Goal: Task Accomplishment & Management: Complete application form

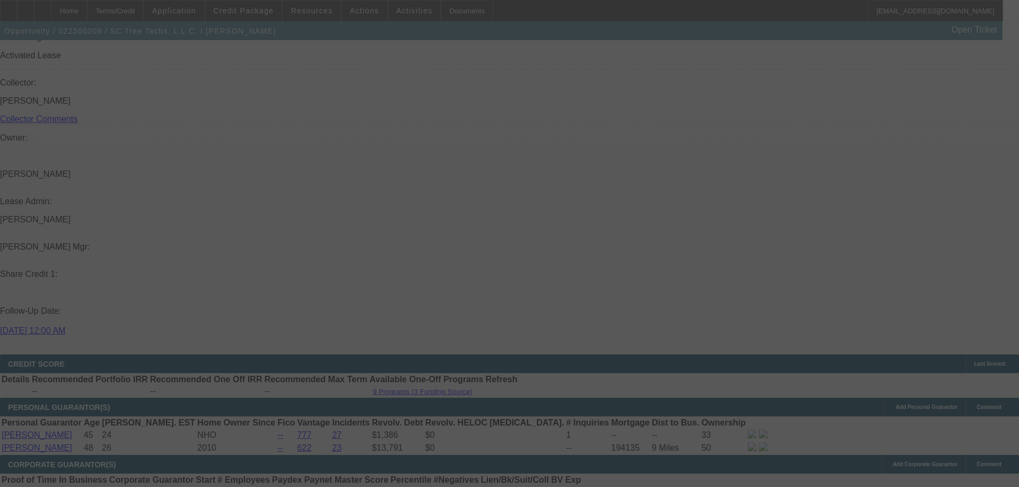
scroll to position [1234, 0]
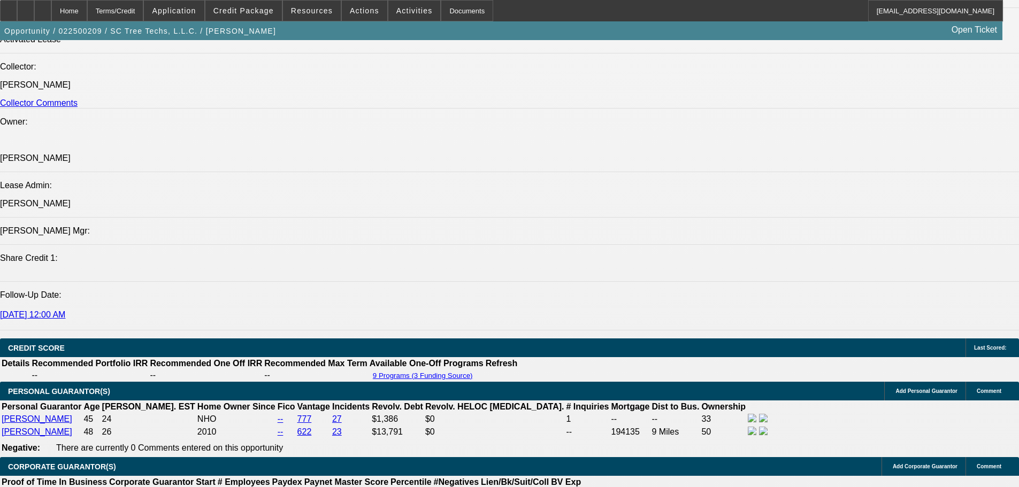
select select "0"
select select "2"
select select "0"
select select "6"
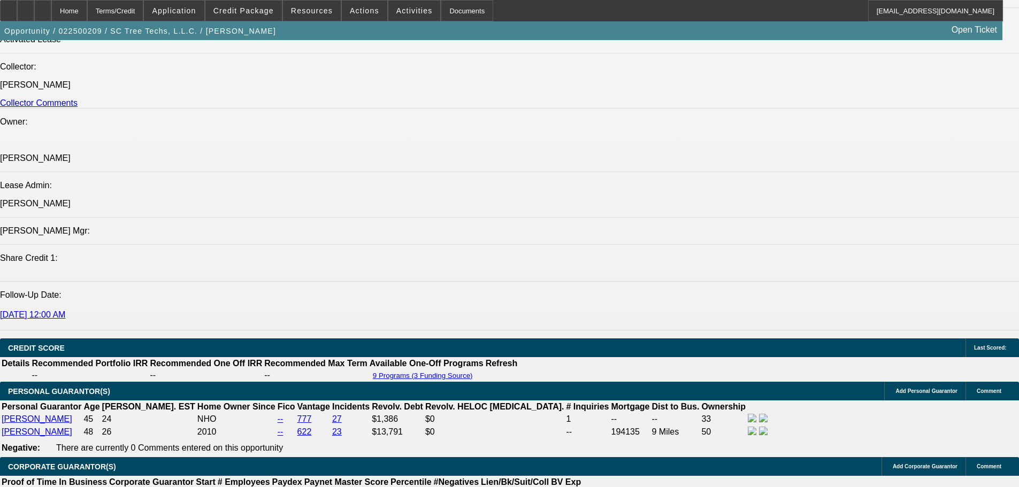
select select "0"
select select "2"
select select "0"
select select "6"
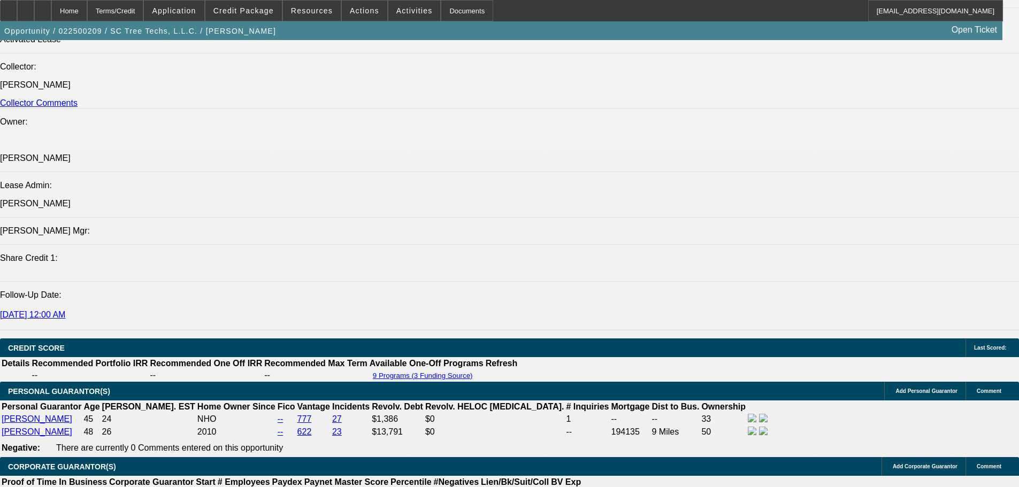
select select "0"
select select "2"
select select "0"
select select "6"
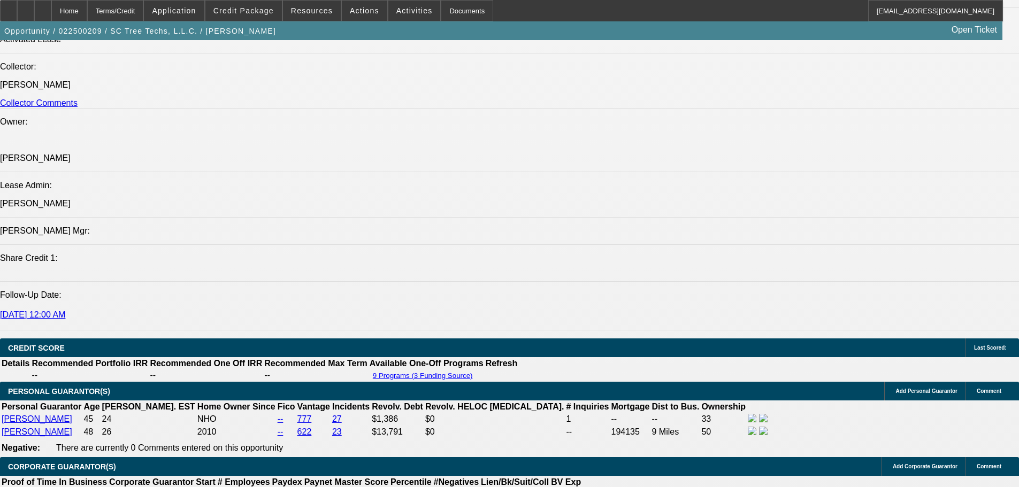
select select "0"
select select "2"
select select "0"
select select "6"
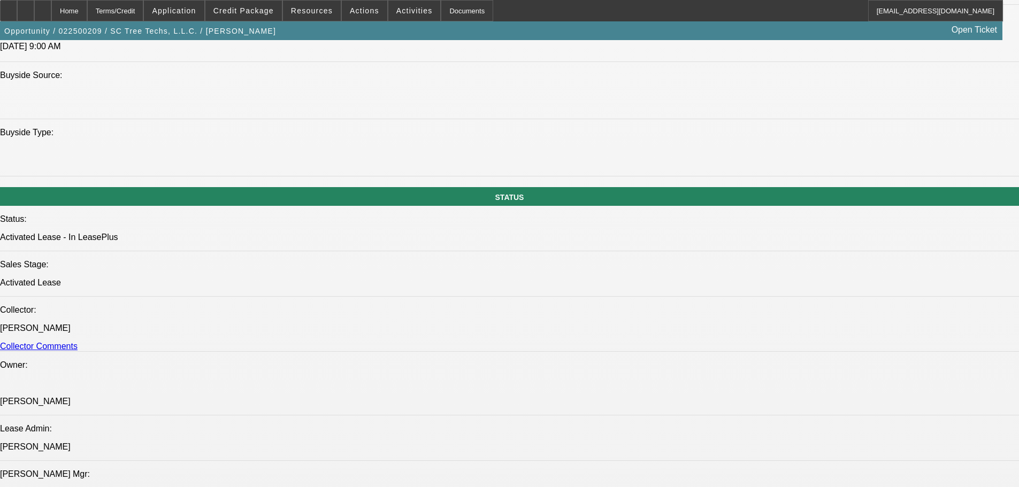
scroll to position [974, 0]
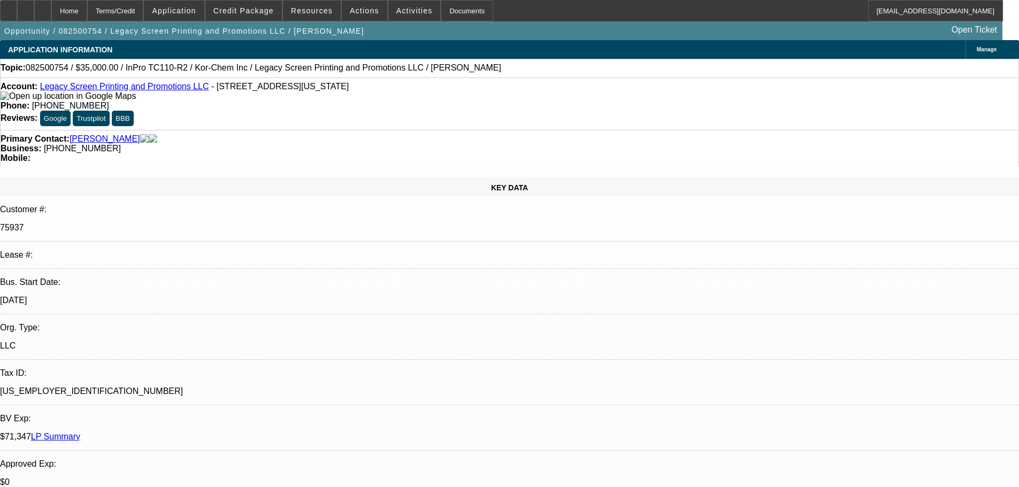
select select "0"
select select "2"
select select "0"
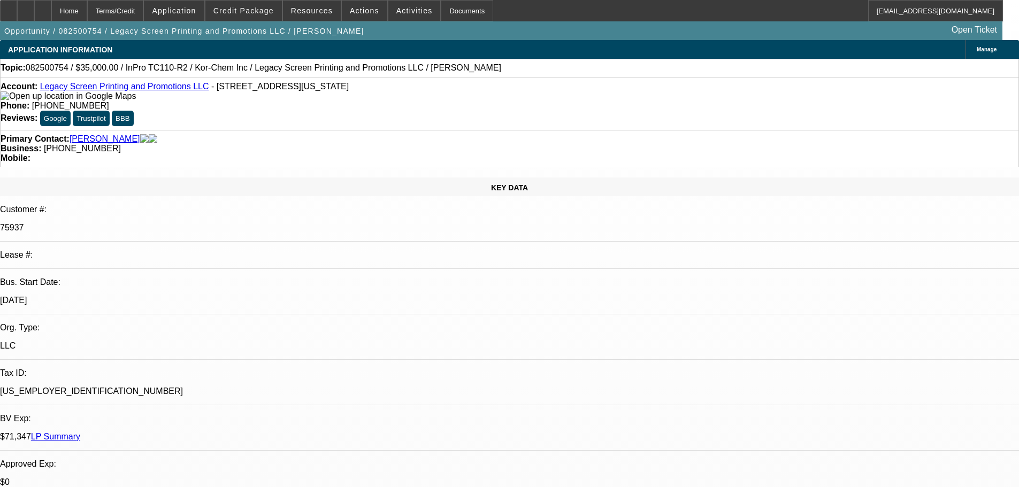
select select "0"
select select "2"
select select "0"
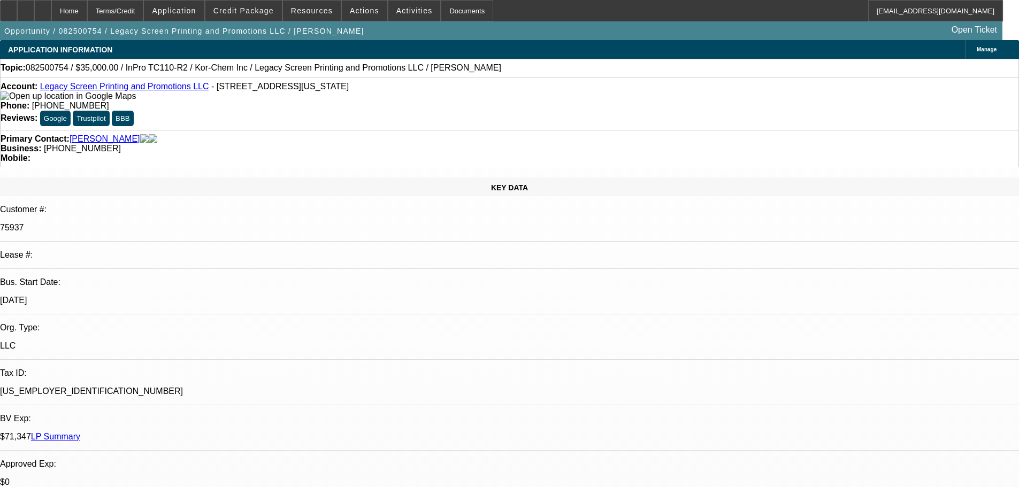
select select "0"
select select "2"
select select "0"
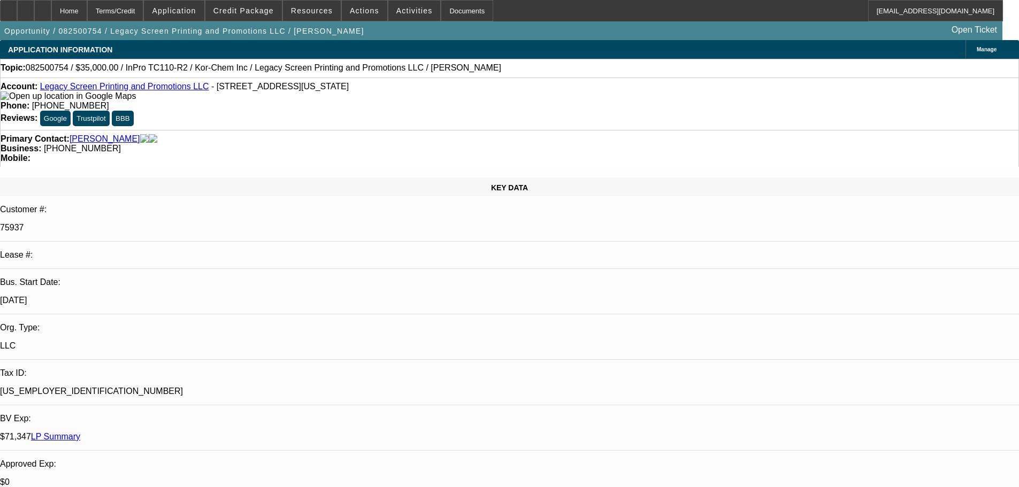
select select "2"
click at [397, 14] on span "Activities" at bounding box center [415, 10] width 36 height 9
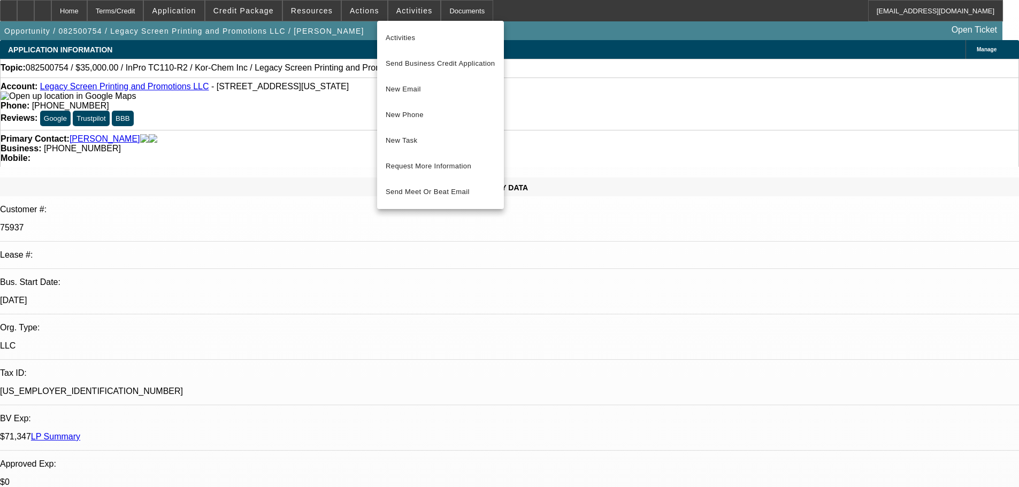
click at [367, 14] on div at bounding box center [509, 243] width 1019 height 487
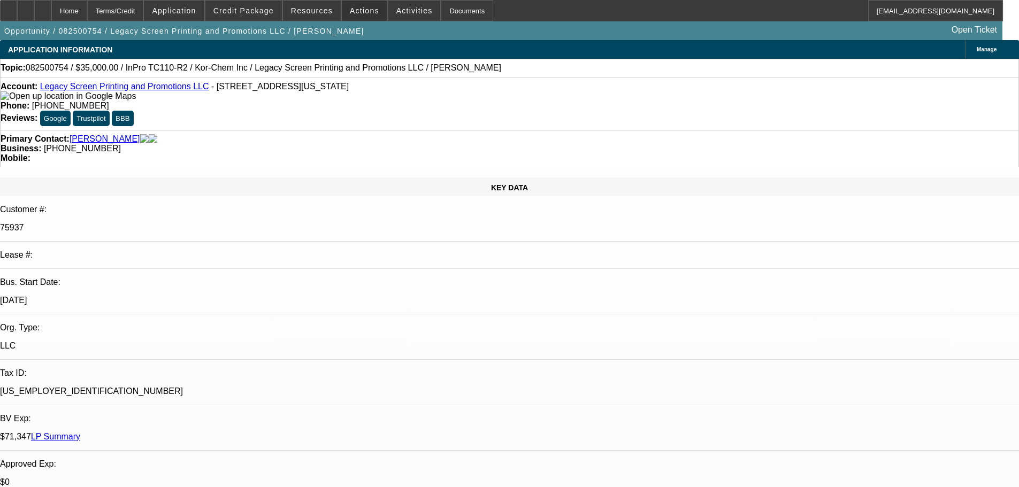
click at [367, 14] on span "Actions" at bounding box center [364, 10] width 29 height 9
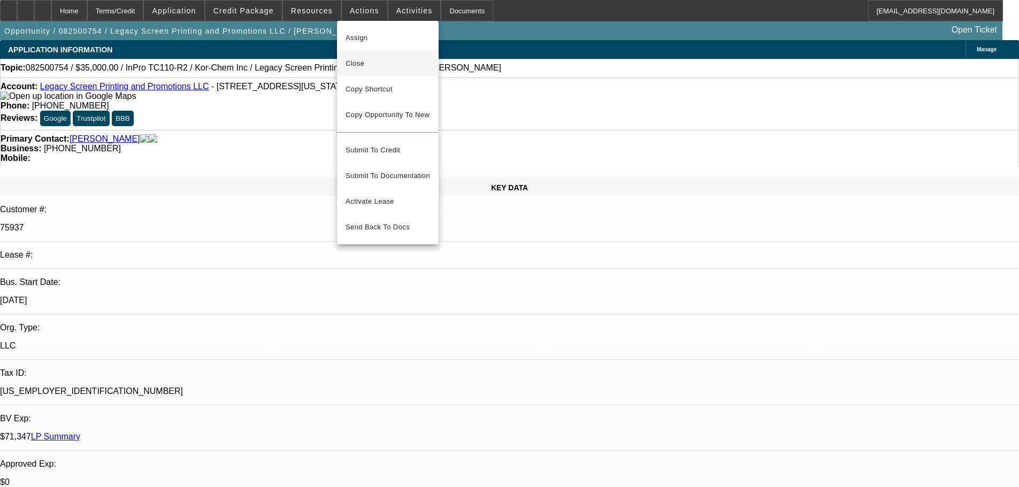
click at [365, 66] on span "Close" at bounding box center [388, 63] width 85 height 13
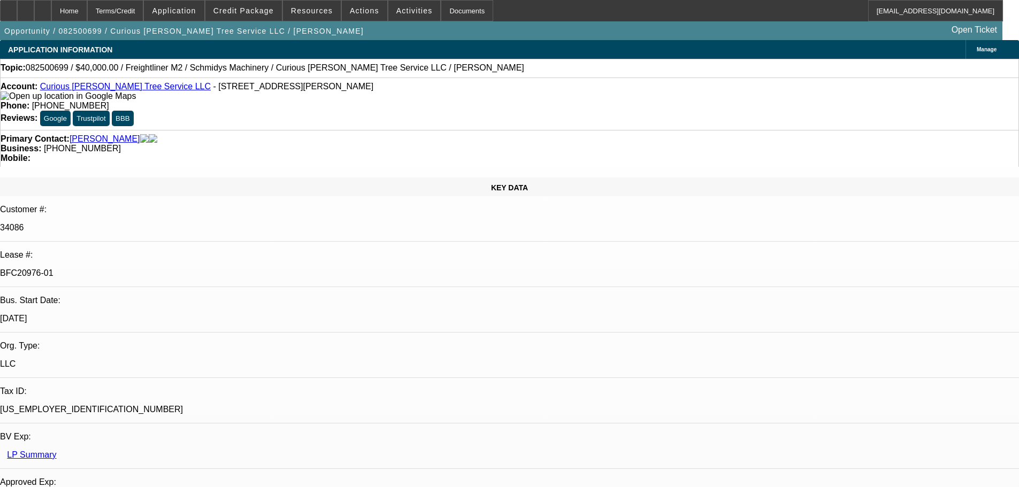
select select "0"
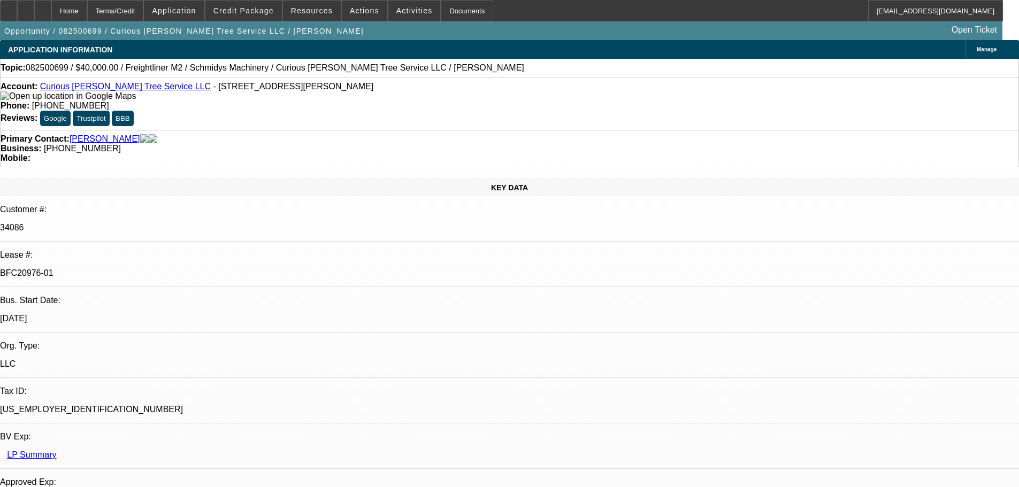
select select "0"
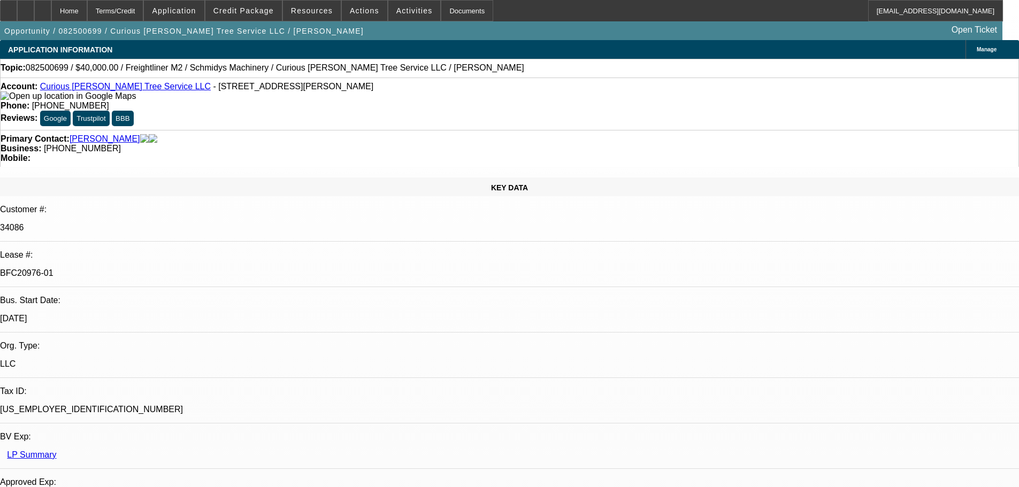
select select "0"
select select "3"
select select "6"
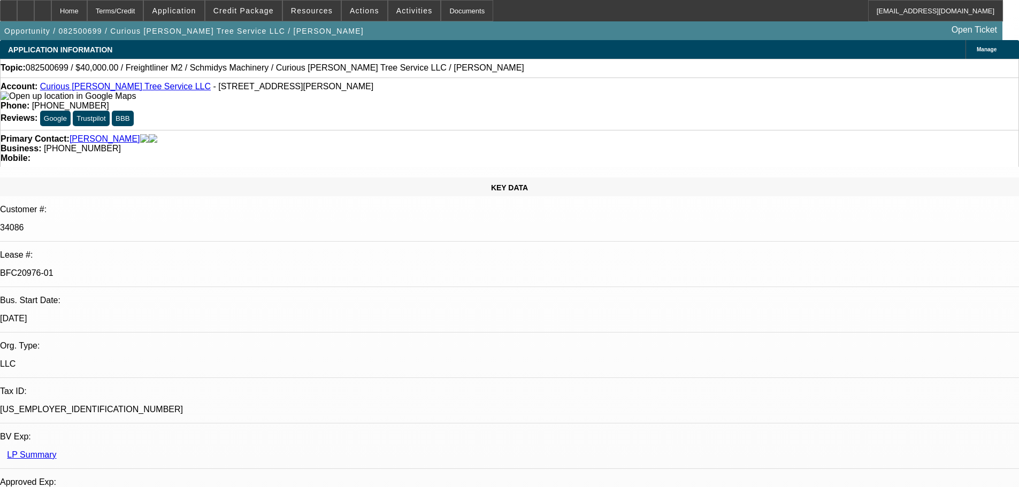
select select "2"
select select "6"
select select "2"
select select "6"
select select "1"
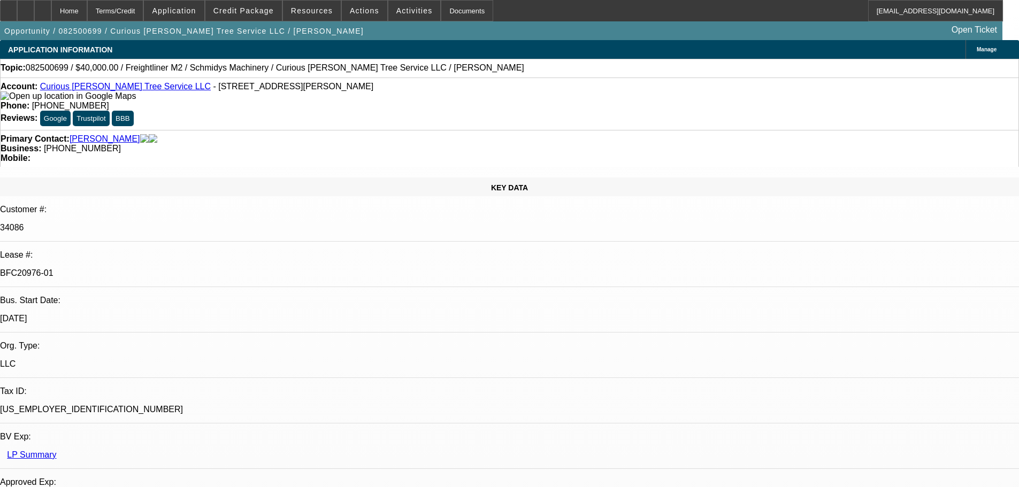
select select "6"
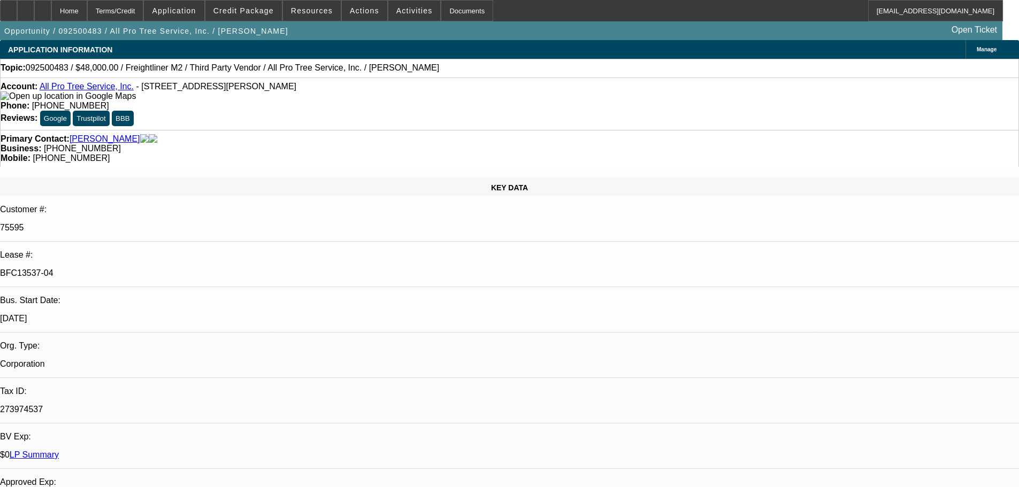
select select "0"
select select "6"
select select "0"
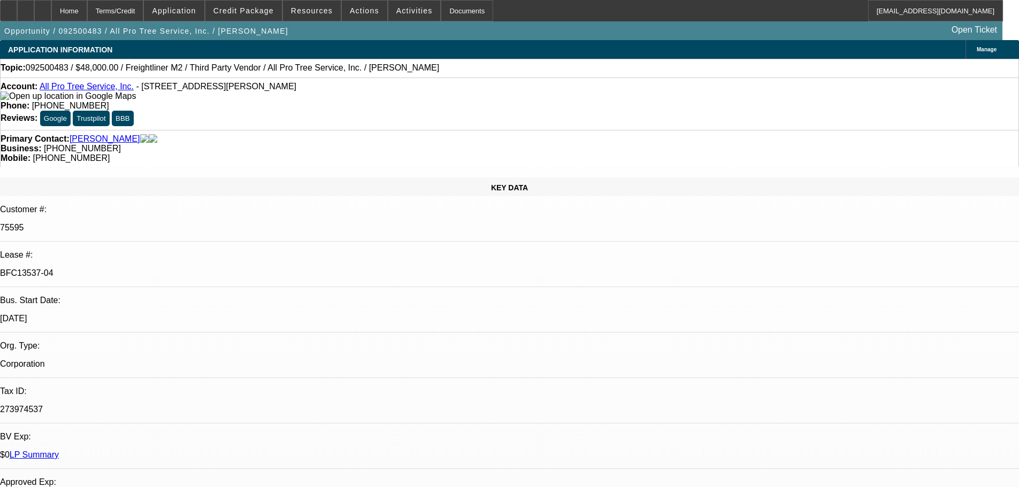
select select "0"
select select "6"
select select "0"
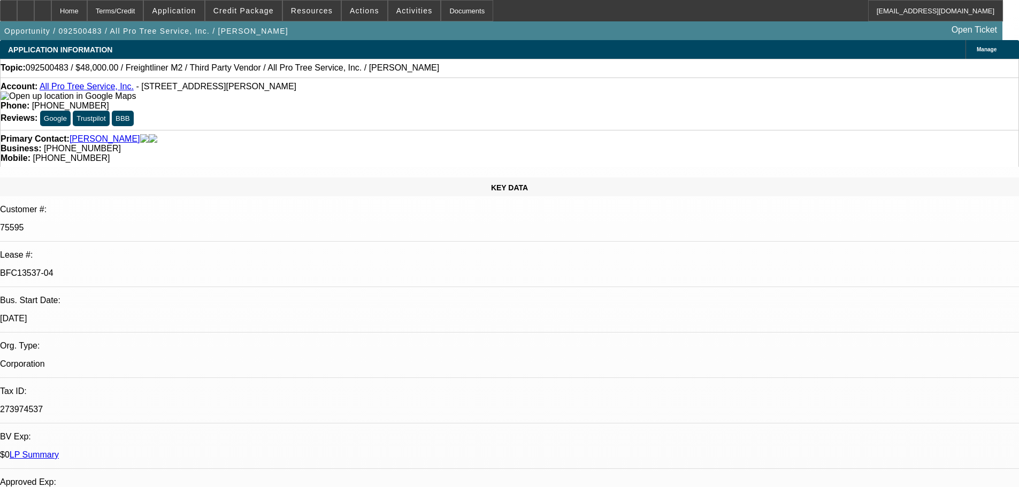
select select "0"
select select "6"
select select "0"
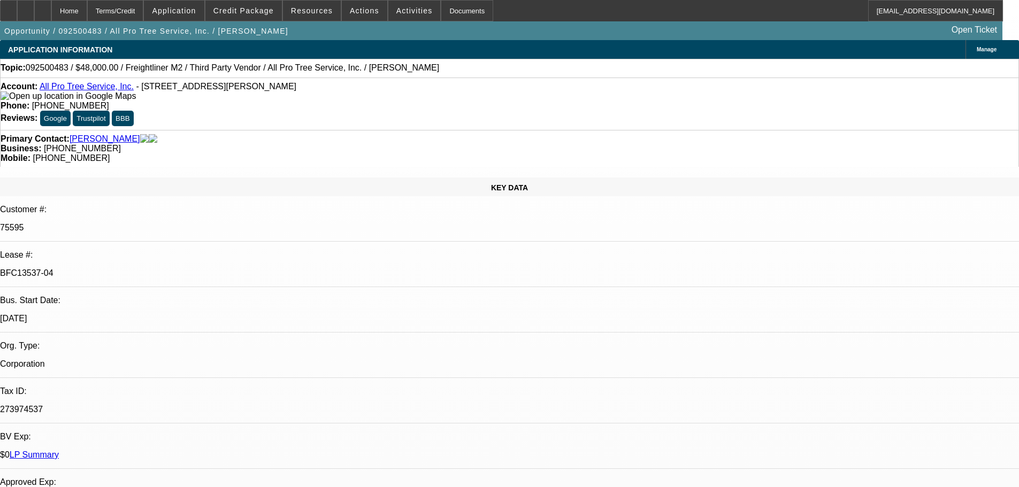
select select "6"
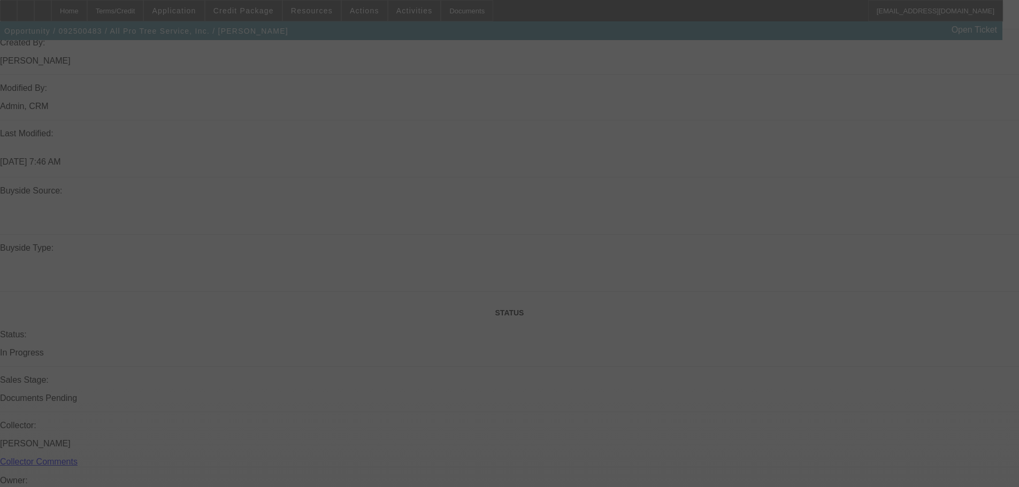
scroll to position [1264, 0]
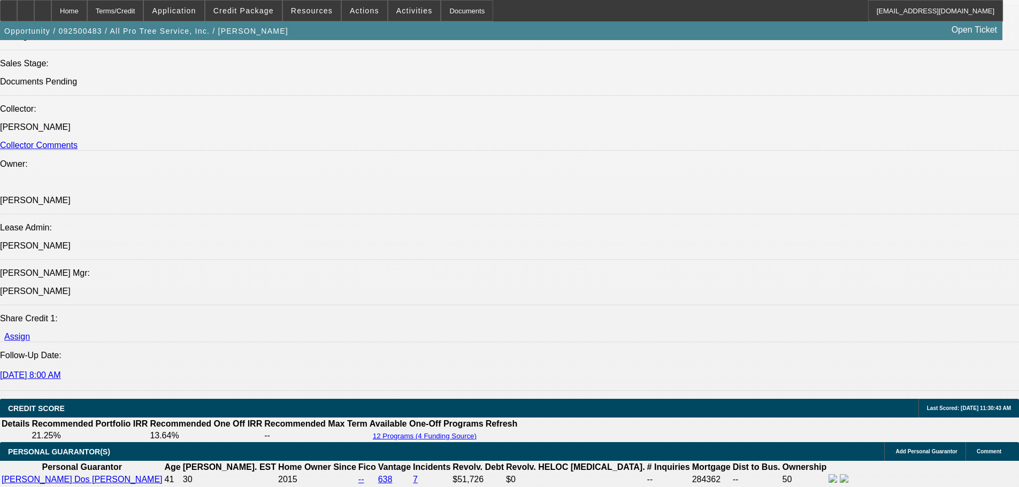
select select "0"
select select "6"
select select "0"
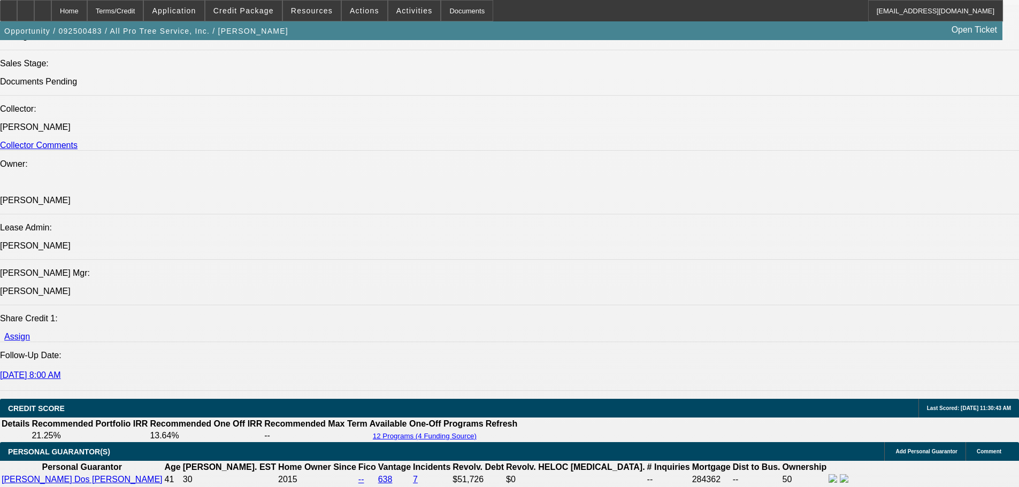
select select "0"
select select "6"
select select "0"
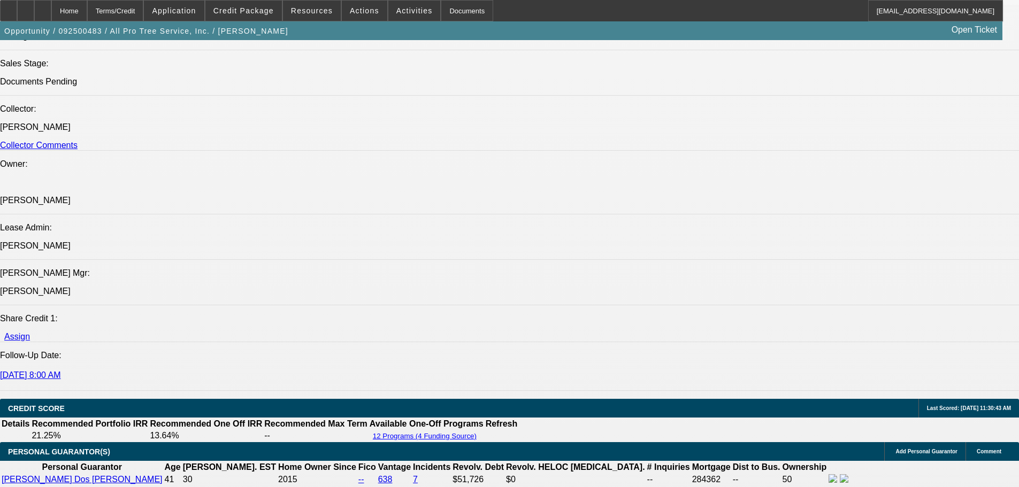
select select "0"
select select "6"
select select "0"
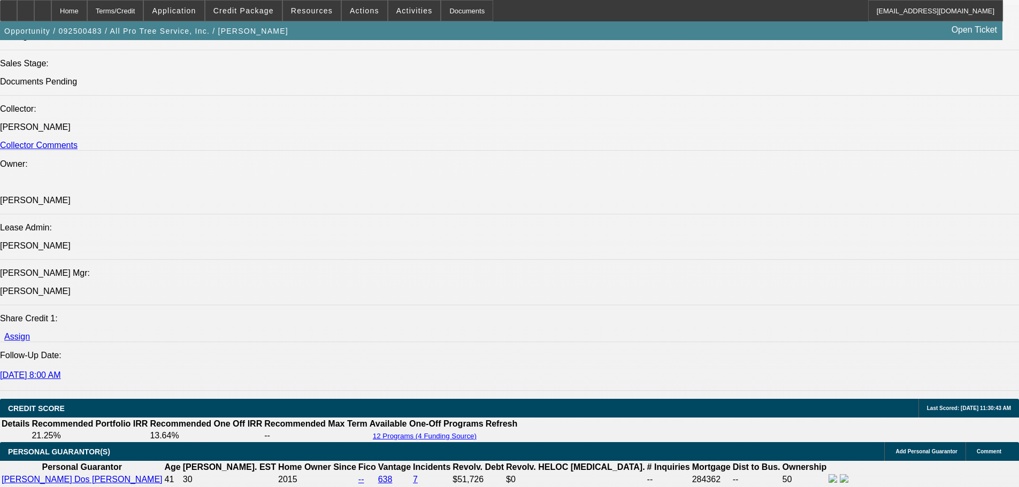
select select "6"
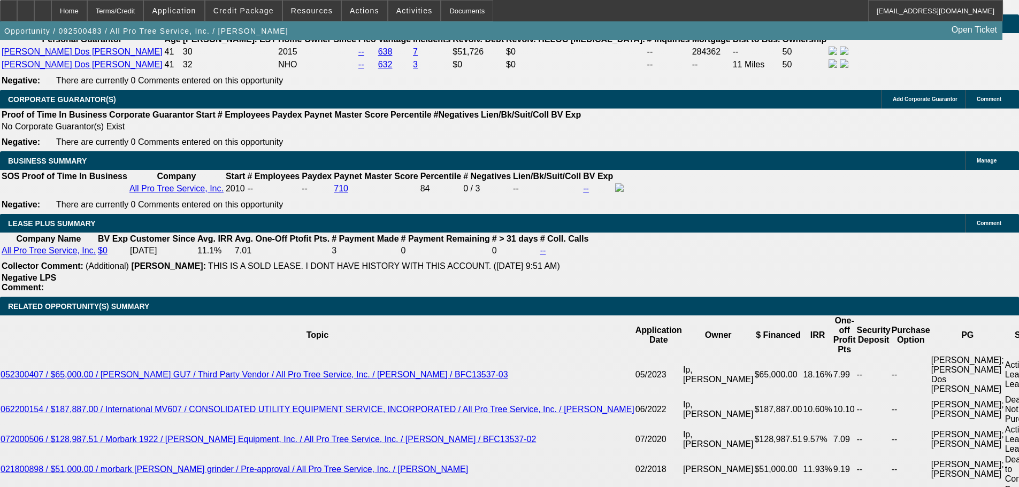
scroll to position [1754, 0]
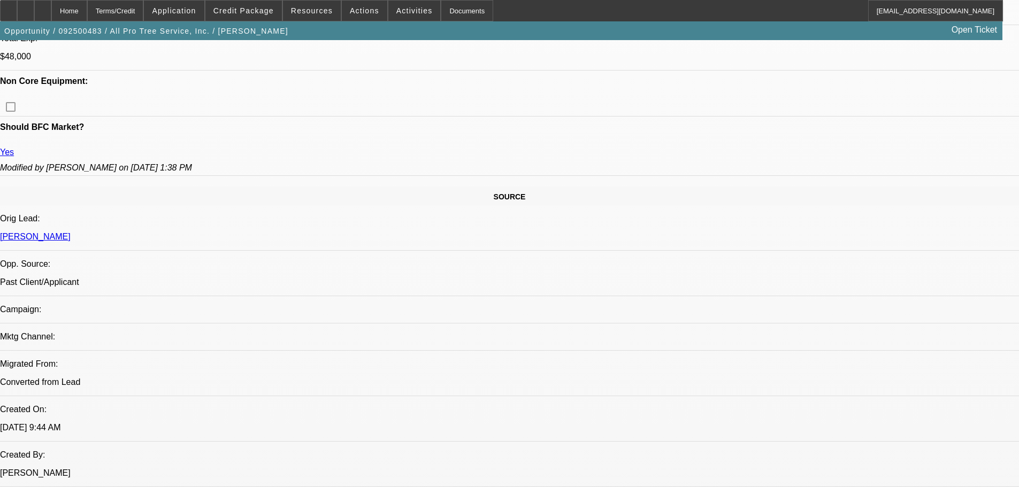
select select "0"
select select "6"
select select "0"
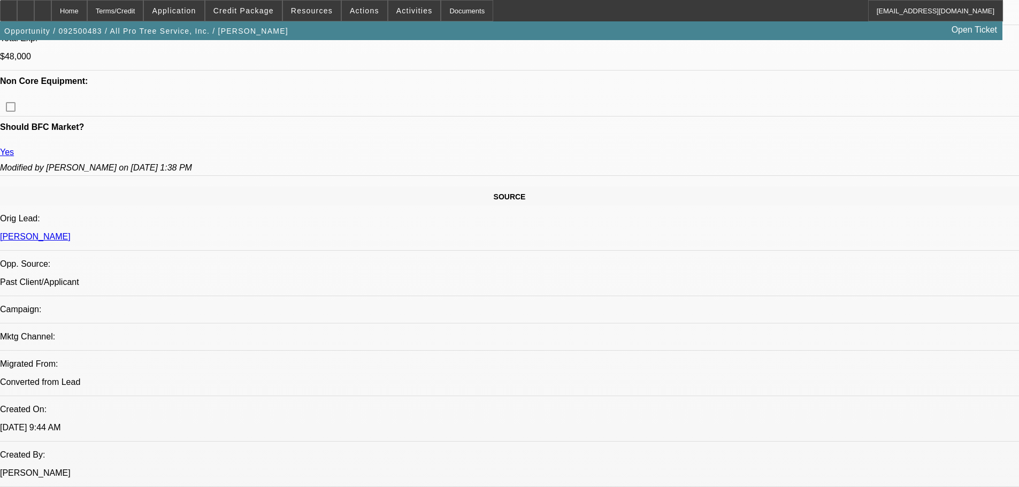
select select "0"
select select "6"
select select "0"
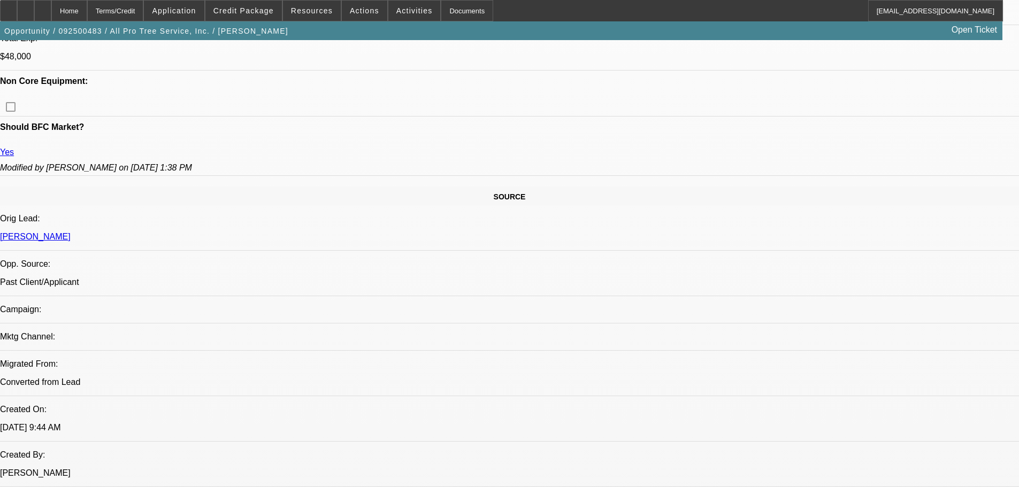
select select "0"
select select "6"
select select "0"
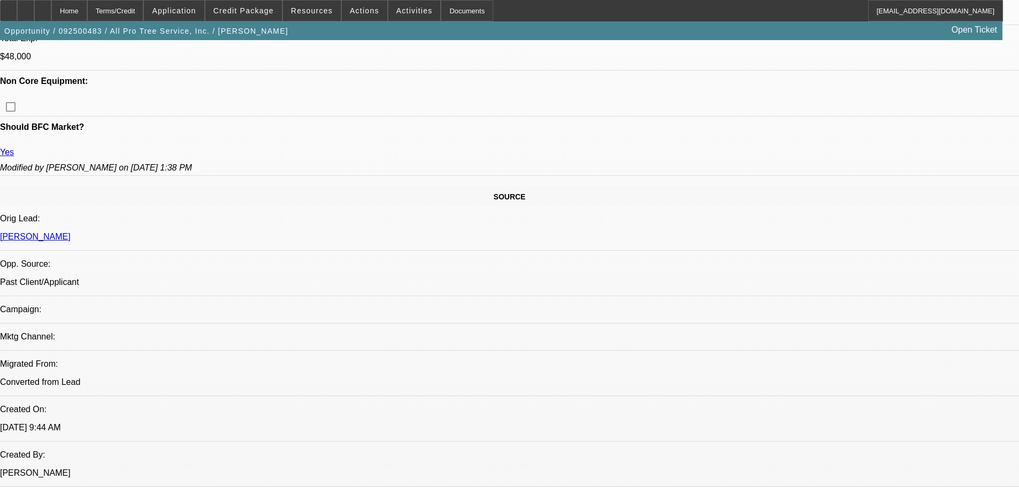
select select "6"
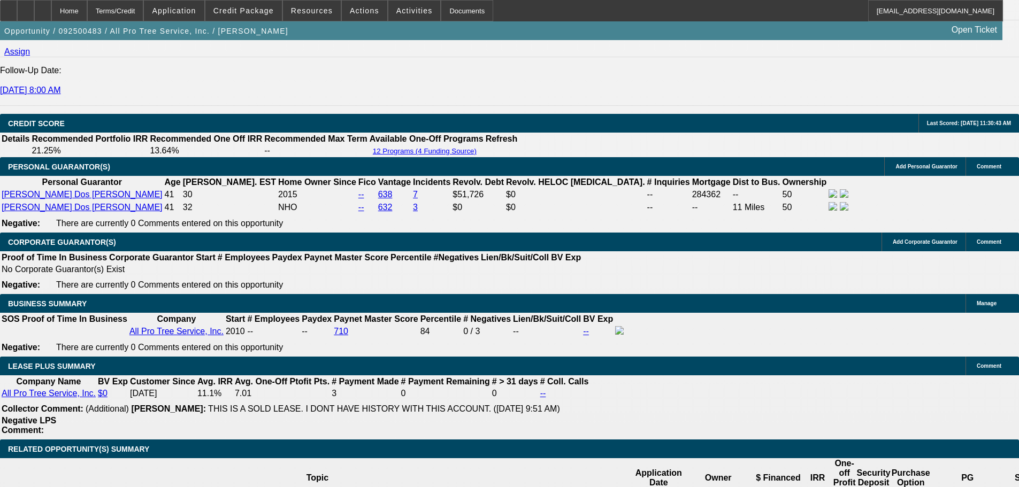
scroll to position [1552, 0]
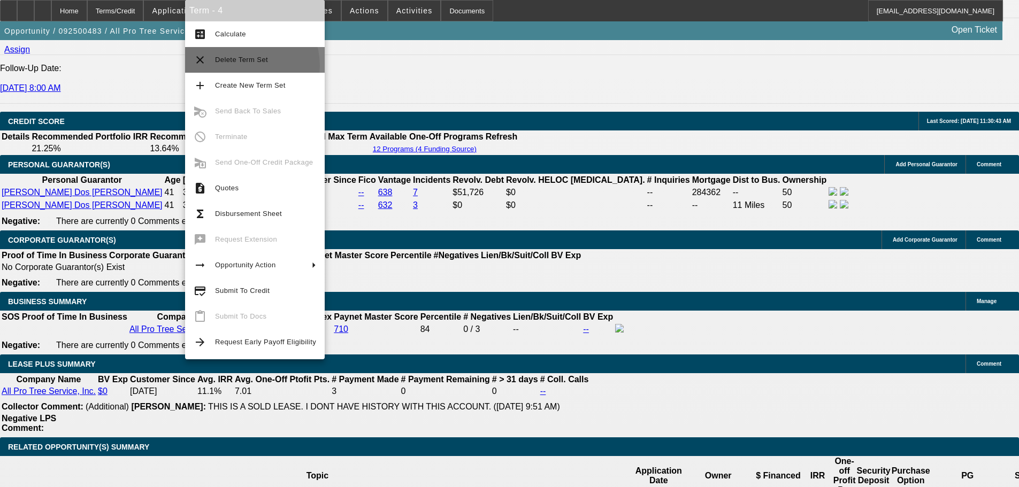
click at [241, 66] on span "Delete Term Set" at bounding box center [265, 60] width 101 height 13
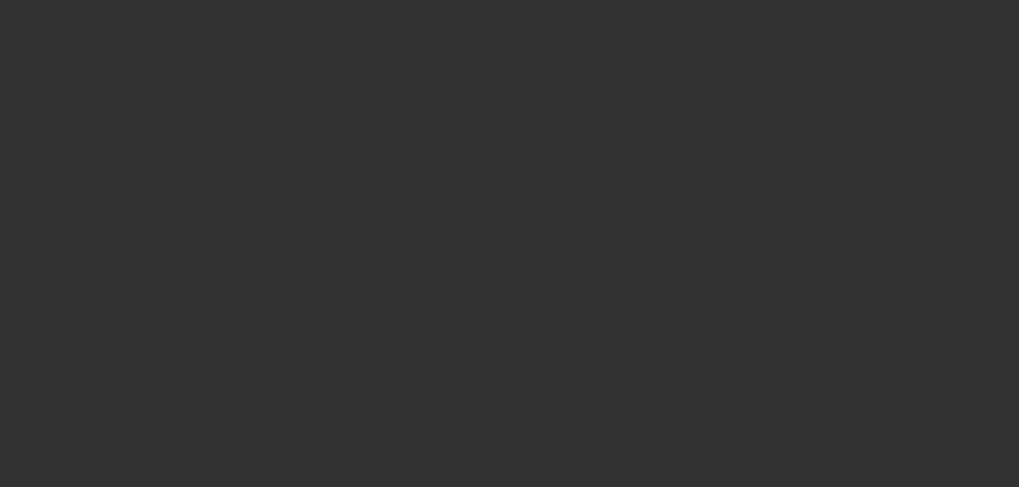
scroll to position [910, 0]
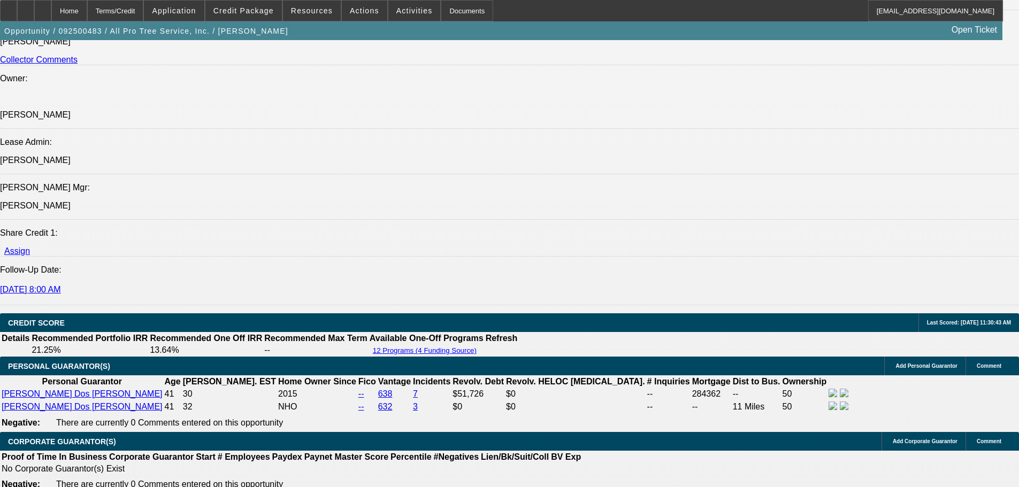
select select "0"
select select "6"
select select "0"
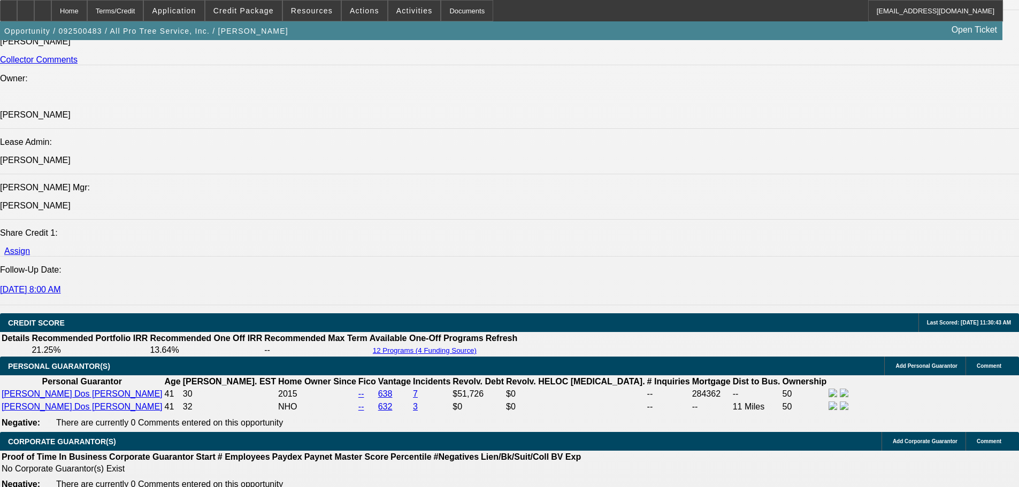
select select "0"
select select "6"
select select "0"
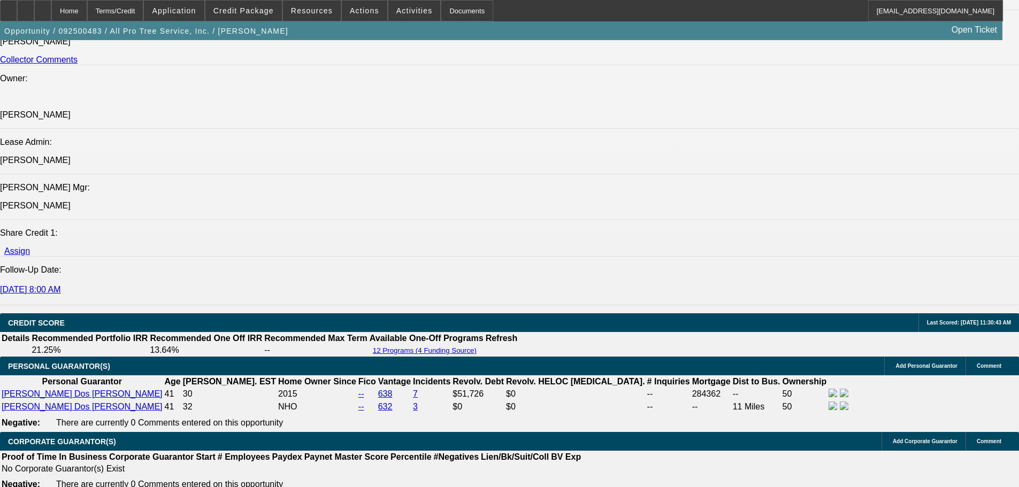
select select "0"
select select "6"
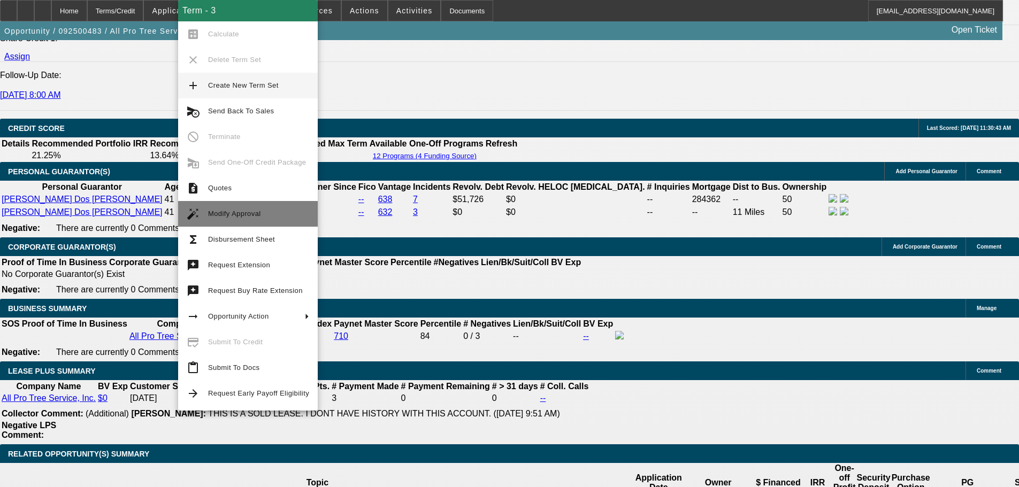
click at [262, 212] on span "Modify Approval" at bounding box center [258, 214] width 101 height 13
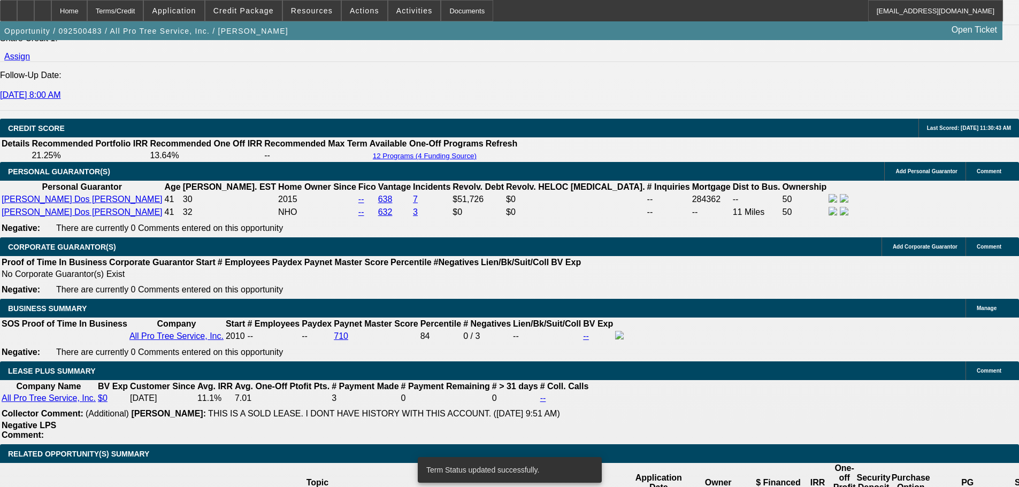
select select "0"
select select "6"
select select "0"
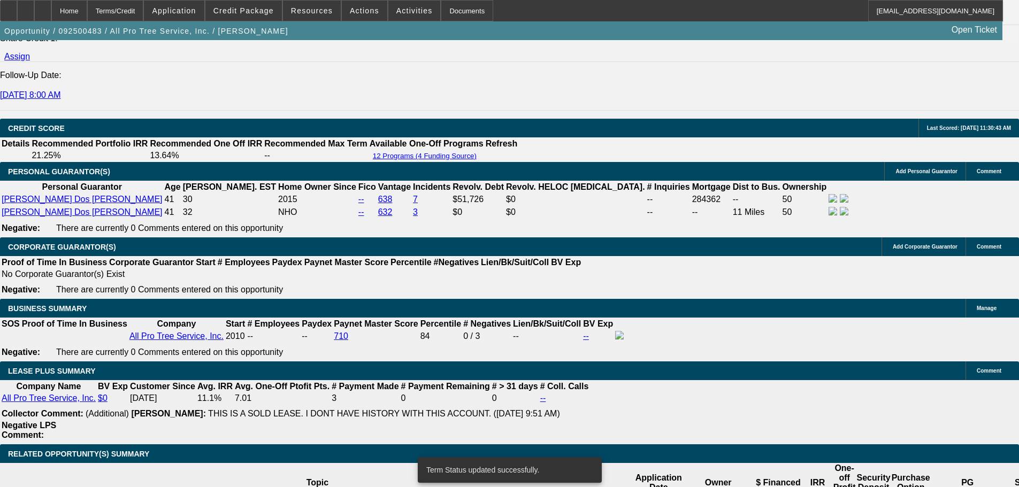
select select "0"
select select "6"
select select "0"
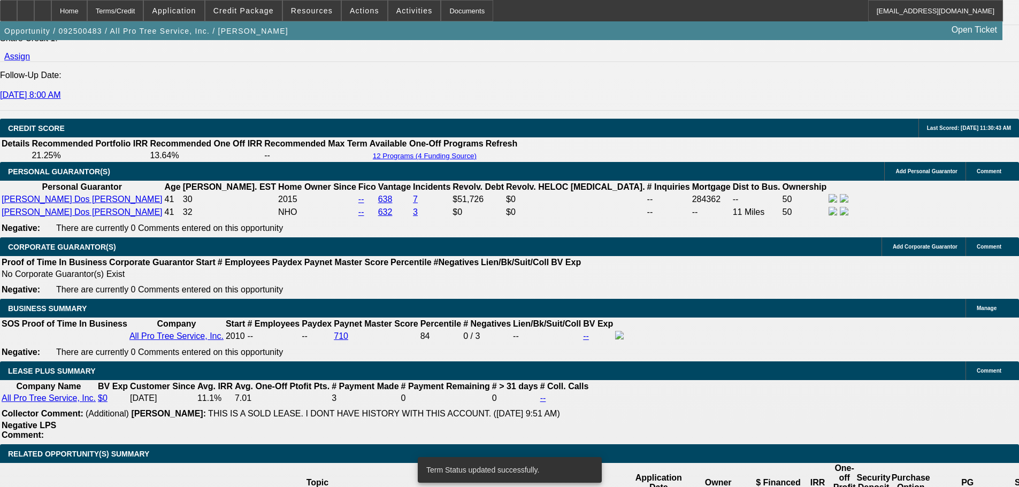
select select "0"
select select "6"
select select "0"
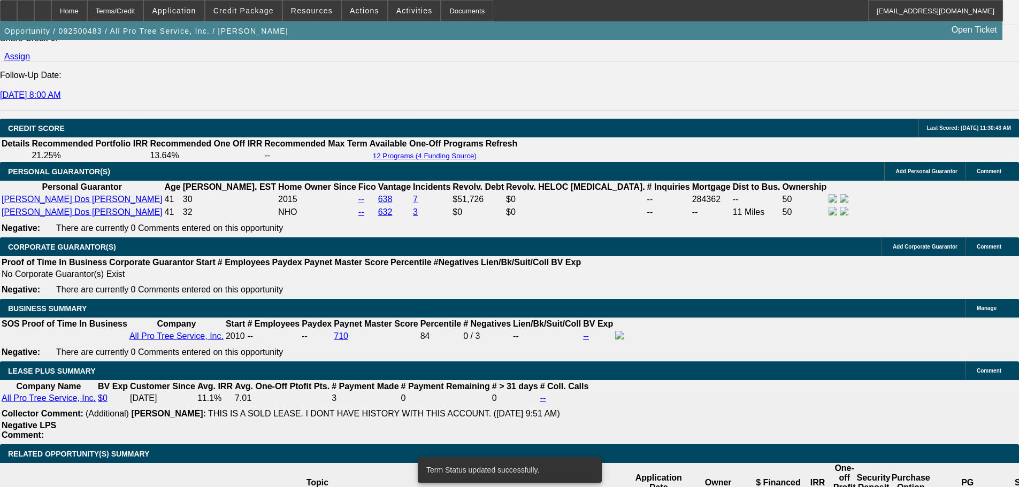
select select "6"
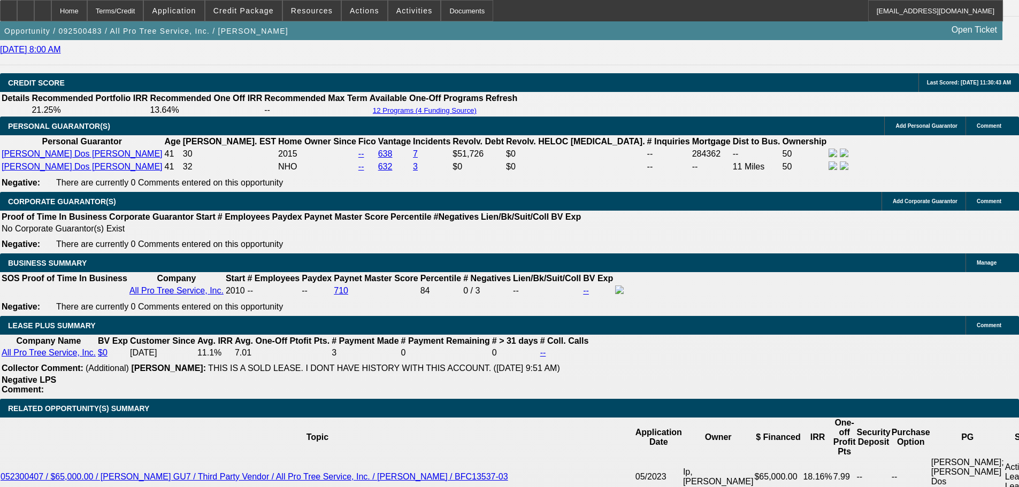
scroll to position [1652, 0]
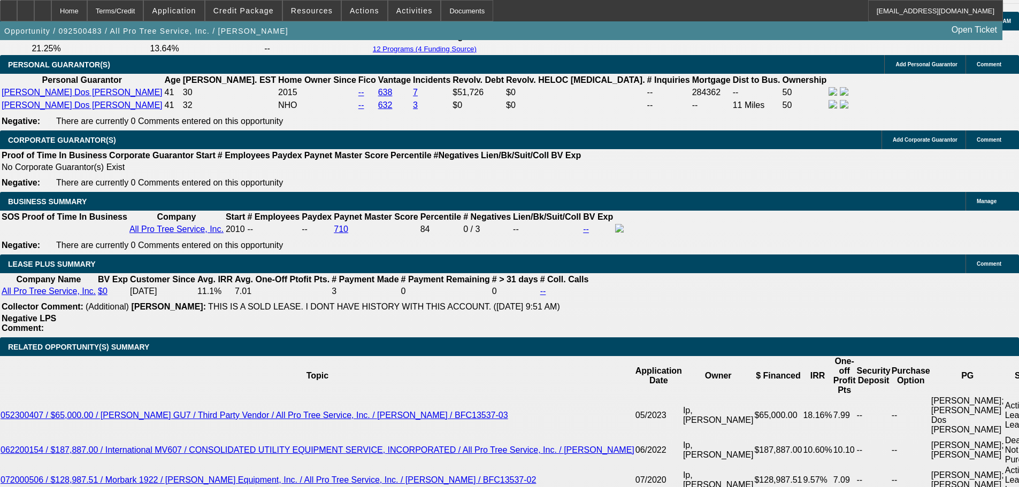
drag, startPoint x: 211, startPoint y: 282, endPoint x: 246, endPoint y: 278, distance: 35.6
type input "4"
type input "UNKNOWN"
type input "44"
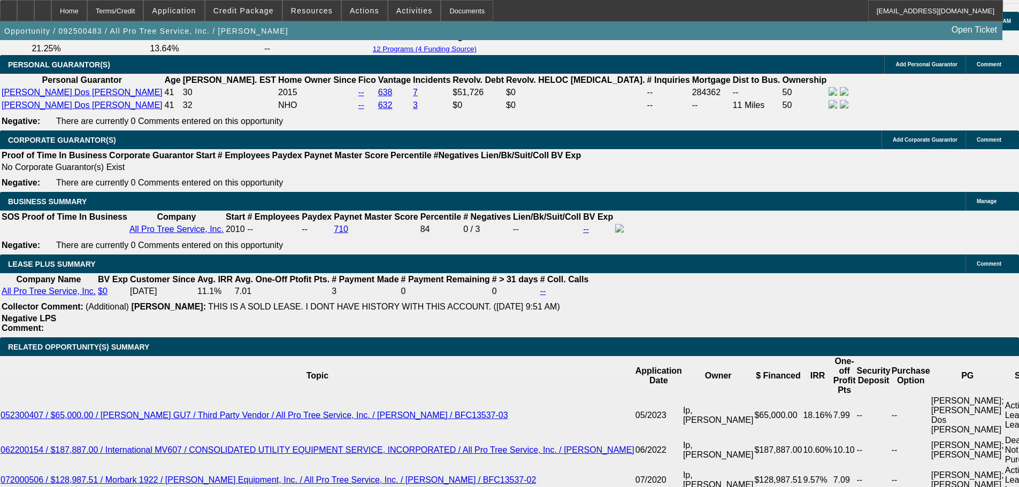
type input "$1,481.33"
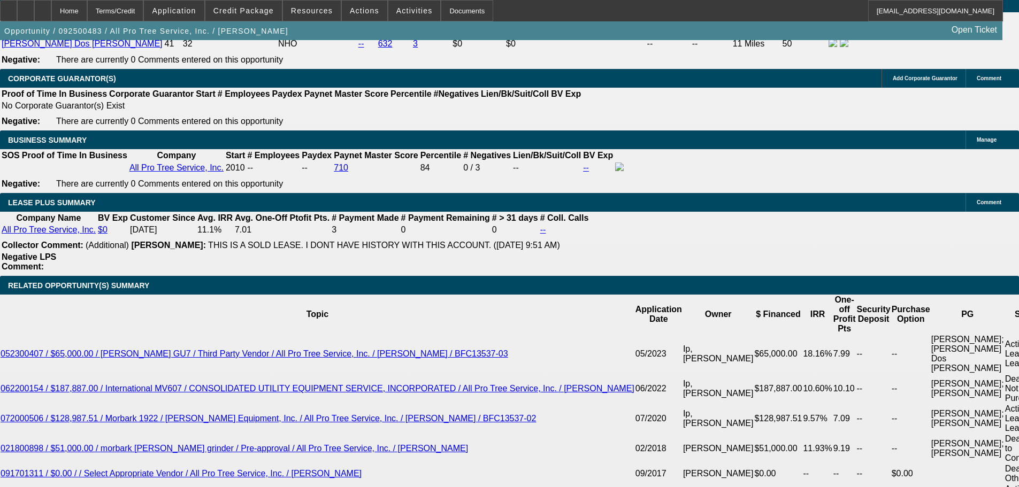
type input "44"
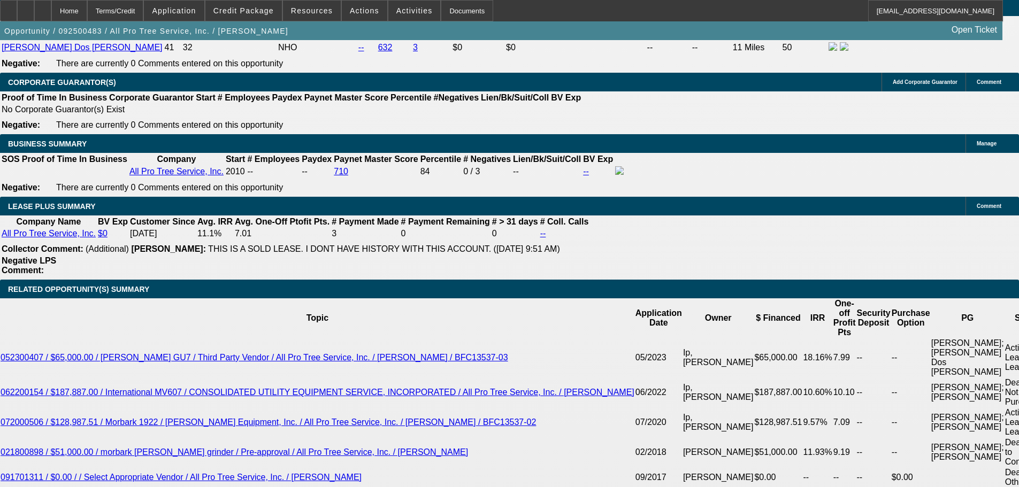
scroll to position [1553, 0]
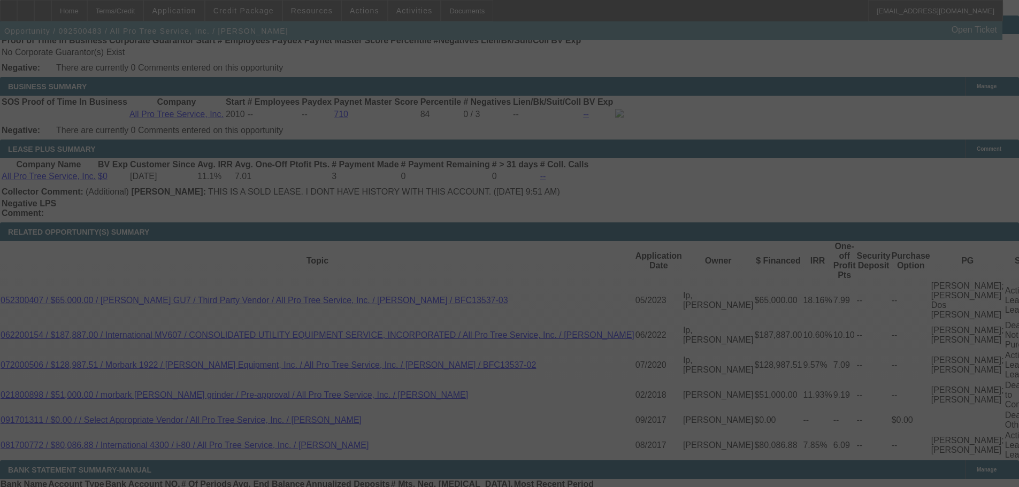
scroll to position [1751, 0]
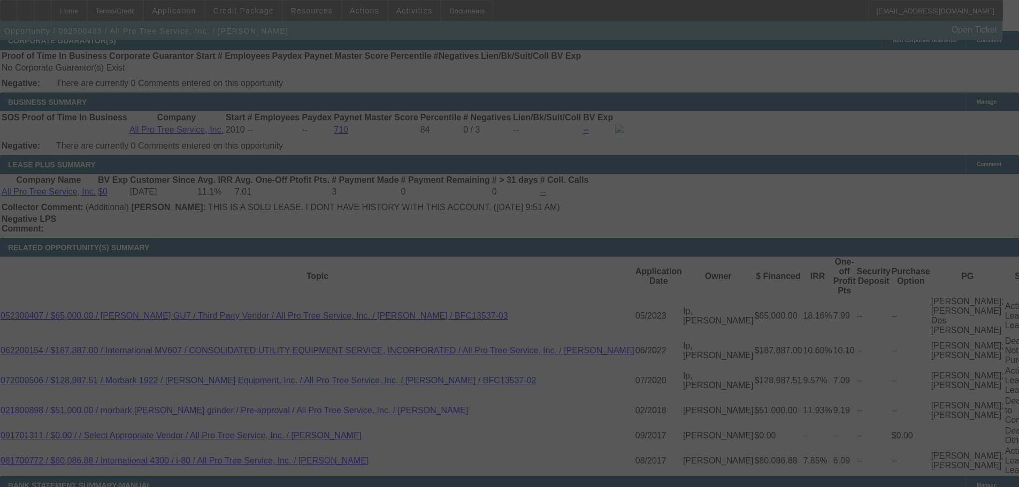
select select "0"
select select "6"
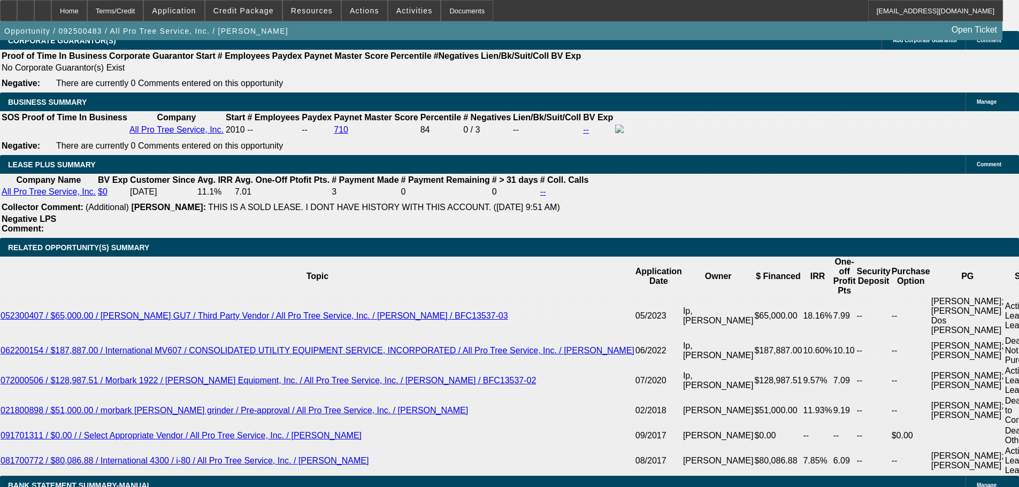
drag, startPoint x: 230, startPoint y: 243, endPoint x: 302, endPoint y: 237, distance: 73.1
type input "1"
type input "UNKNOWN"
type input "$1,111.49"
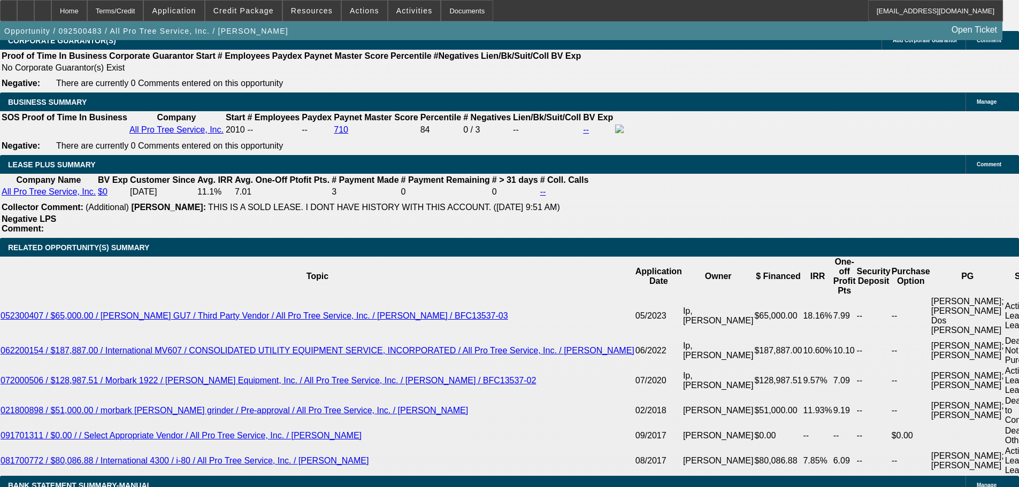
type input "14"
type input "$1,400.97"
type input "14.9"
type input "$1,422.50"
type input "14.9"
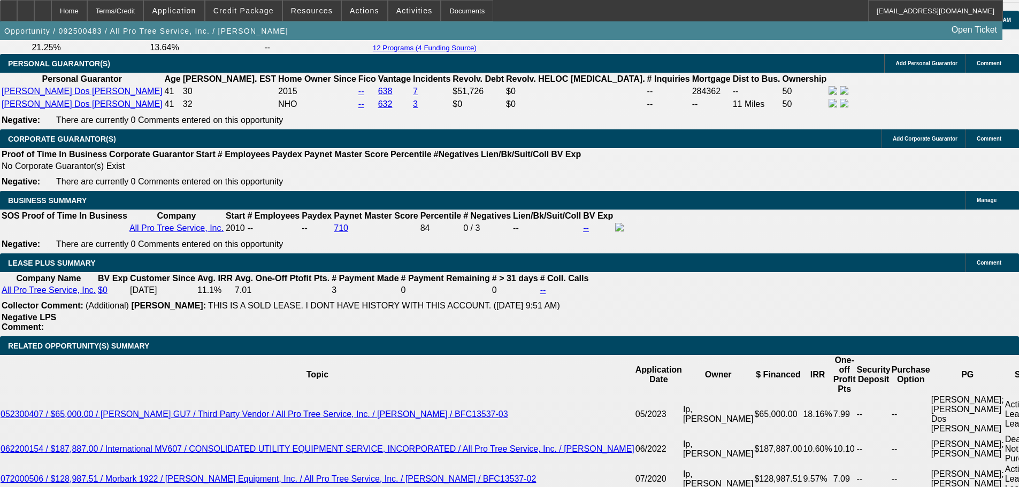
scroll to position [1537, 0]
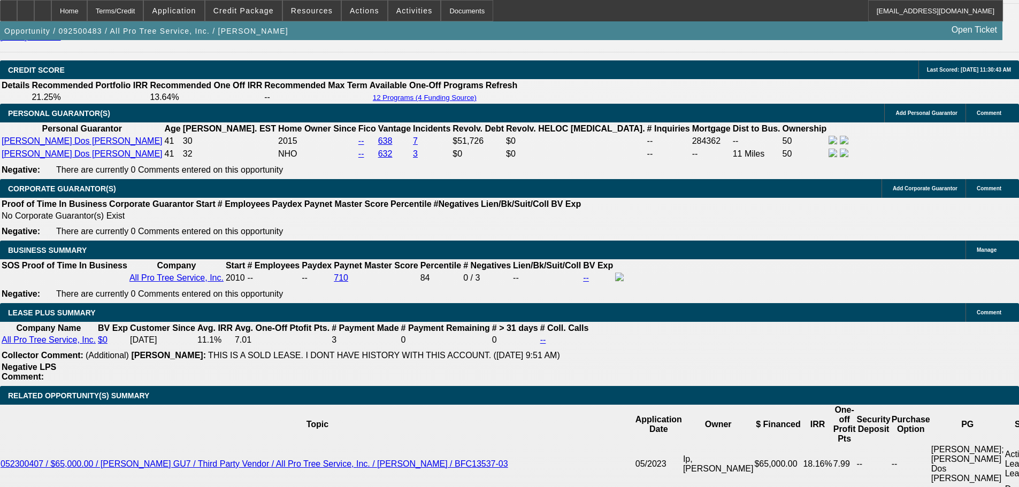
scroll to position [1751, 0]
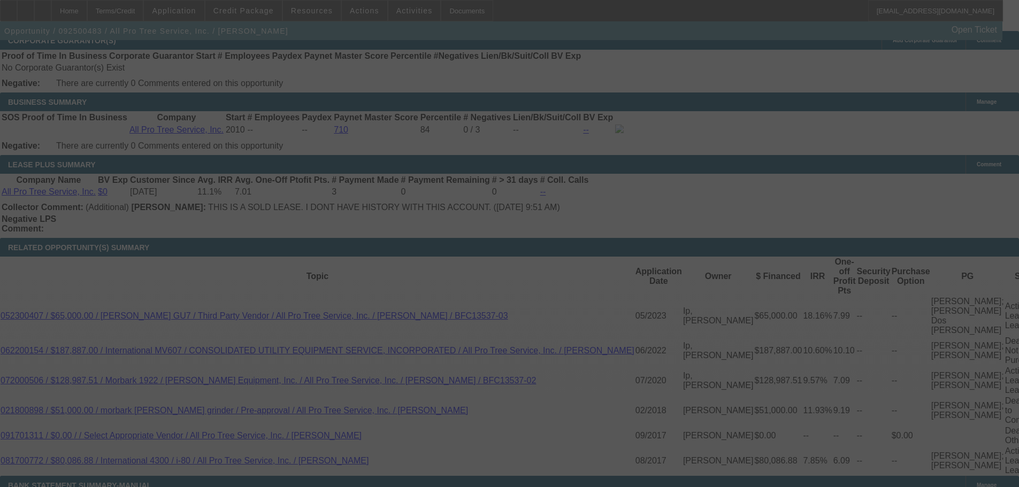
select select "0"
select select "6"
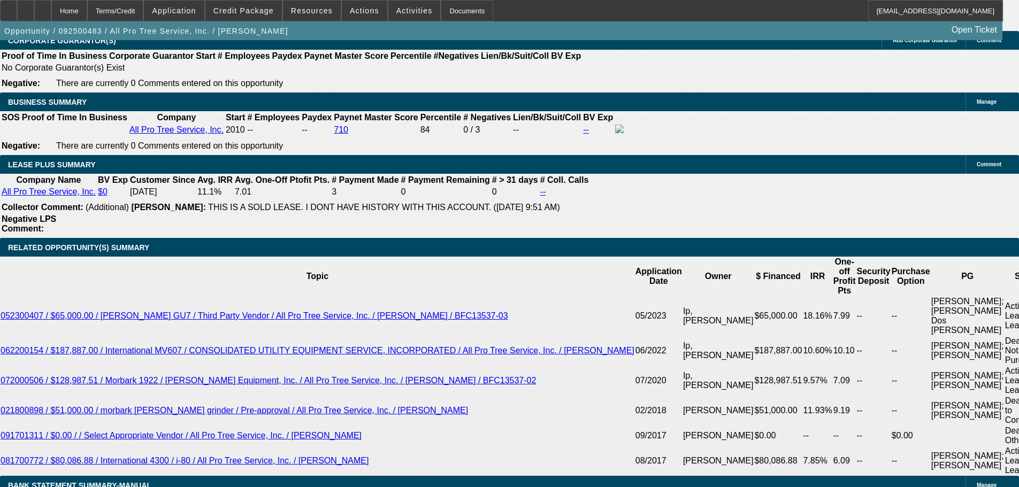
drag, startPoint x: 231, startPoint y: 243, endPoint x: 295, endPoint y: 243, distance: 64.2
type input "UNKNOWN"
type input "15"
type input "$1,424.91"
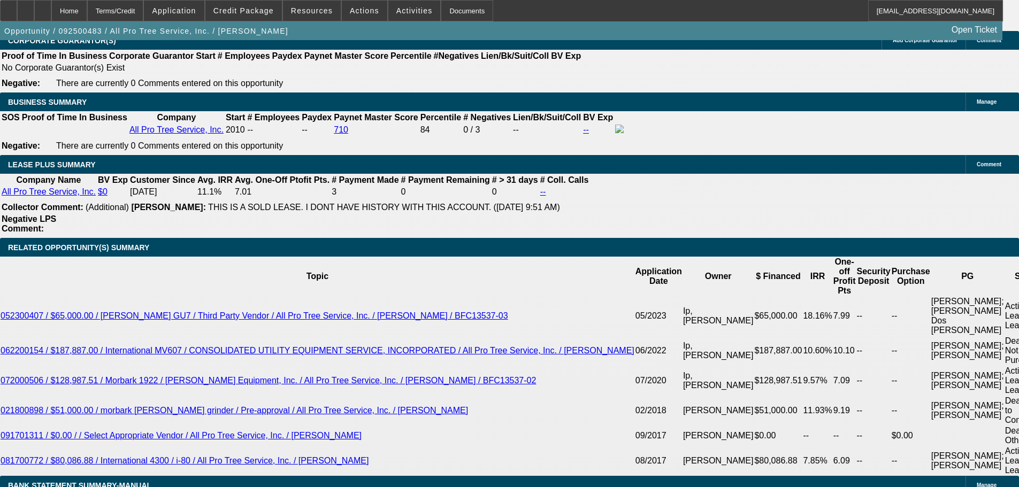
type input "15.3"
type input "$1,432.13"
type input "15.3"
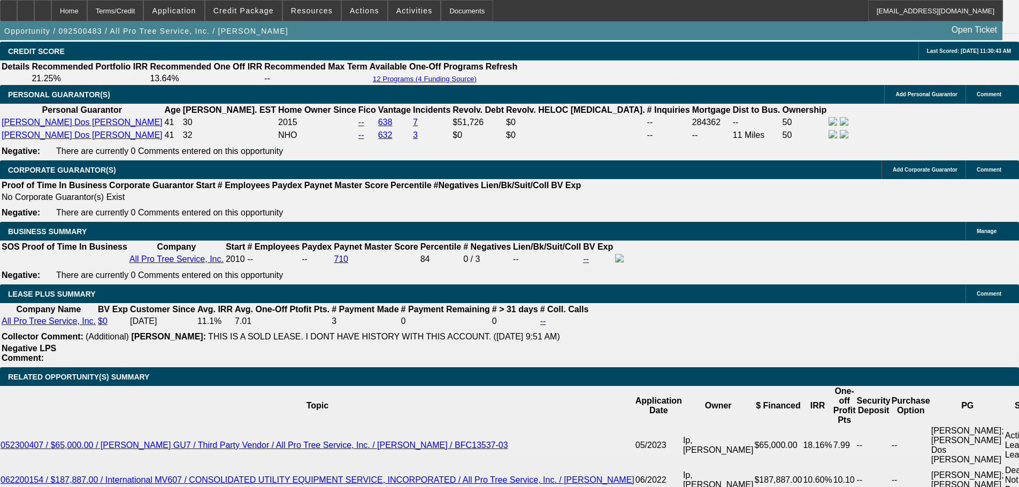
scroll to position [1805, 0]
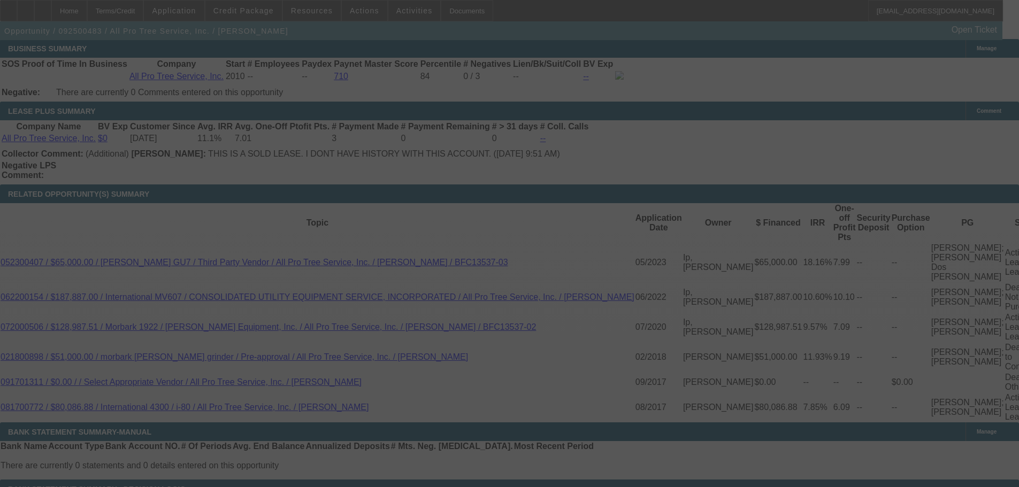
select select "0"
select select "6"
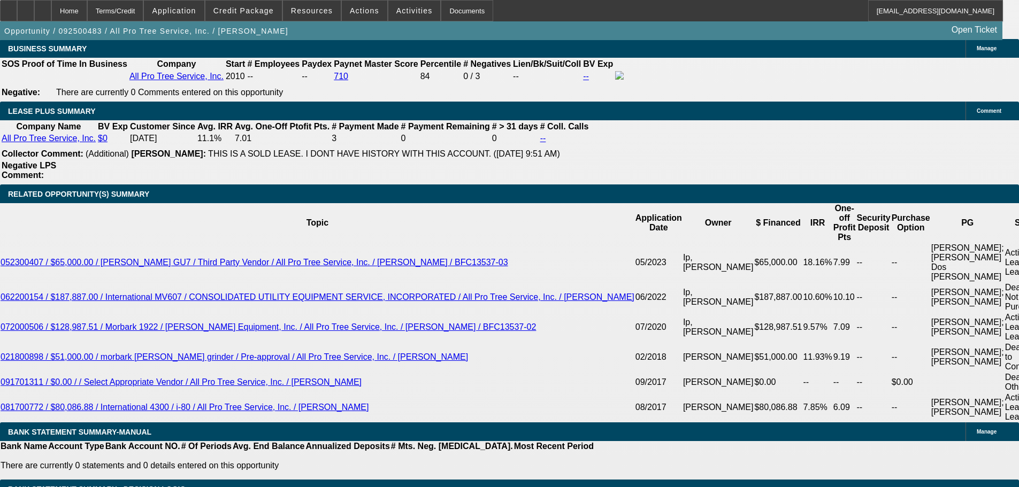
drag, startPoint x: 159, startPoint y: 192, endPoint x: 314, endPoint y: 193, distance: 154.1
type input "14"
type input "UNKNOWN"
type input "1433"
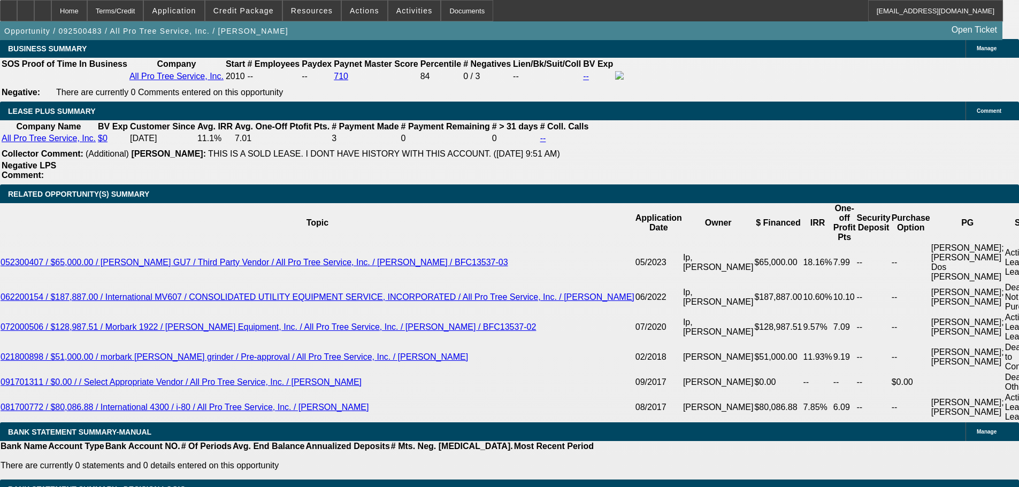
type input "15.3"
type input "$1,433.00"
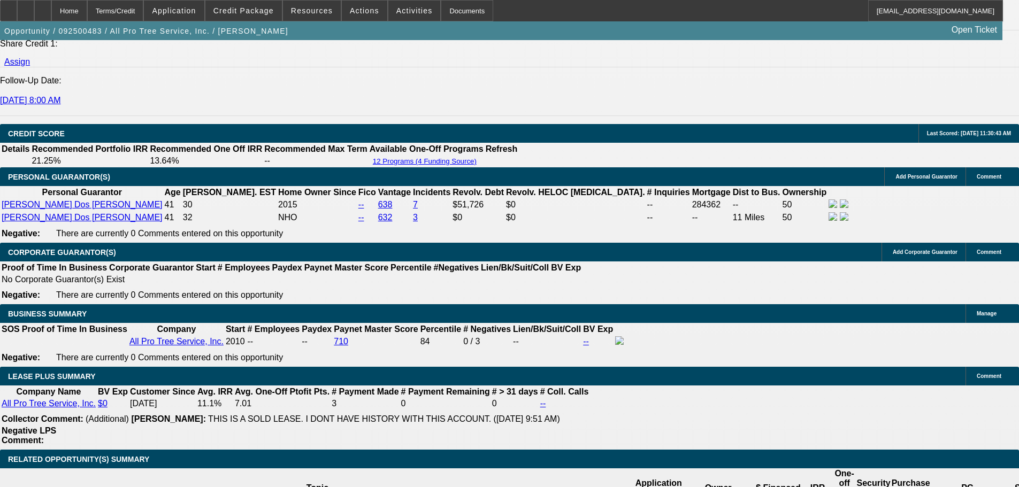
scroll to position [1537, 0]
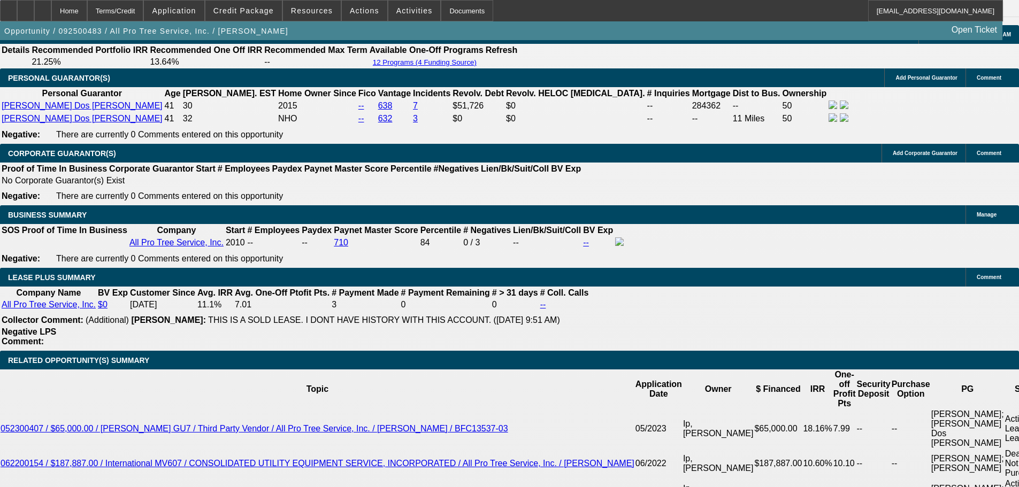
scroll to position [1751, 0]
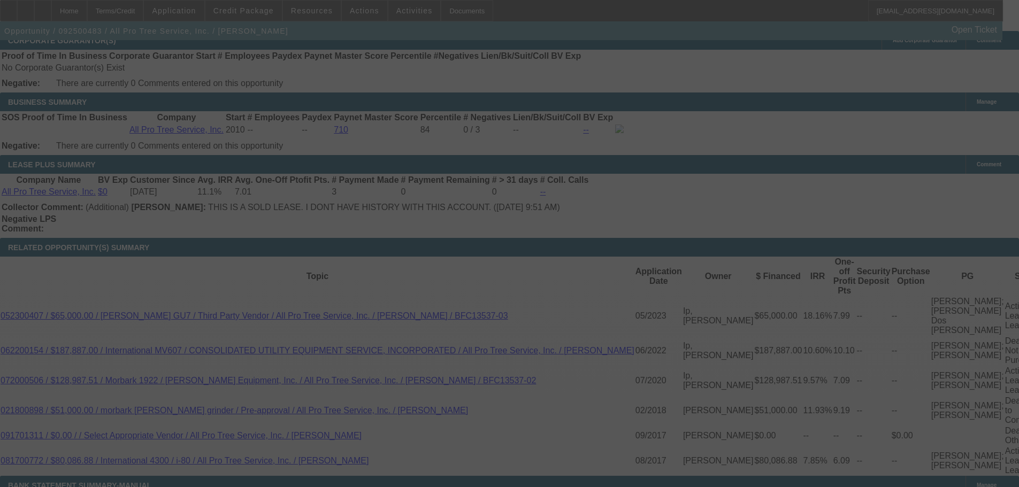
select select "0"
select select "6"
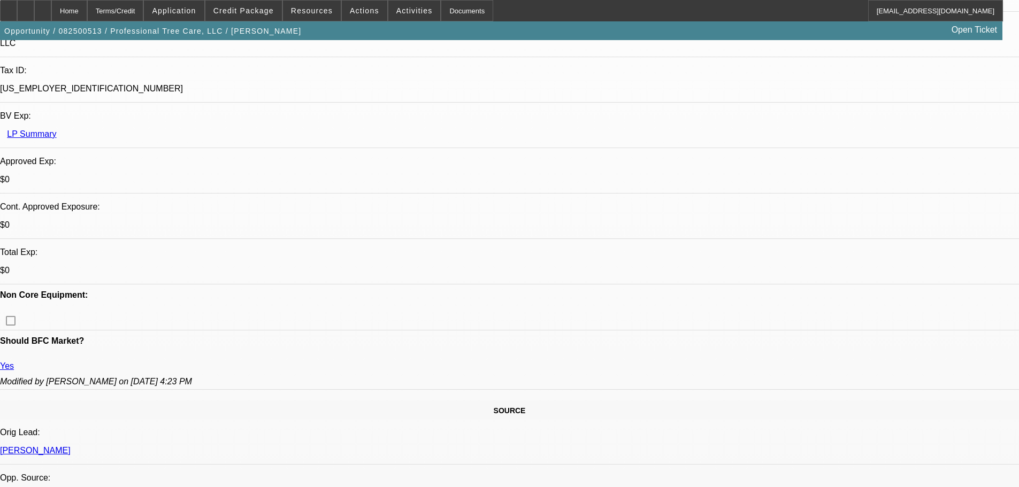
select select "0"
select select "6"
select select "0"
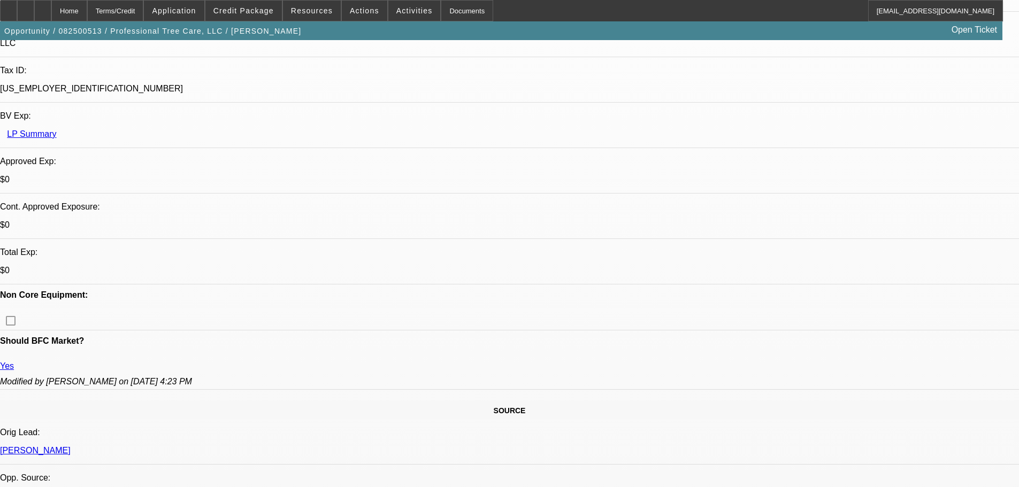
select select "0"
select select "6"
select select "0"
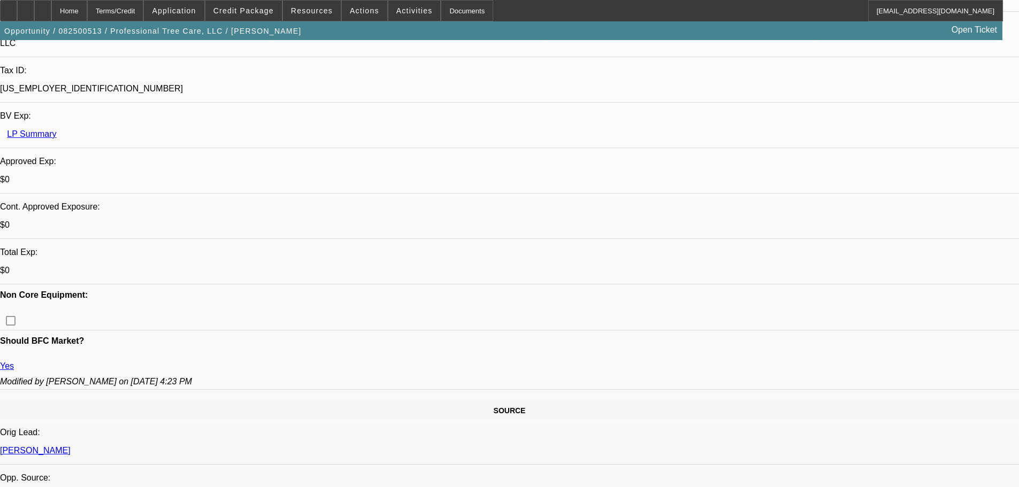
select select "0"
select select "6"
select select "0"
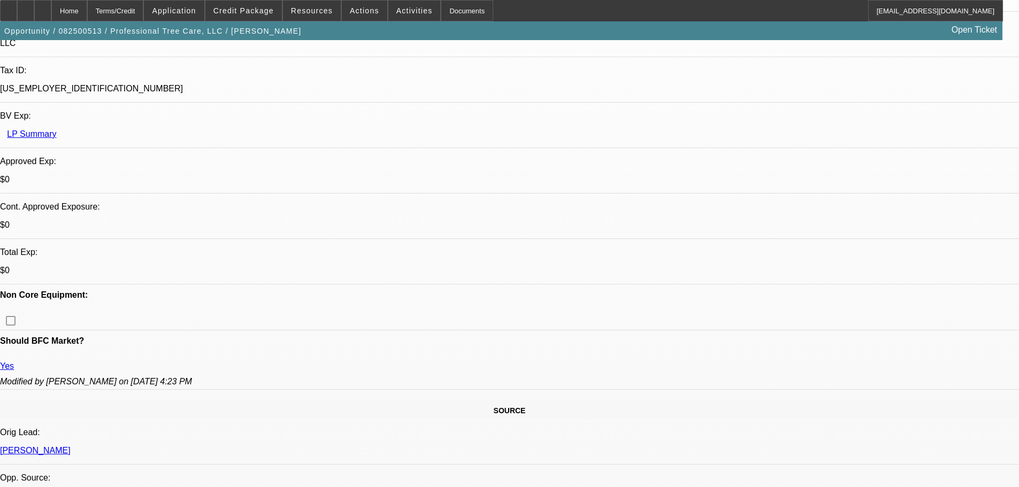
select select "6"
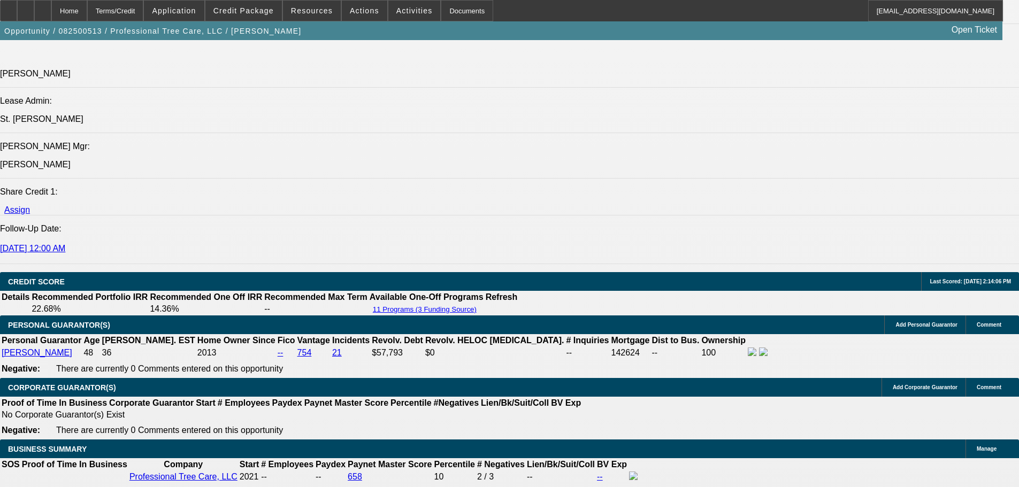
scroll to position [1453, 0]
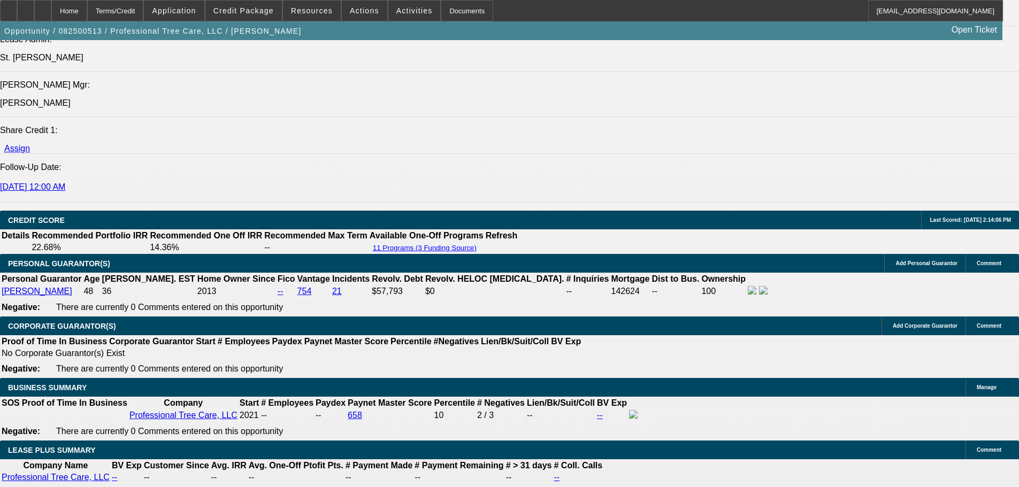
drag, startPoint x: 190, startPoint y: 254, endPoint x: 265, endPoint y: 253, distance: 75.5
type input "$20,000.00"
type input "UNKNOWN"
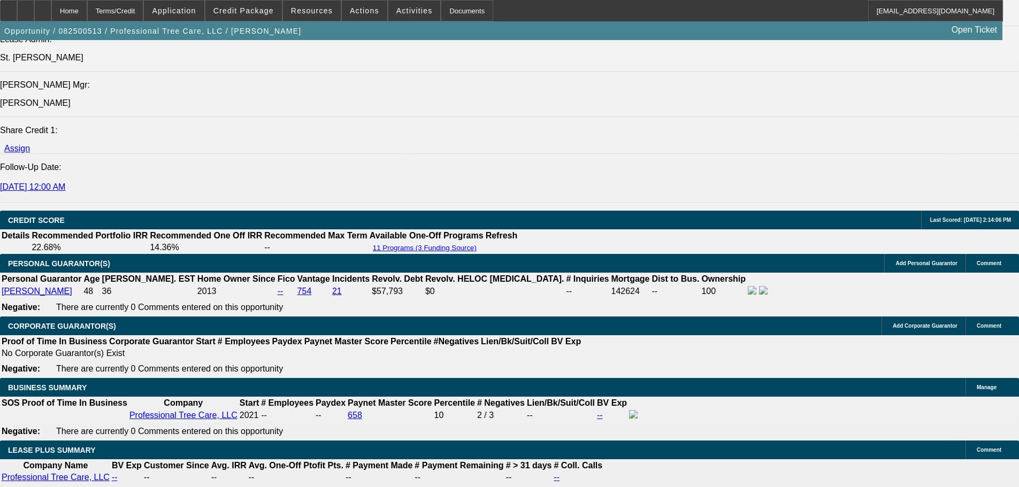
type input "$1,380.70"
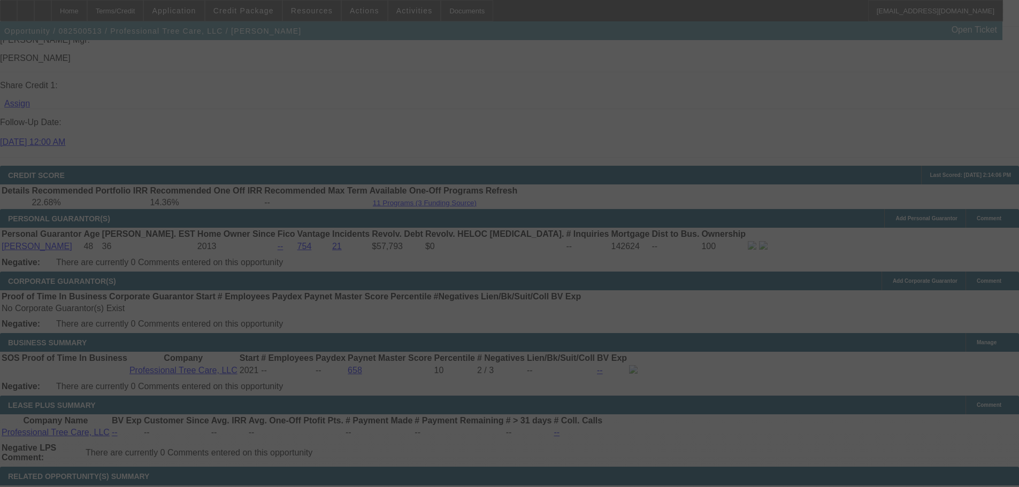
scroll to position [1560, 0]
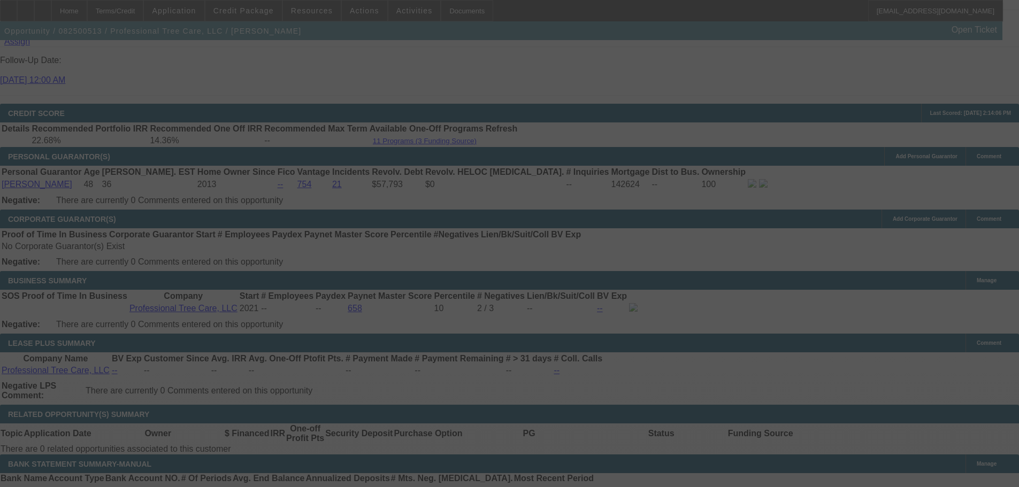
select select "0"
select select "6"
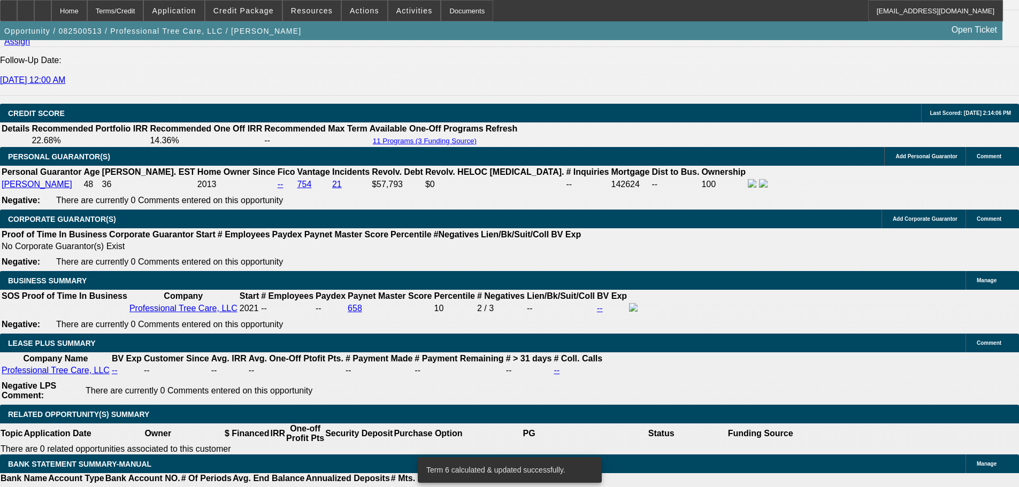
scroll to position [1554, 0]
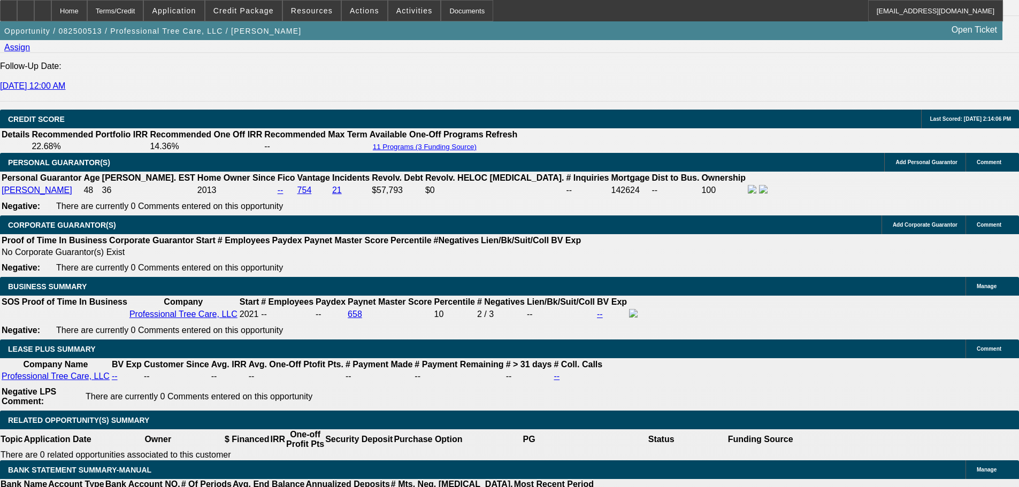
drag, startPoint x: 162, startPoint y: 237, endPoint x: 290, endPoint y: 216, distance: 129.6
type input "1"
type input "UNKNOWN"
type input "1382"
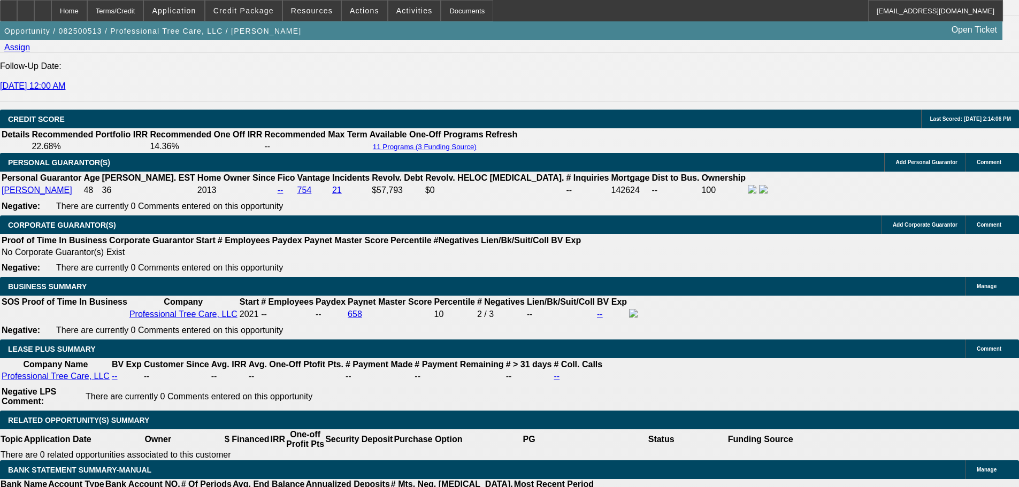
type input "11.7"
type input "$1,382.32"
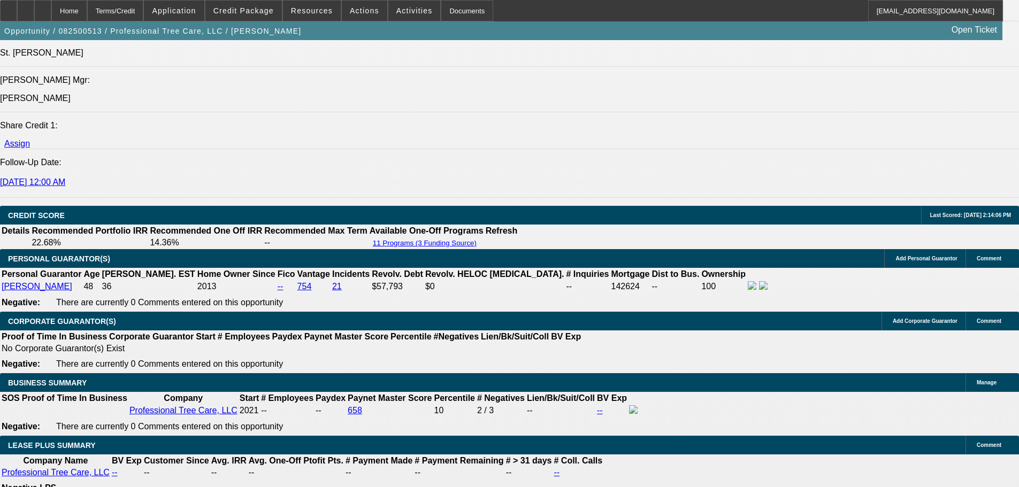
scroll to position [1340, 0]
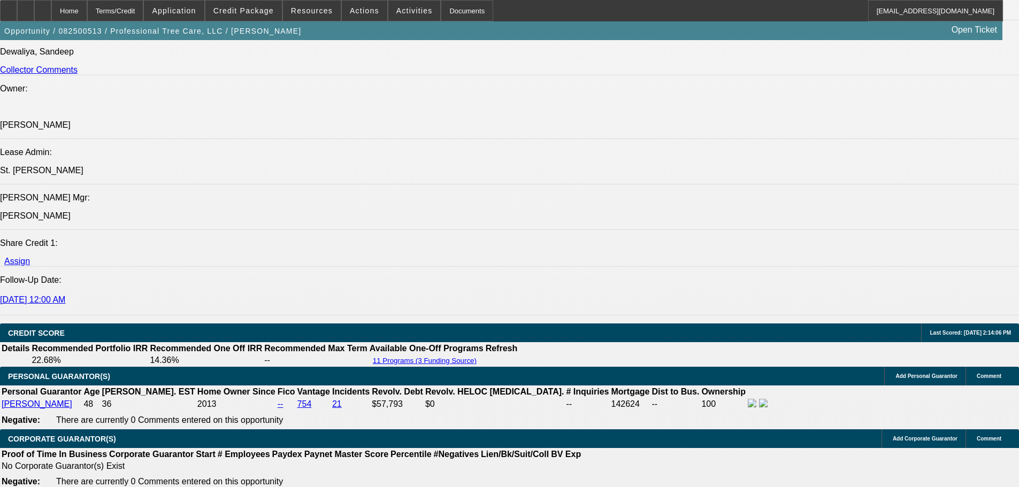
drag, startPoint x: 159, startPoint y: 163, endPoint x: 145, endPoint y: 158, distance: 15.2
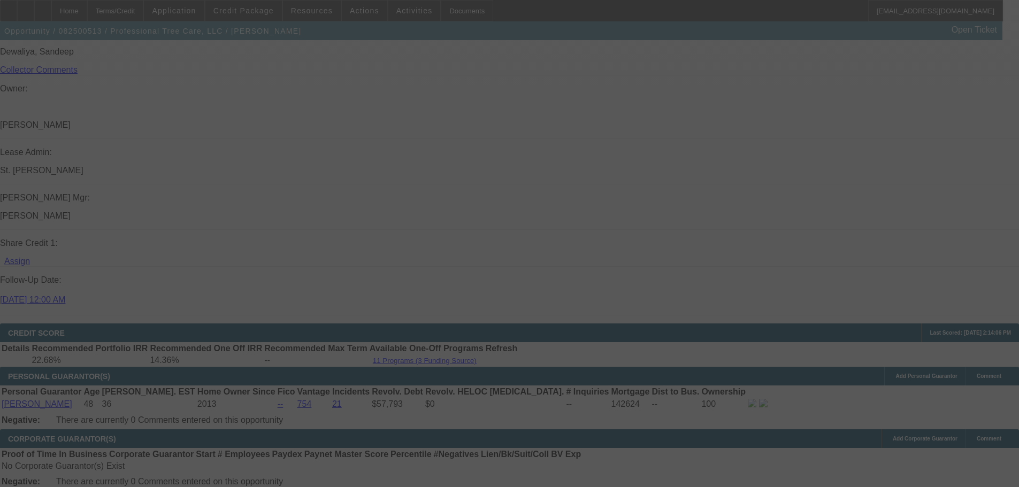
select select "0"
select select "6"
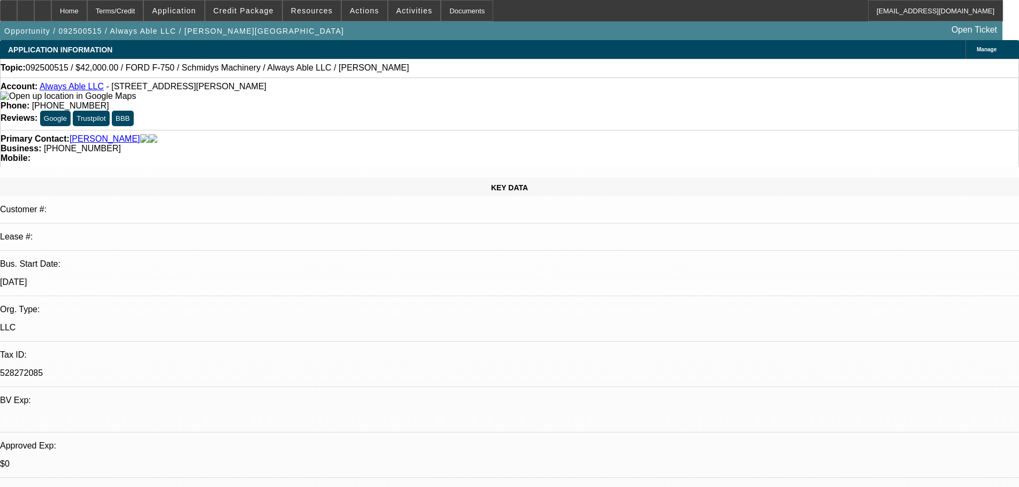
select select "0"
select select "6"
select select "0"
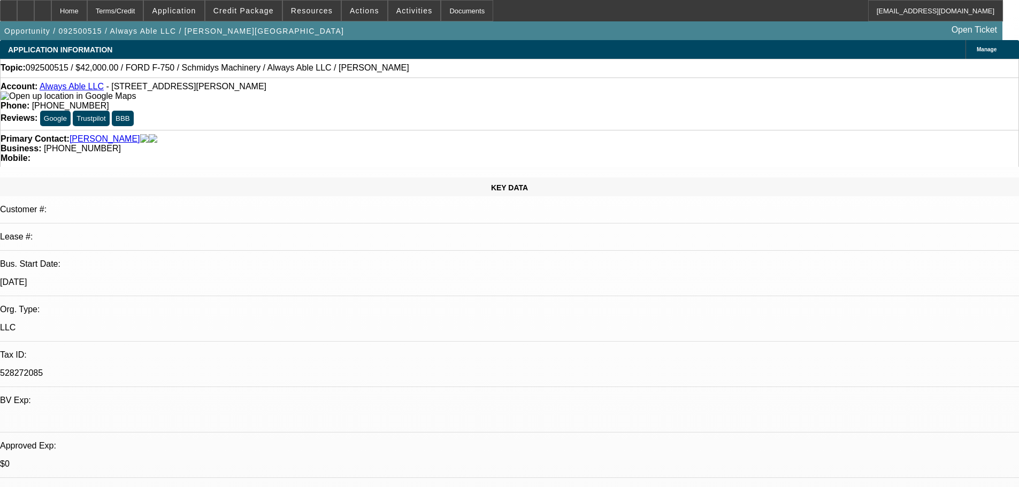
select select "0"
select select "6"
select select "0"
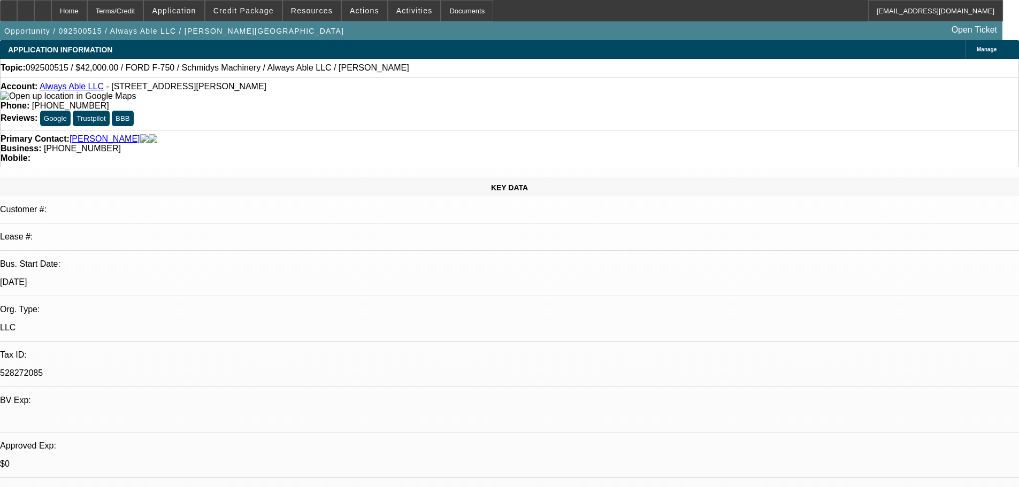
select select "0"
select select "6"
click at [34, 16] on div at bounding box center [25, 10] width 17 height 21
click at [249, 17] on span at bounding box center [243, 11] width 77 height 26
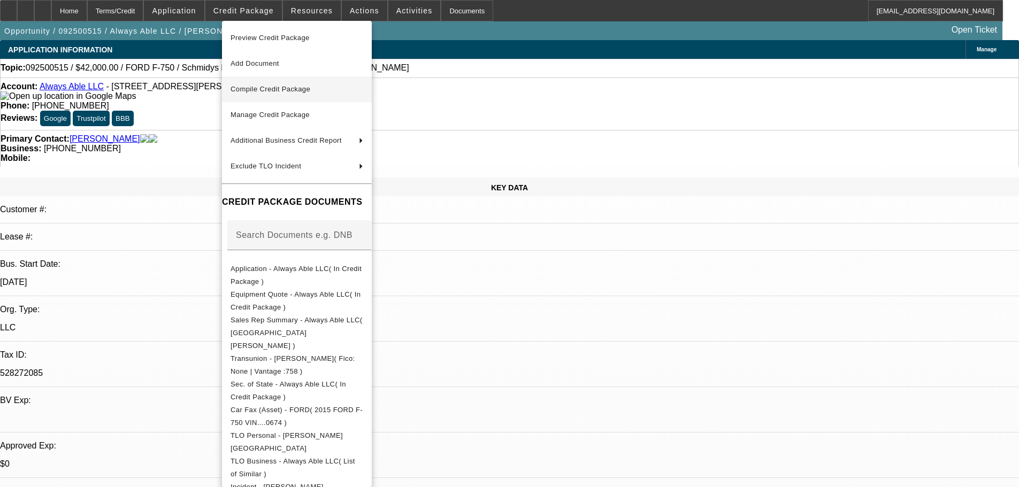
click at [287, 94] on span "Compile Credit Package" at bounding box center [297, 89] width 133 height 13
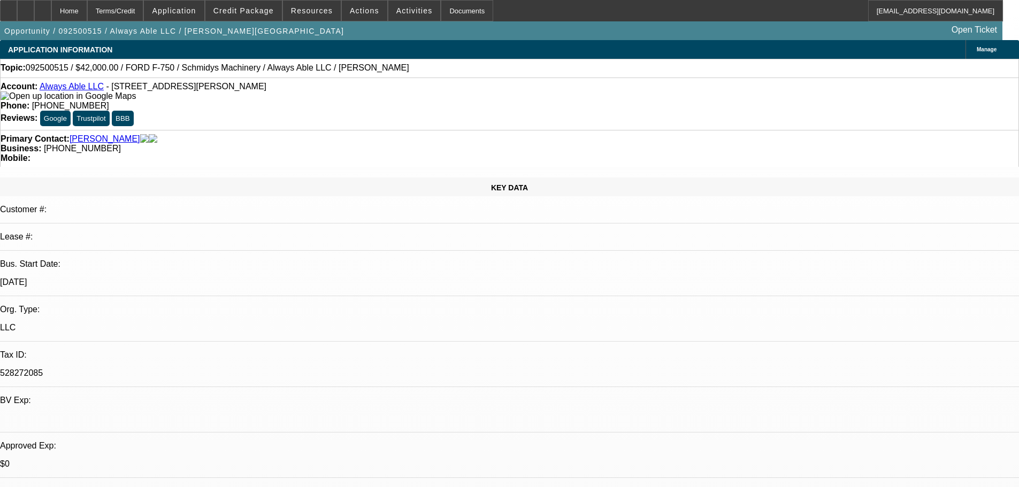
select select "0"
select select "6"
select select "0"
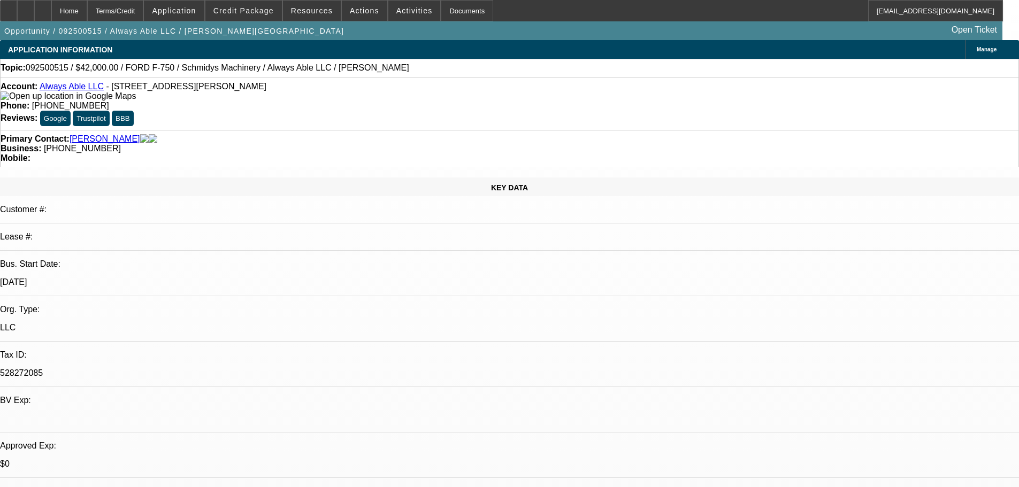
select select "0"
select select "6"
select select "0"
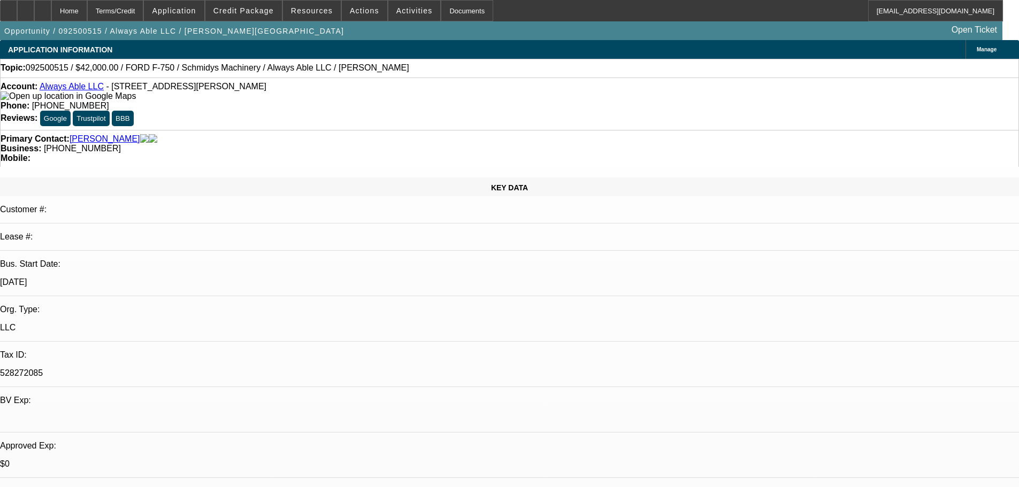
select select "0"
select select "6"
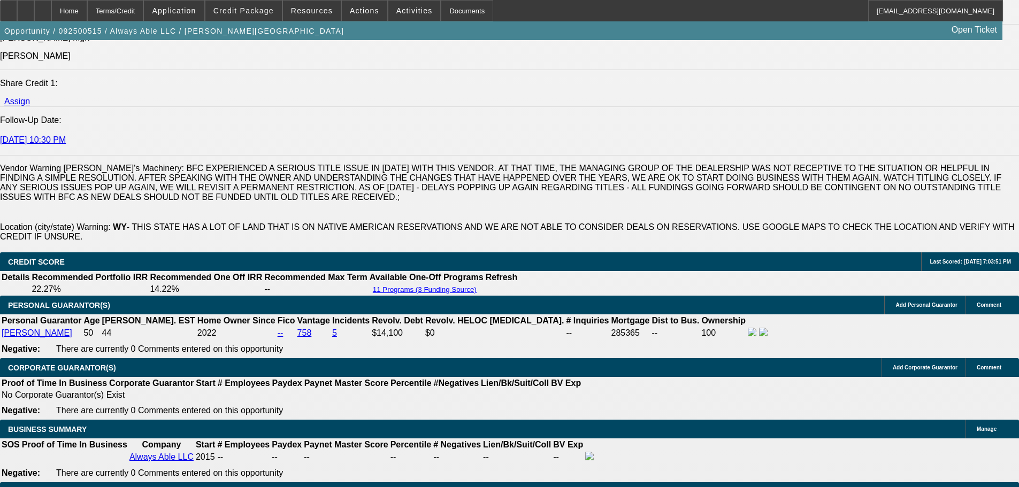
scroll to position [1659, 0]
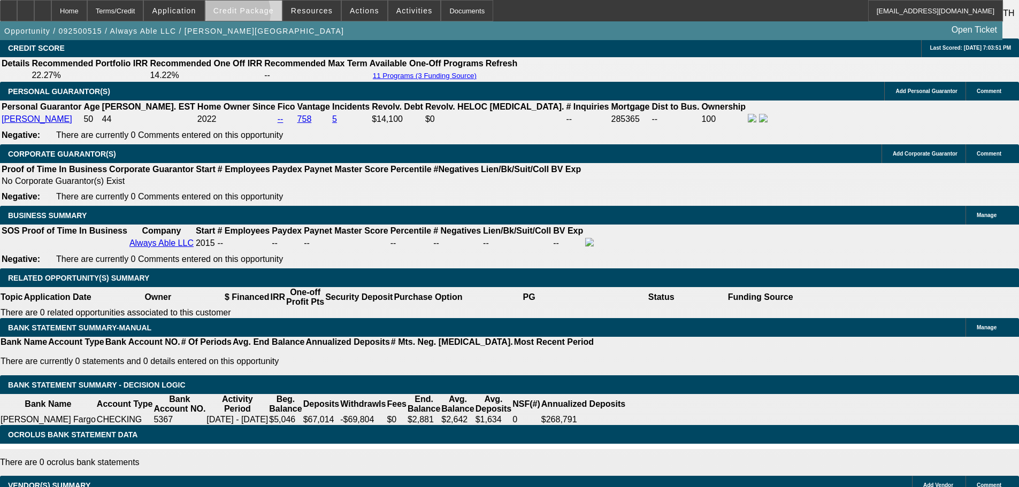
click at [248, 16] on span at bounding box center [243, 11] width 77 height 26
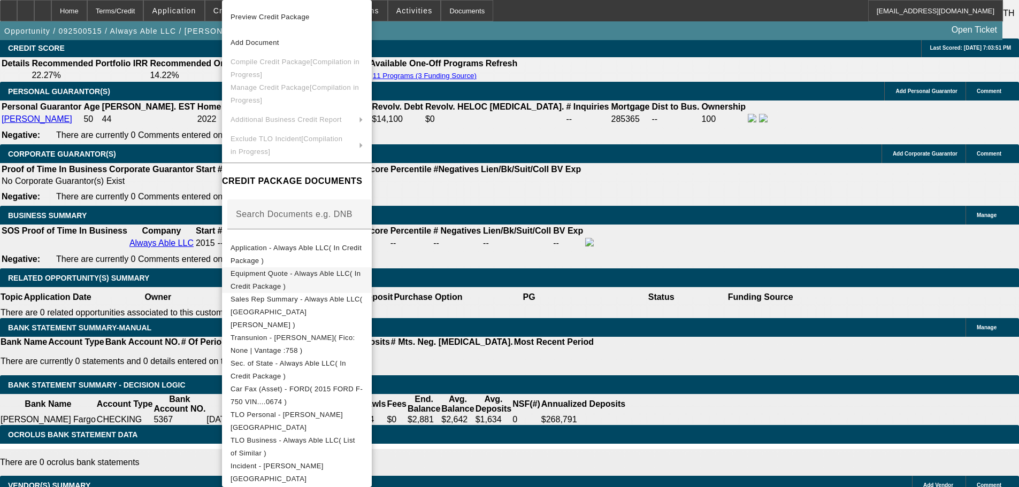
click at [288, 273] on span "Equipment Quote - Always Able LLC( In Credit Package )" at bounding box center [296, 280] width 130 height 21
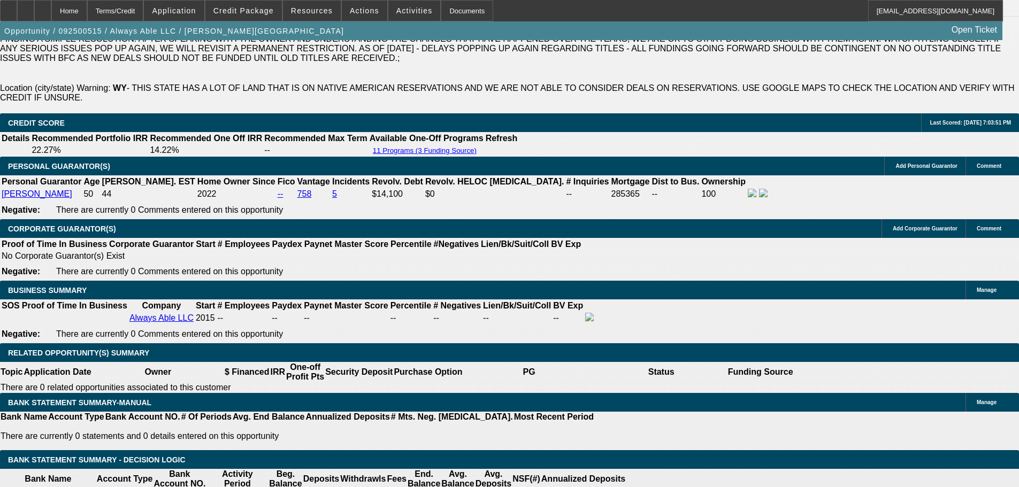
scroll to position [1498, 0]
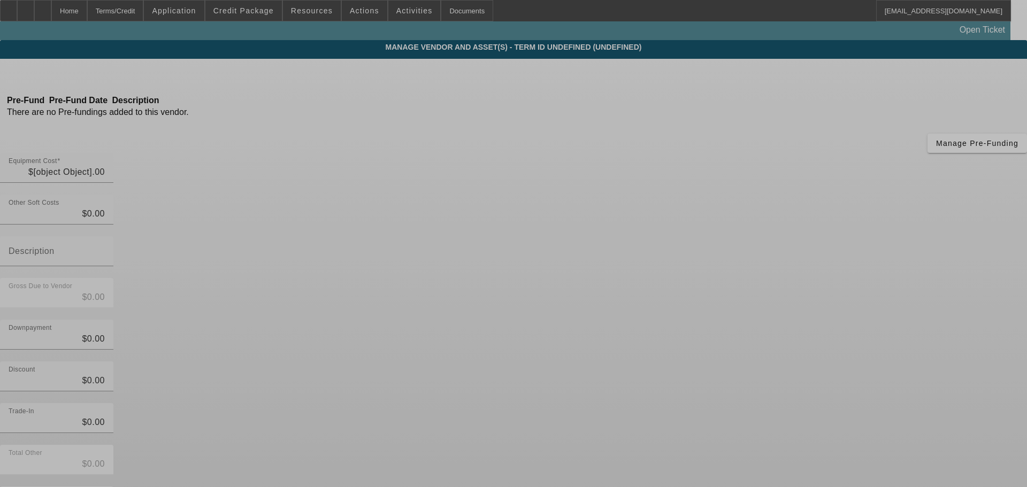
type input "$42,000.00"
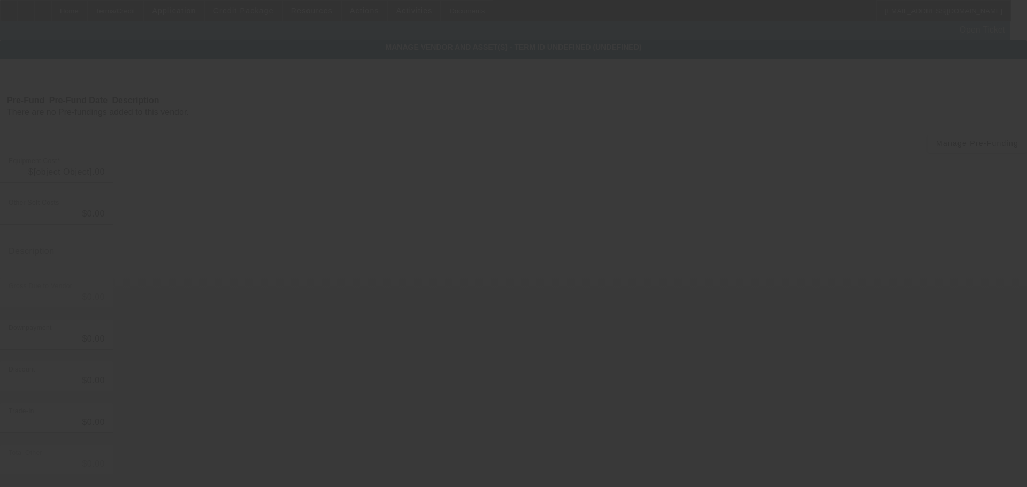
type input "$42,000.00"
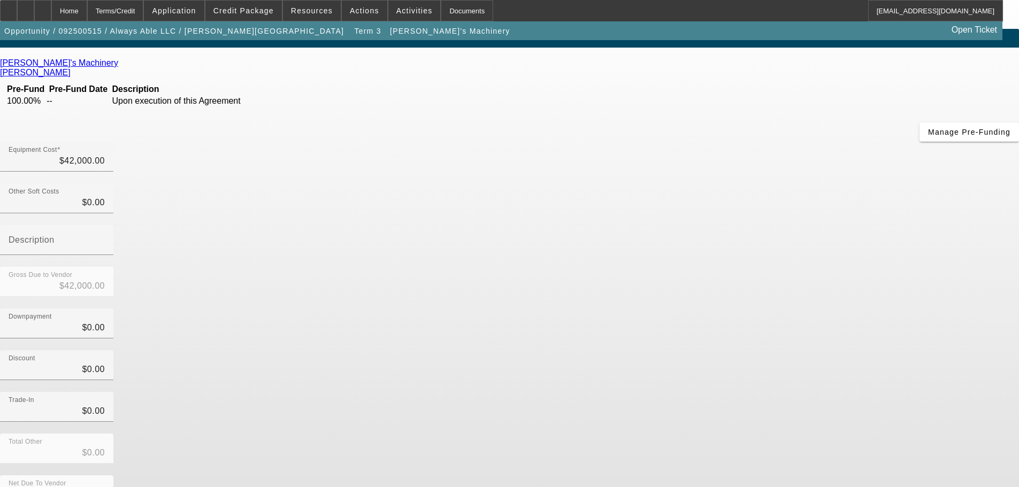
scroll to position [14, 0]
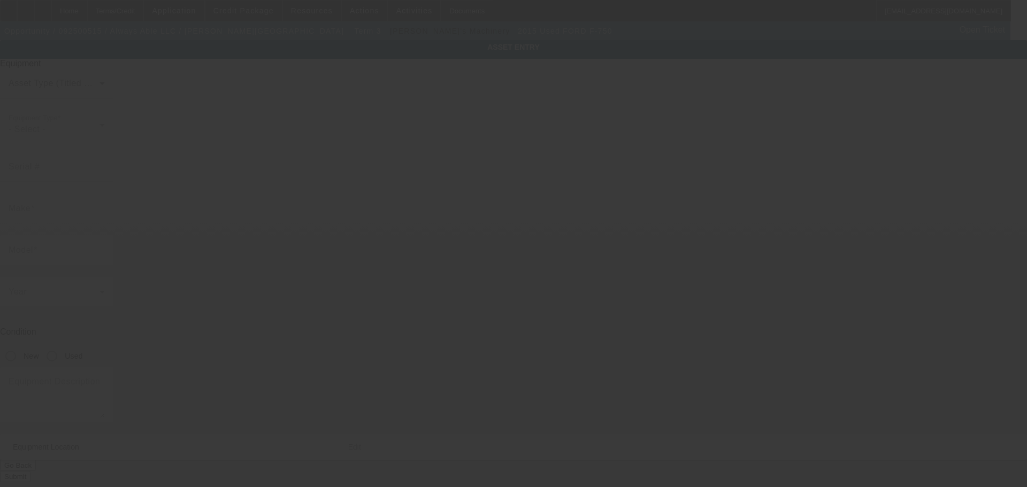
type input "3FRNX7FCXFV730674"
type input "Ford"
type input "F-750"
radio input "true"
type input "155 Lost Wells Circle"
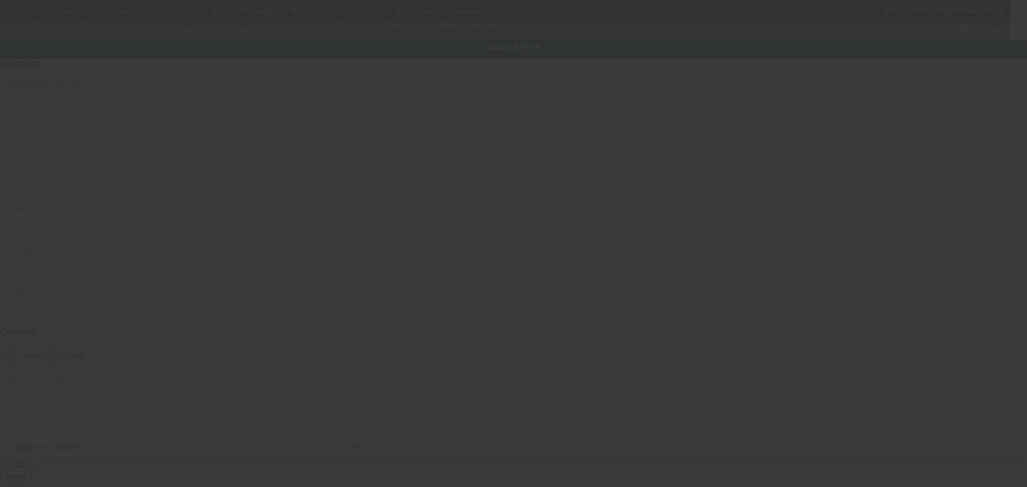
type input "Riverton"
type input "82501"
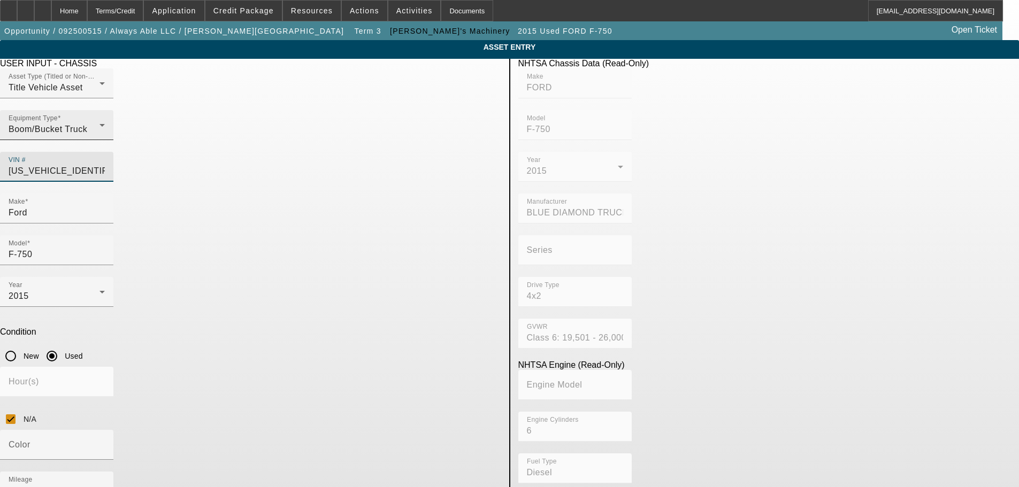
drag, startPoint x: 453, startPoint y: 153, endPoint x: 331, endPoint y: 146, distance: 122.2
click at [331, 150] on div "Asset Type (Titled or Non-Titled) Title Vehicle Asset Equipment Type Boom/Bucke…" at bounding box center [250, 130] width 501 height 125
paste input "3FRPF7FC1FV681506"
type input "3FRPF7FC1FV681506"
type input "FORD"
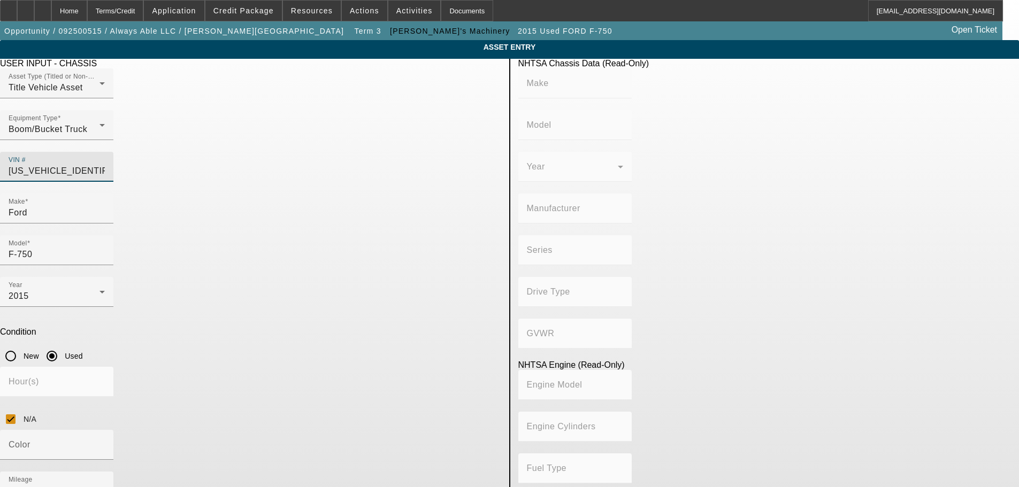
type input "F-750"
type input "BLUE DIAMOND TRUCK, S. DE R. L. DE C. V."
type input "4x2"
type input "Class 7: 26,001 - 33,000 lb (11,794 - 14,969 kg)"
type input "6"
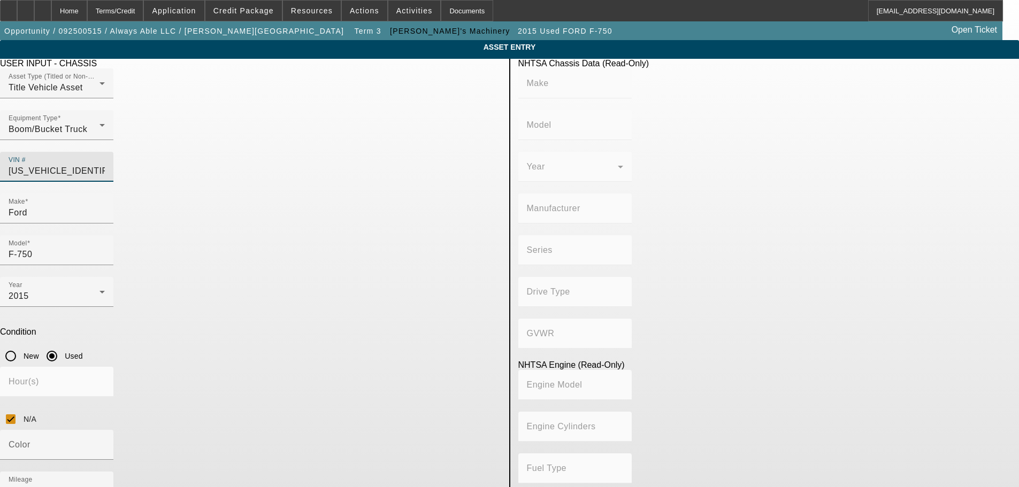
type input "Diesel"
type input "408.85908543470"
type input "6.7"
type input "3FRPF7FC1FV681506"
click at [142, 265] on app-asset-collateral-manage "ASSET ENTRY Delete asset USER INPUT - CHASSIS Asset Type (Titled or Non-Titled)…" at bounding box center [509, 339] width 1019 height 599
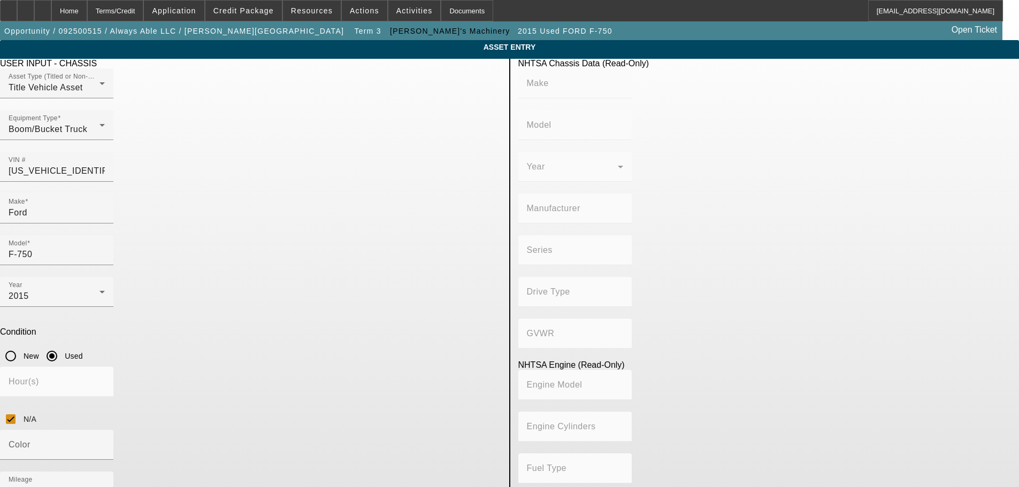
type input "FORD"
type input "F-750"
type input "BLUE DIAMOND TRUCK, S. DE R. L. DE C. V."
type input "4x2"
type input "Class 7: 26,001 - 33,000 lb (11,794 - 14,969 kg)"
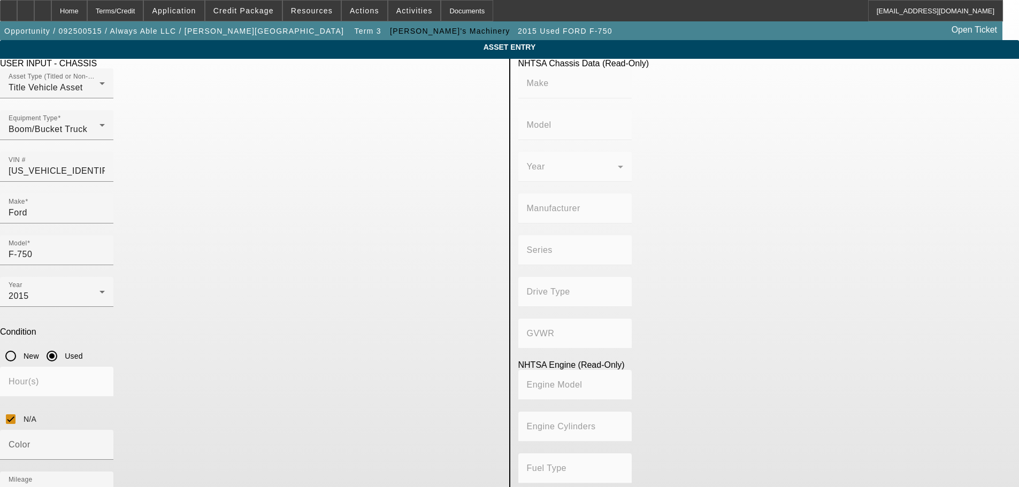
type input "6"
type input "Diesel"
type input "408.85908543470"
type input "6.7"
drag, startPoint x: 417, startPoint y: 321, endPoint x: 338, endPoint y: 319, distance: 79.7
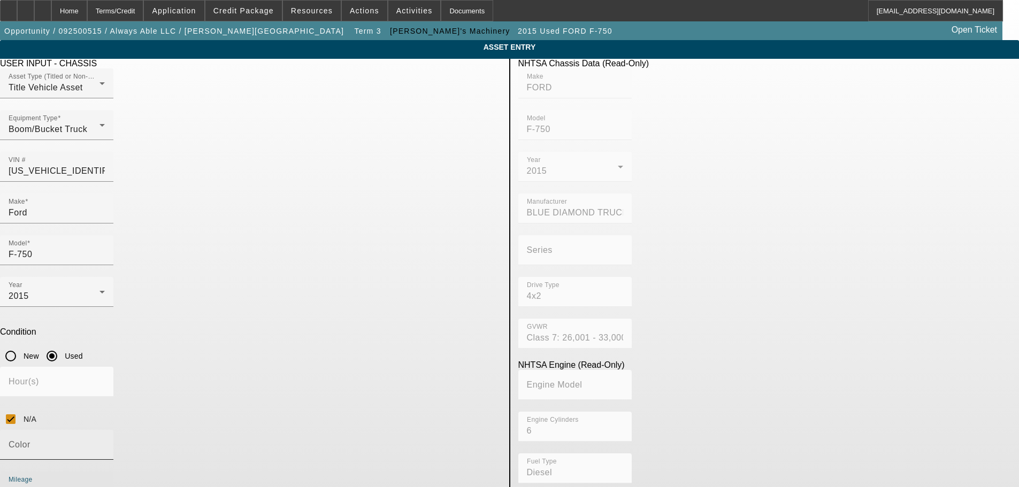
click at [338, 430] on div "Color Mileage 130000" at bounding box center [250, 471] width 501 height 83
type input "74999"
click at [140, 382] on app-asset-collateral-manage "ASSET ENTRY Delete asset USER INPUT - CHASSIS Asset Type (Titled or Non-Titled)…" at bounding box center [509, 339] width 1019 height 599
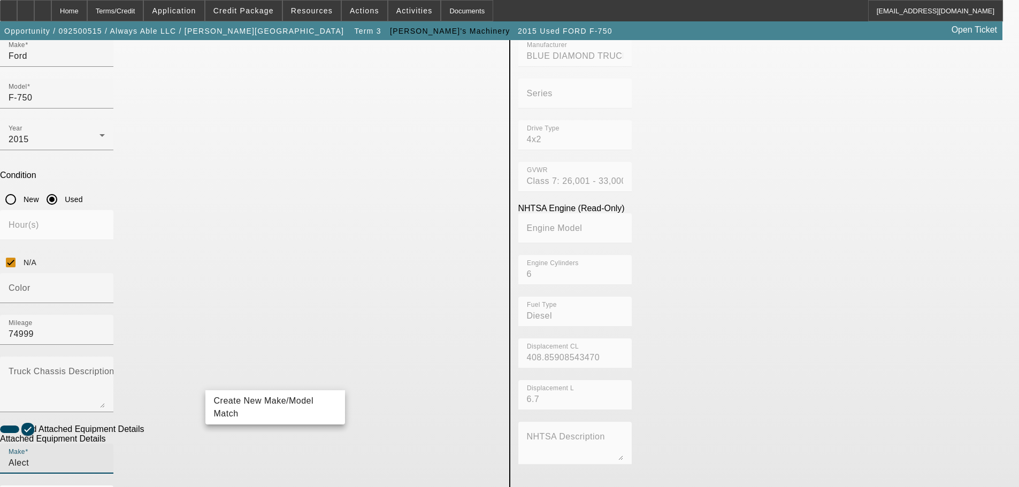
scroll to position [181, 0]
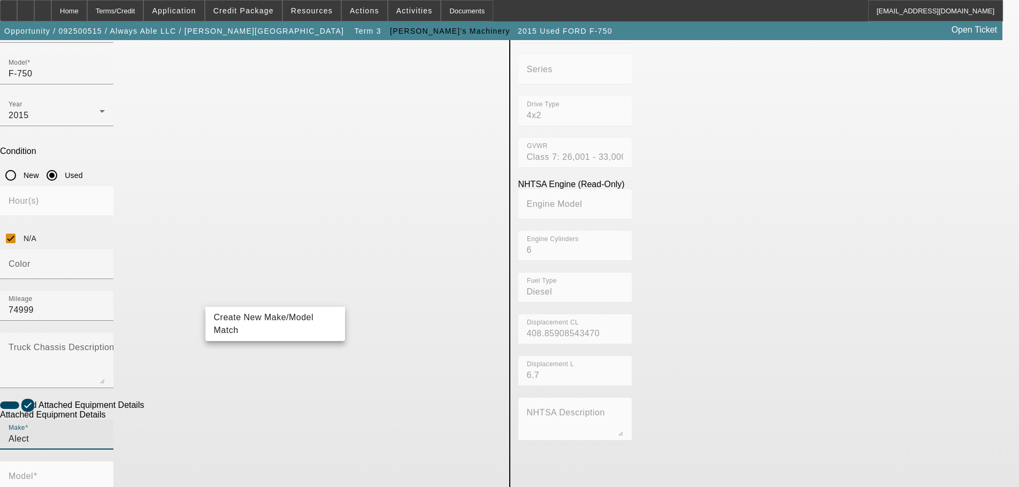
click at [105, 433] on input "Alect" at bounding box center [57, 439] width 96 height 13
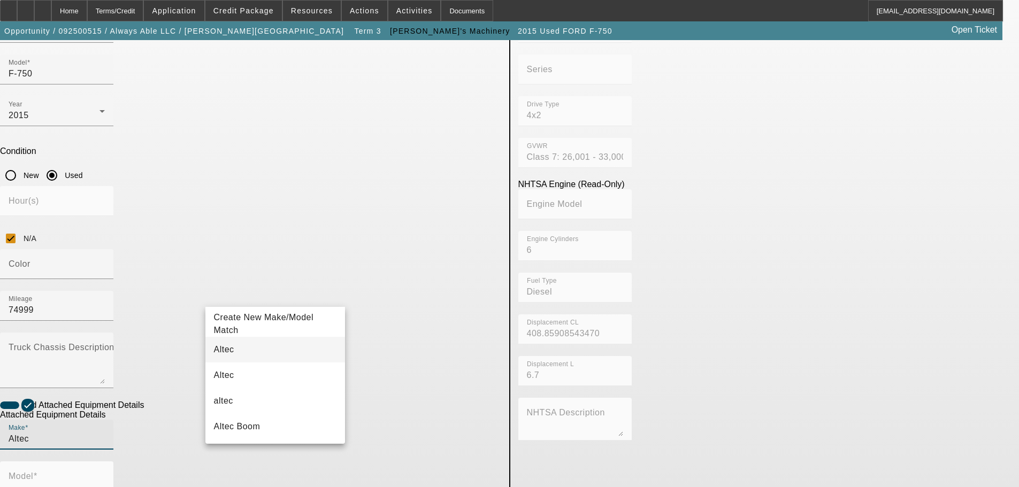
type input "Altec"
click at [232, 348] on mat-option "Altec" at bounding box center [275, 350] width 140 height 26
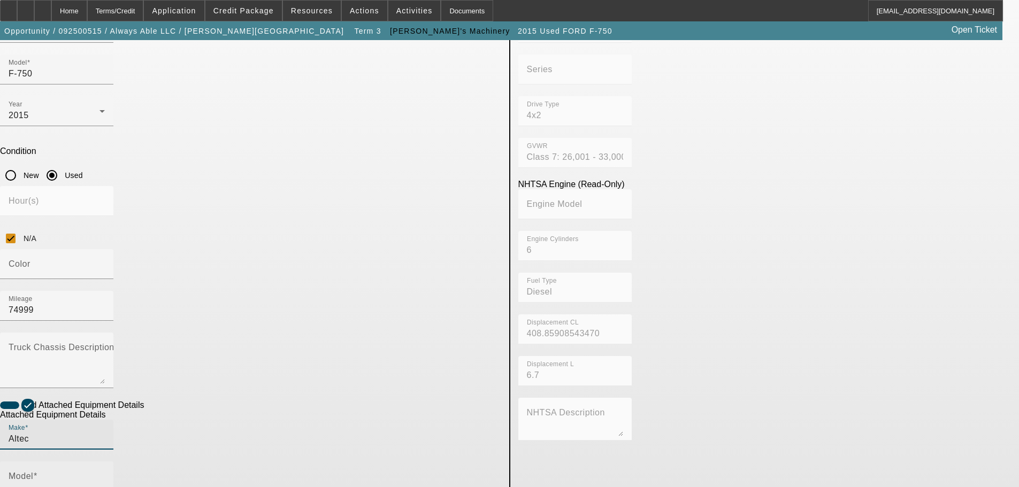
click at [33, 472] on mat-label "Model" at bounding box center [21, 476] width 25 height 9
click at [105, 475] on input "Model" at bounding box center [57, 481] width 96 height 13
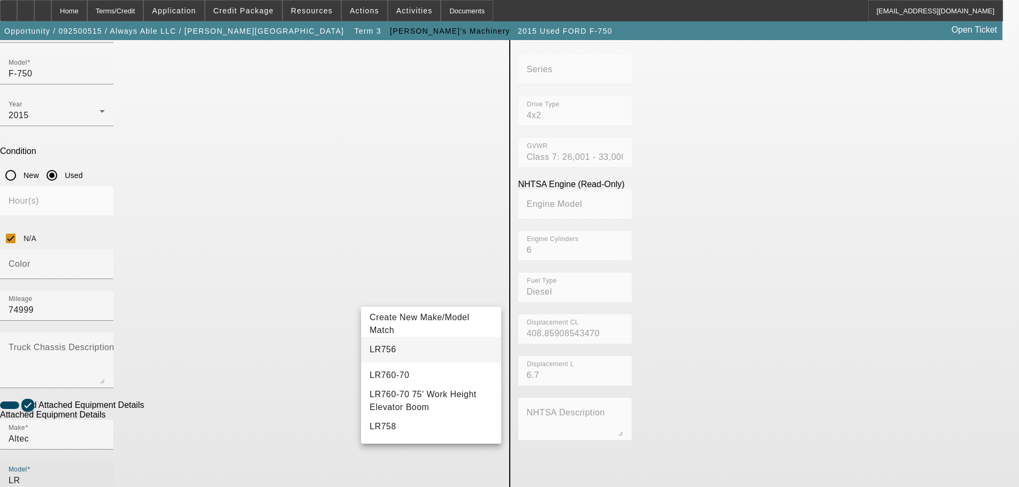
click at [388, 347] on span "LR756" at bounding box center [383, 349] width 27 height 9
type input "LR756"
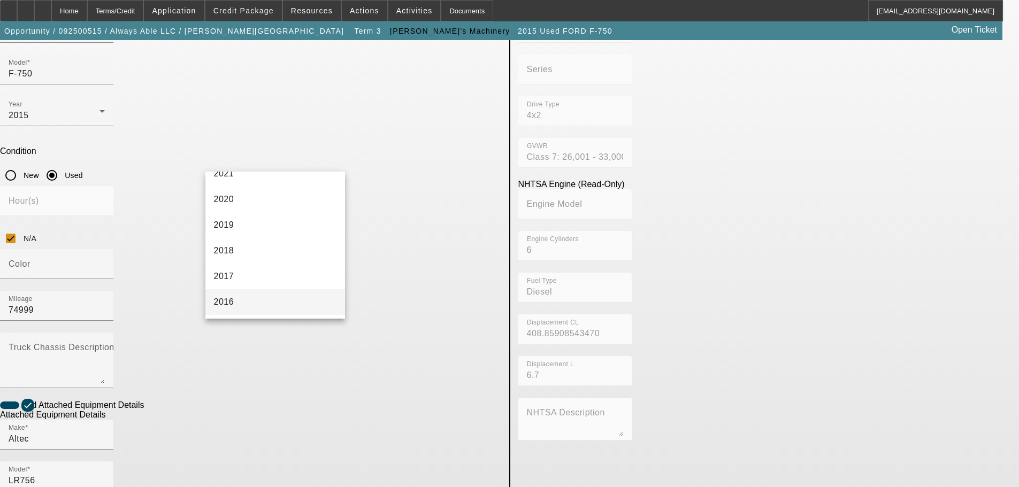
scroll to position [214, 0]
click at [257, 308] on mat-option "2015" at bounding box center [275, 309] width 140 height 26
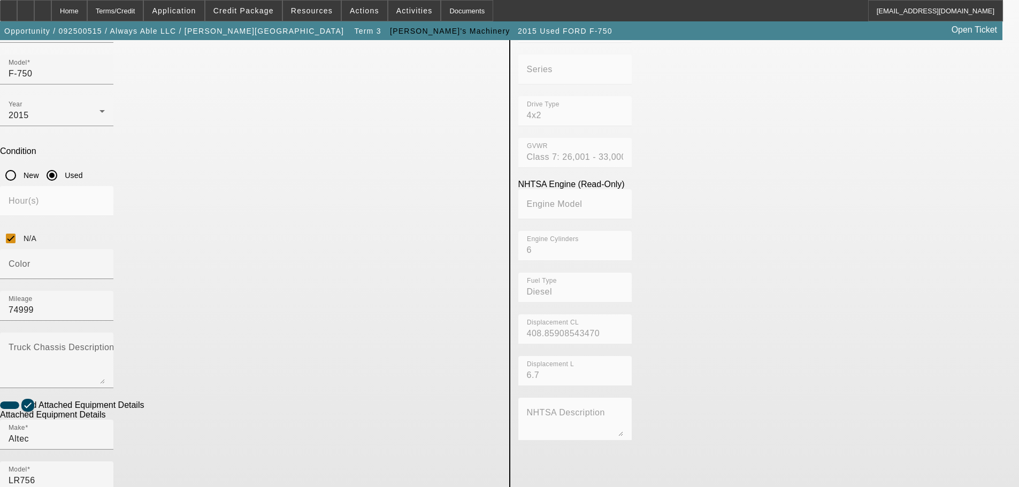
radio input "true"
paste input "1014FF3215"
type input "1014FF3215"
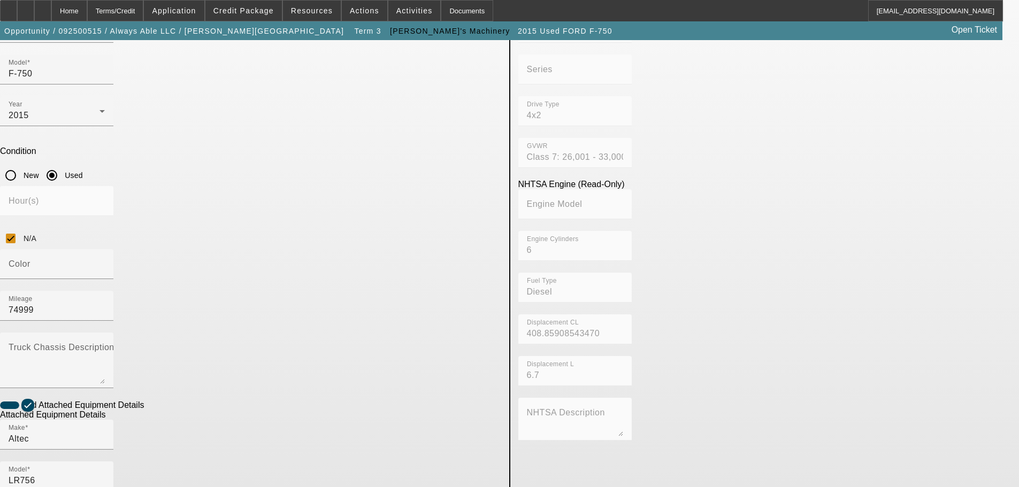
click at [162, 287] on app-asset-collateral-manage "ASSET ENTRY Delete asset USER INPUT - CHASSIS Asset Type (Titled or Non-Titled)…" at bounding box center [509, 307] width 1019 height 896
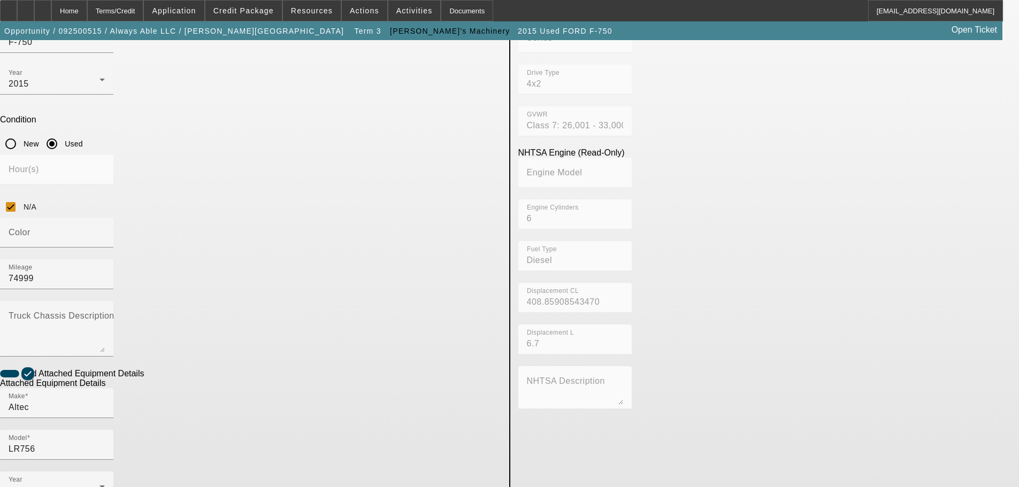
scroll to position [244, 0]
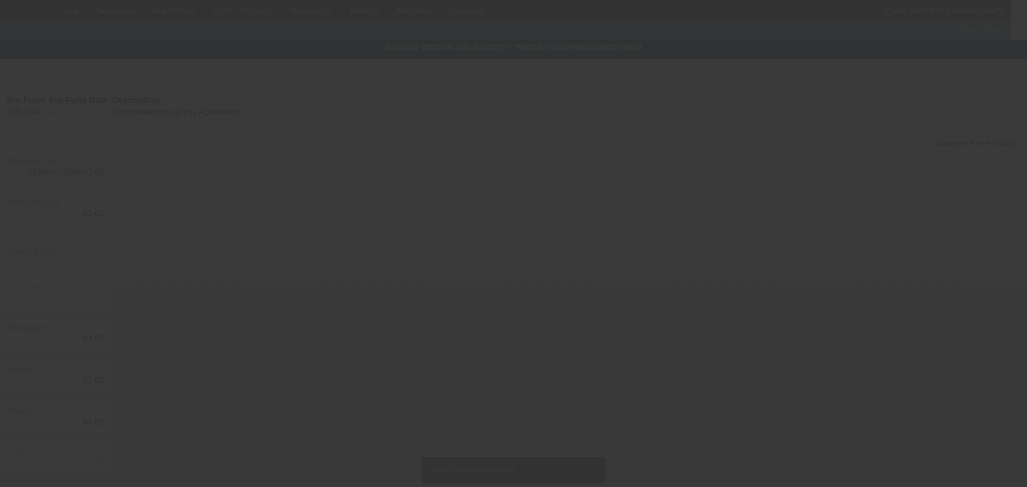
type input "$42,000.00"
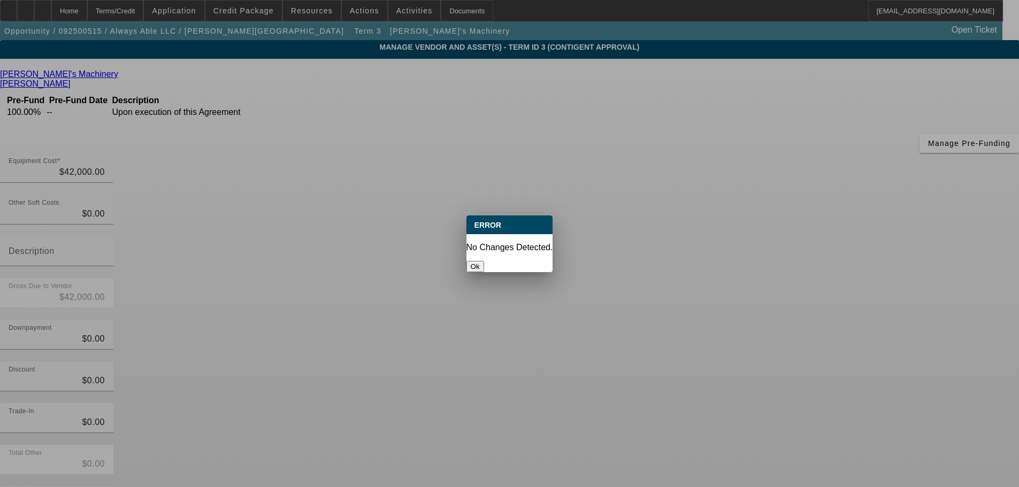
click at [484, 261] on button "Ok" at bounding box center [476, 266] width 18 height 11
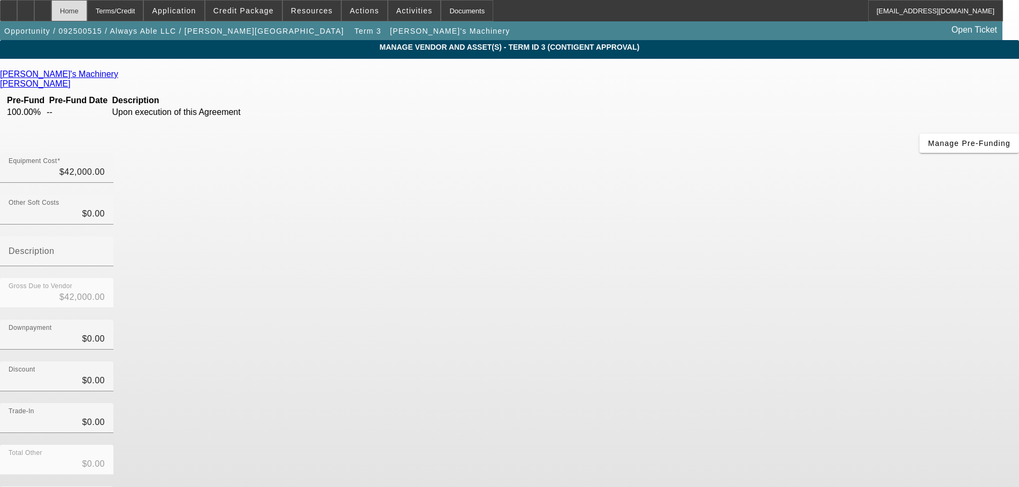
click at [87, 12] on div "Home" at bounding box center [69, 10] width 36 height 21
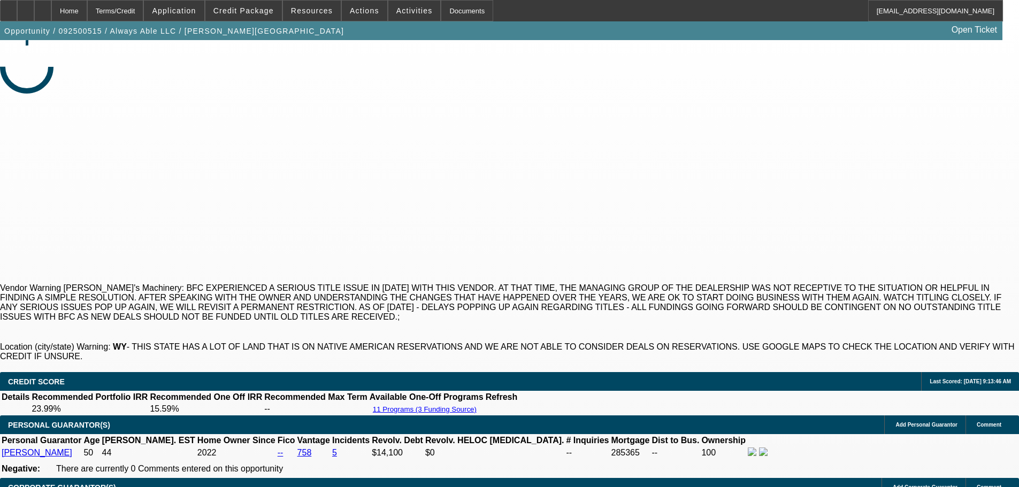
select select "0"
select select "6"
select select "0"
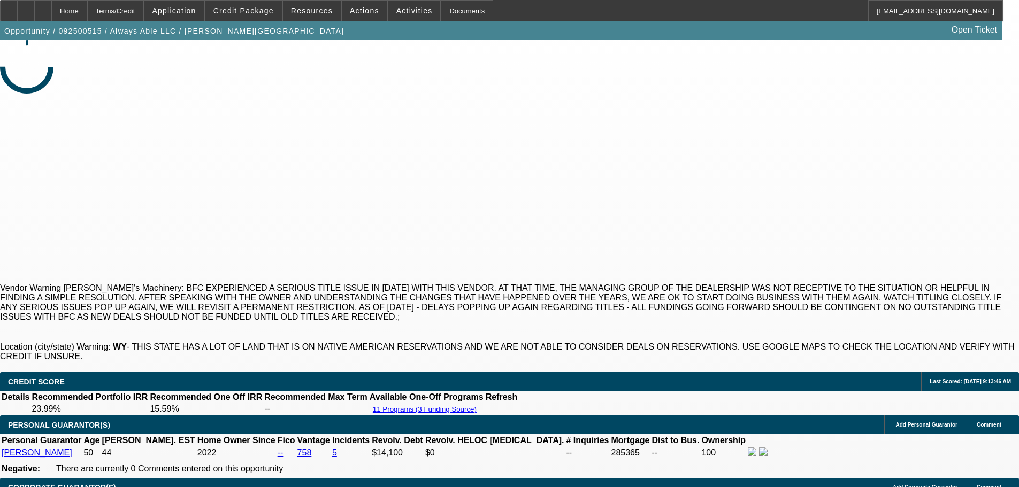
select select "0"
select select "6"
select select "0"
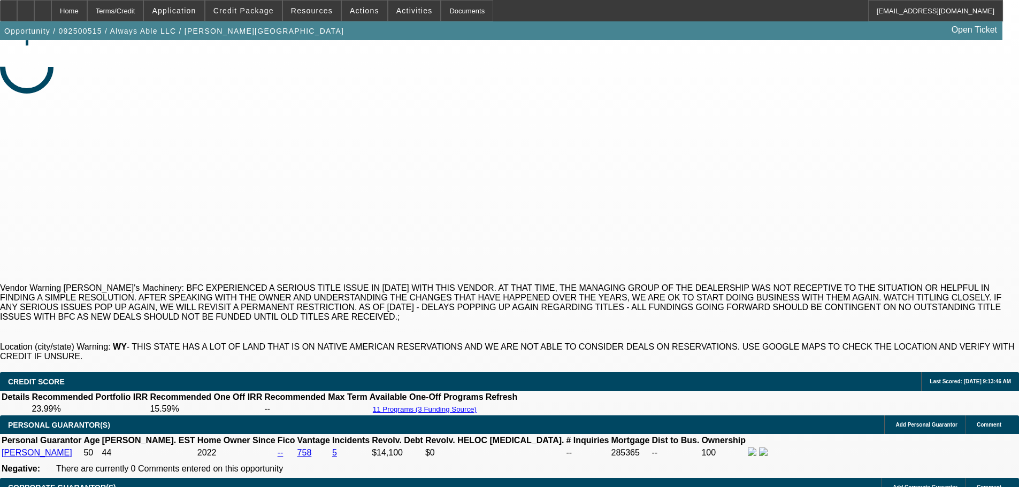
select select "0"
select select "6"
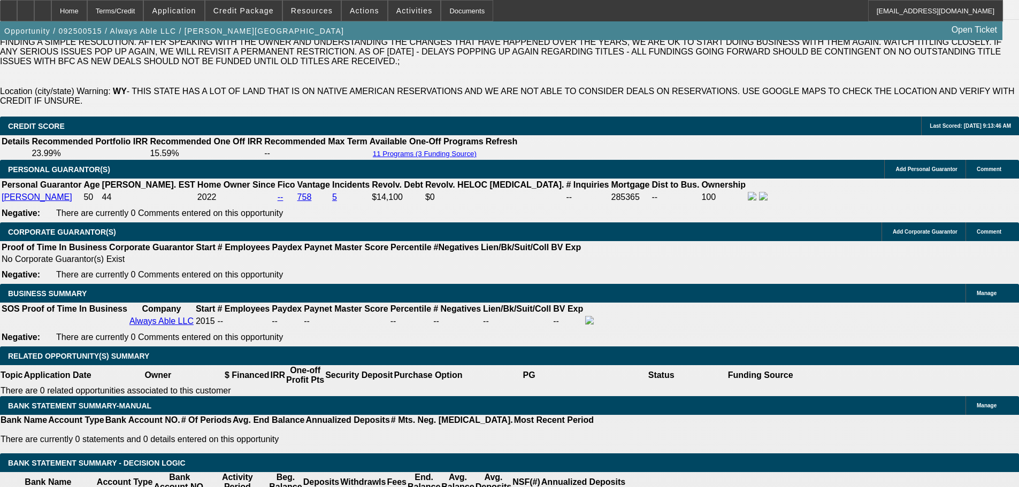
scroll to position [1642, 0]
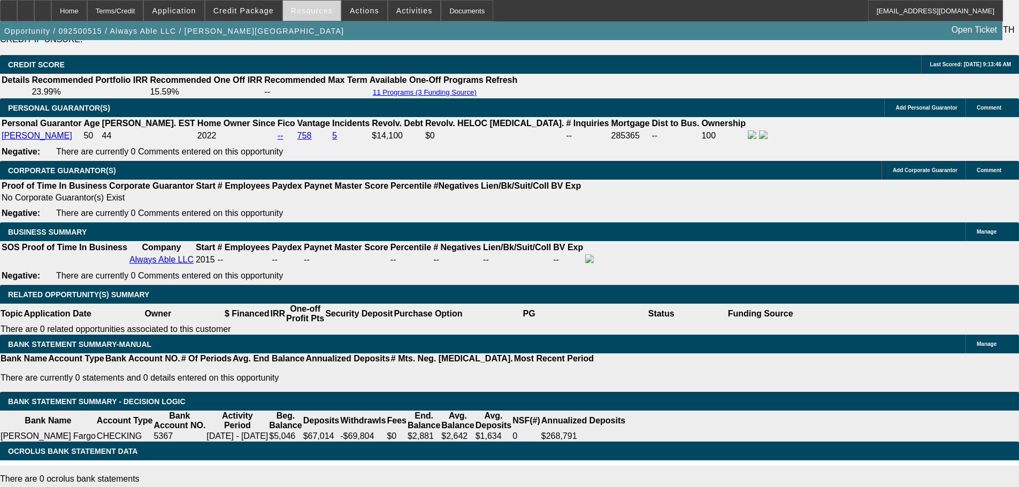
click at [302, 16] on span at bounding box center [312, 11] width 58 height 26
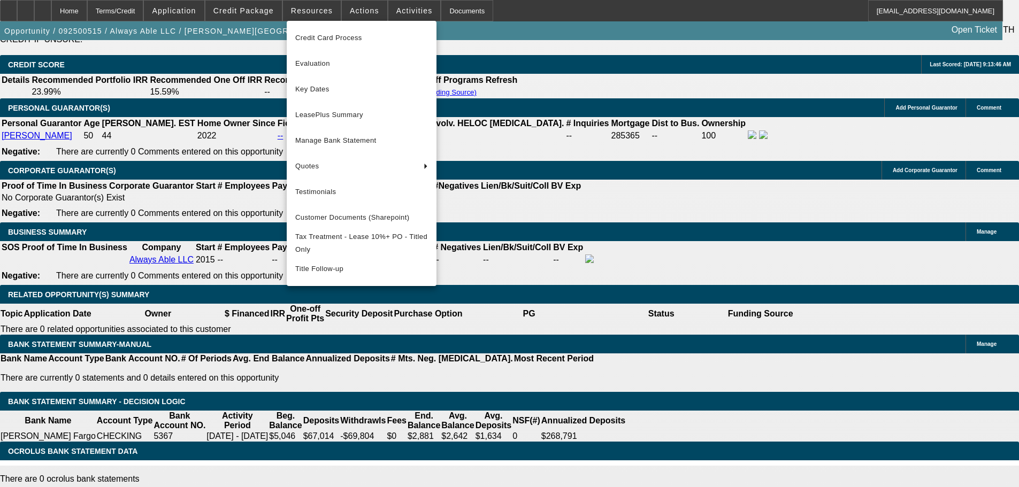
click at [302, 16] on div at bounding box center [509, 243] width 1019 height 487
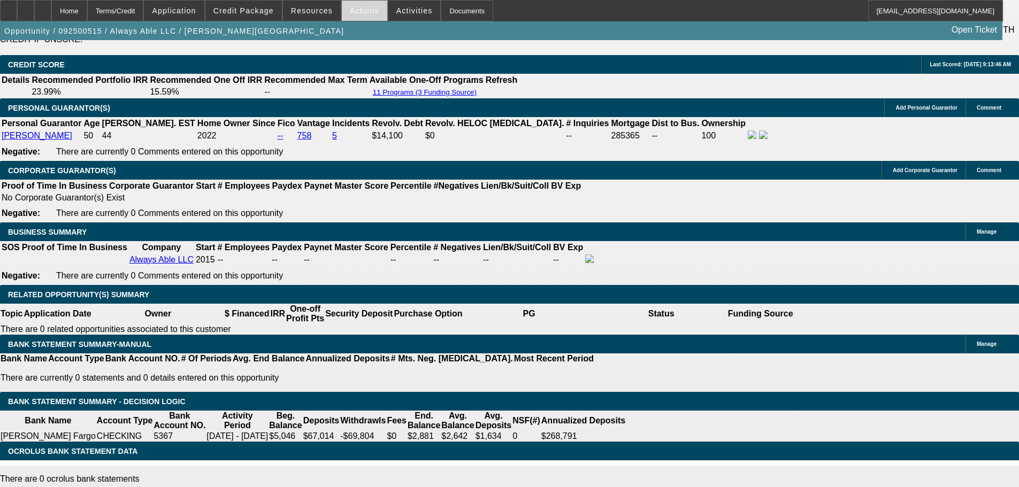
click at [364, 12] on span "Actions" at bounding box center [364, 10] width 29 height 9
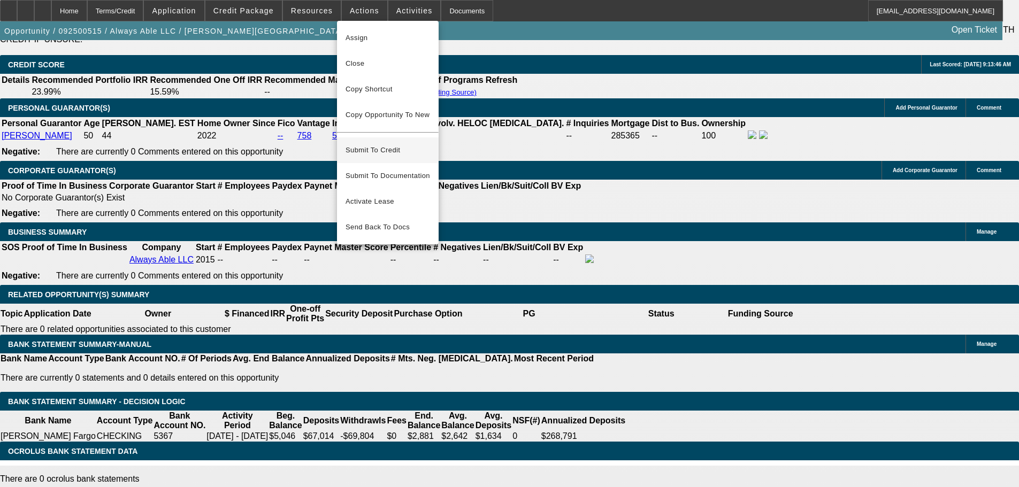
click at [388, 144] on span "Submit To Credit" at bounding box center [388, 150] width 85 height 13
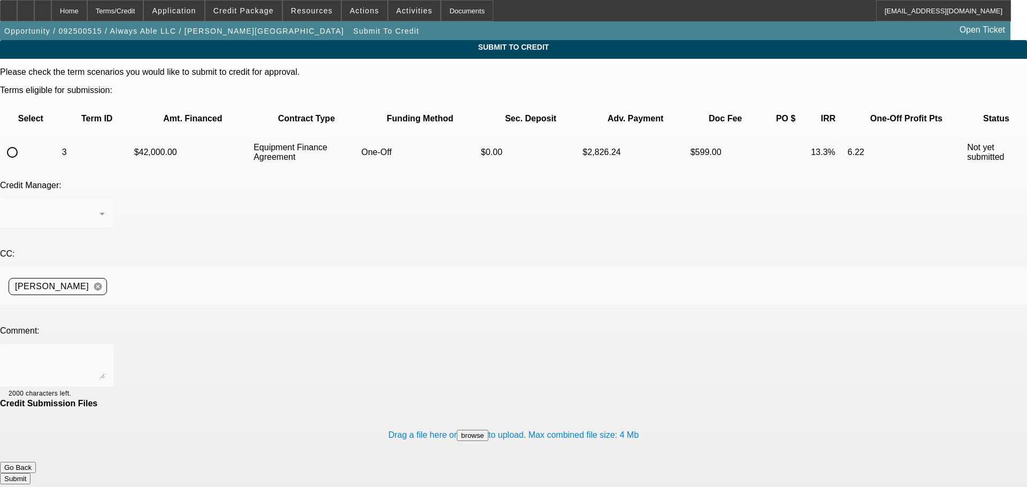
click at [23, 142] on input "radio" at bounding box center [12, 152] width 21 height 21
radio input "true"
click at [105, 353] on textarea at bounding box center [57, 366] width 96 height 26
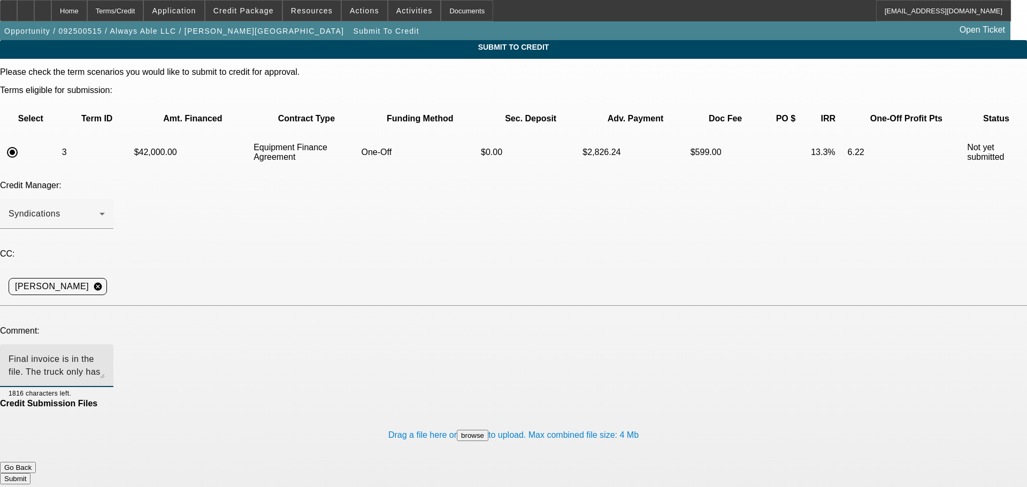
type textarea "Final invoice is in the file. The truck only has 74K miles, not 130K so the pri…"
click at [31, 474] on button "Submit" at bounding box center [15, 479] width 31 height 11
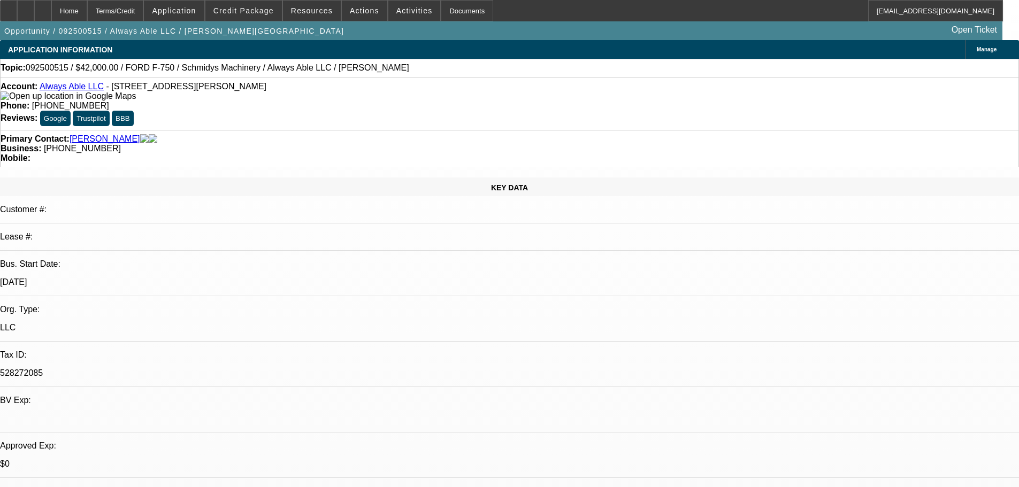
select select "0"
select select "6"
select select "0"
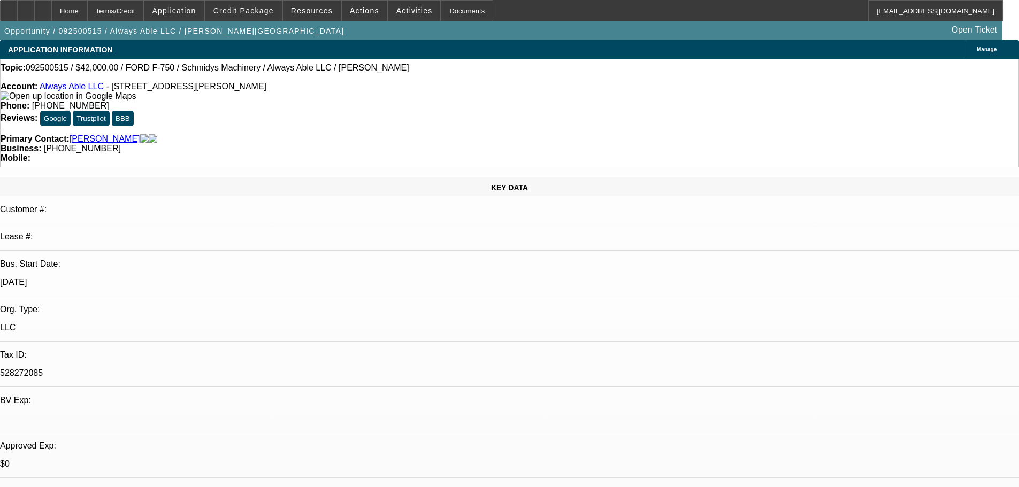
select select "0"
select select "6"
select select "0"
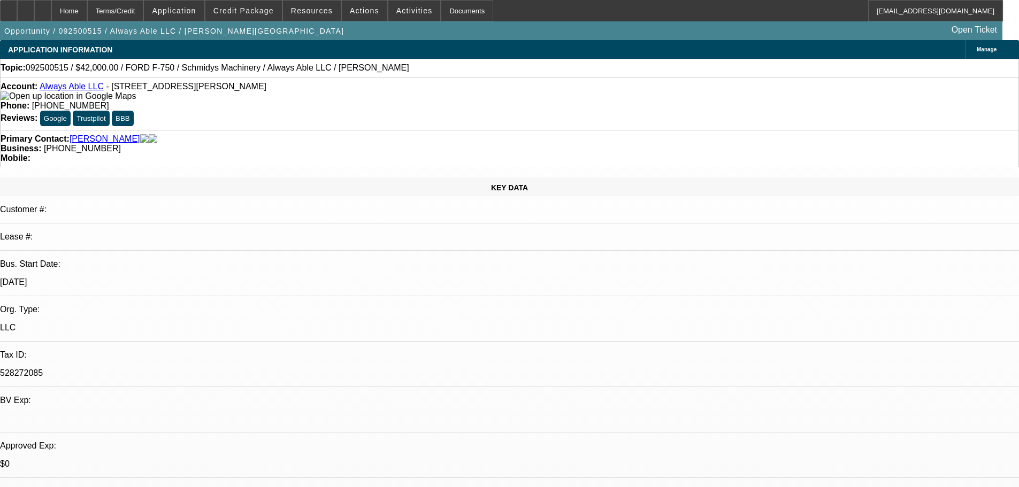
select select "0"
select select "6"
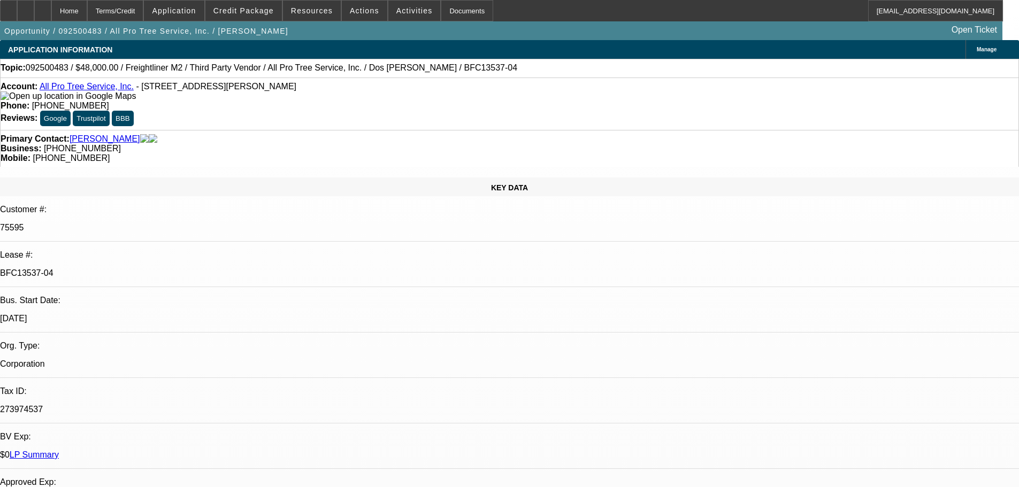
select select "0"
select select "6"
select select "0"
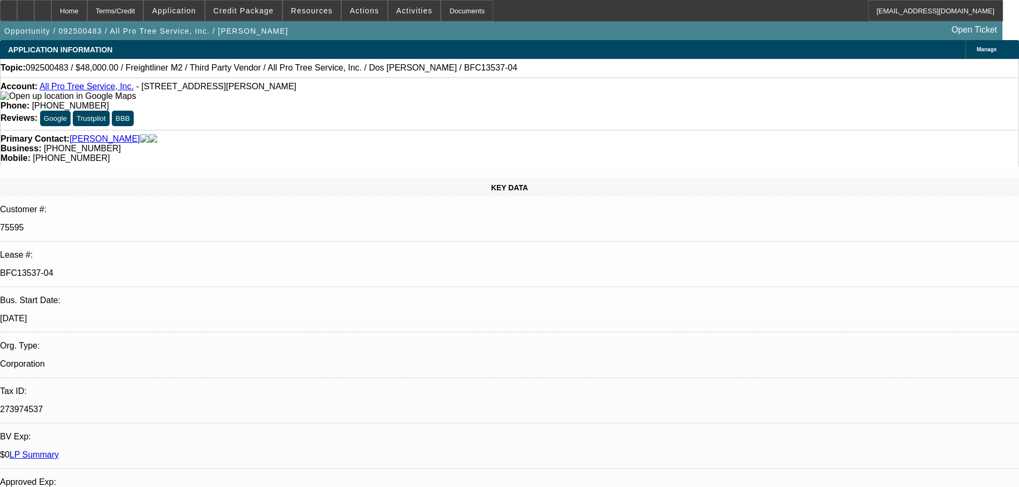
select select "0"
select select "6"
select select "0"
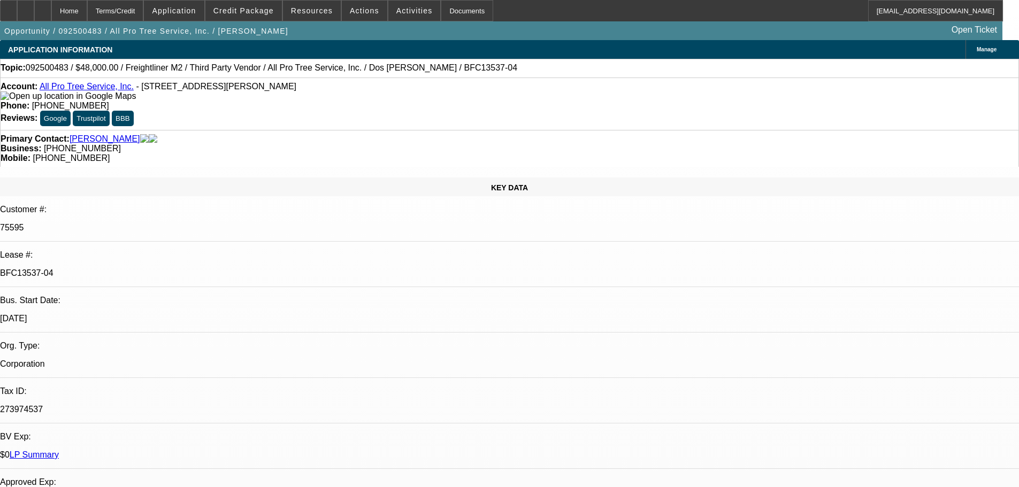
select select "0"
select select "6"
select select "0"
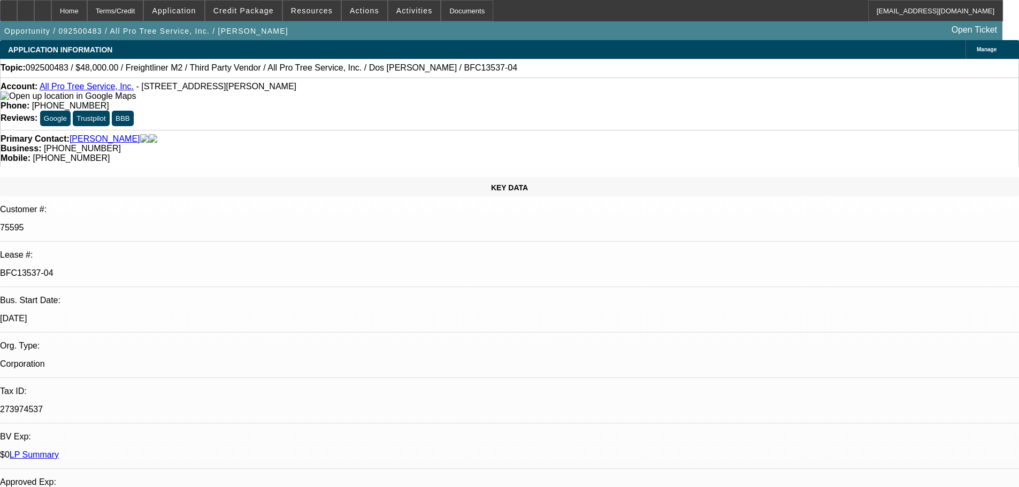
select select "6"
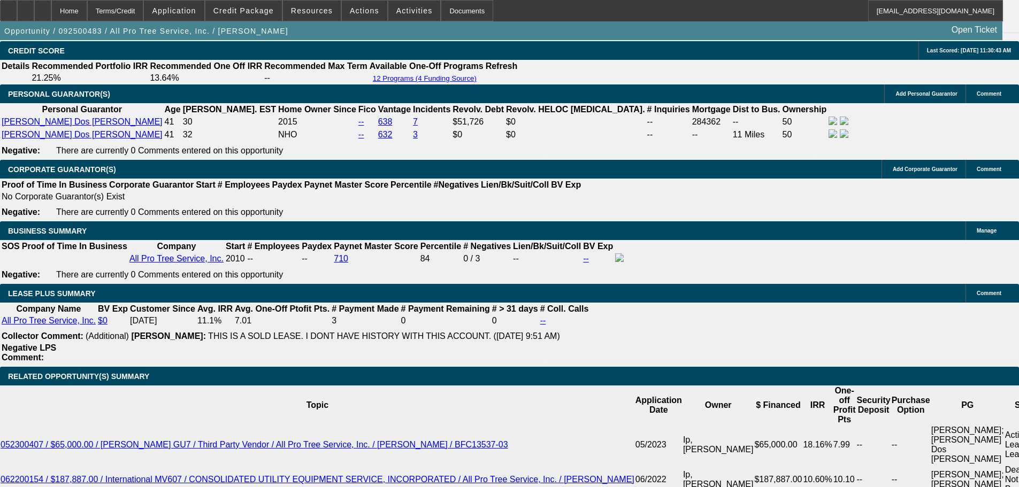
scroll to position [1712, 0]
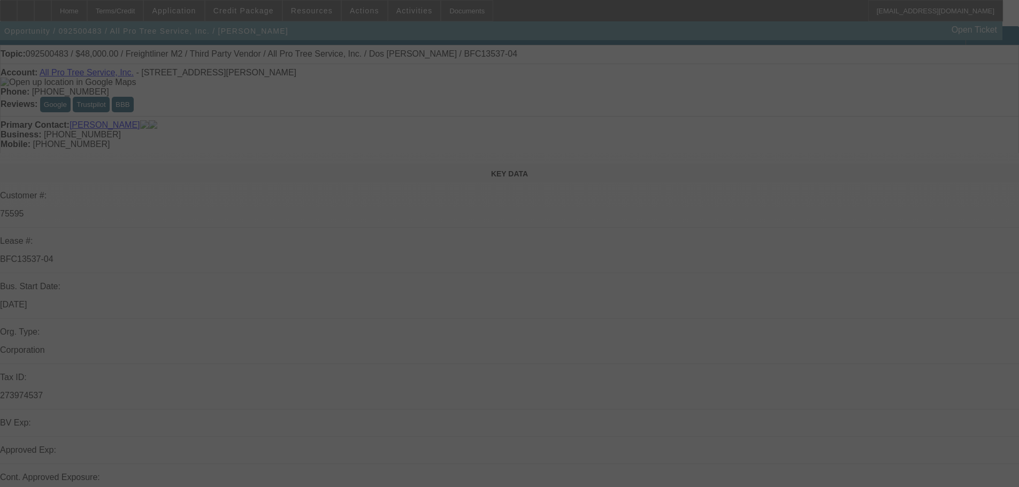
select select "0"
select select "6"
select select "0"
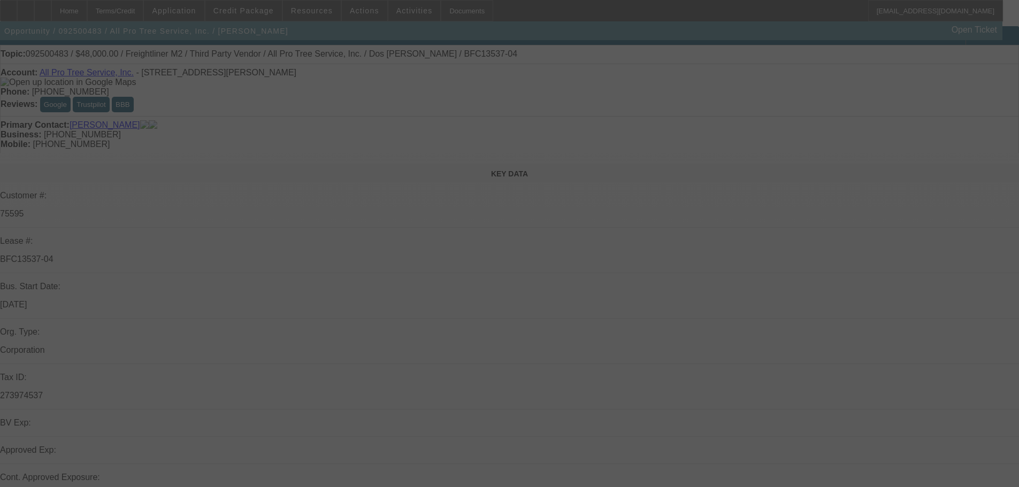
select select "0"
select select "6"
select select "0"
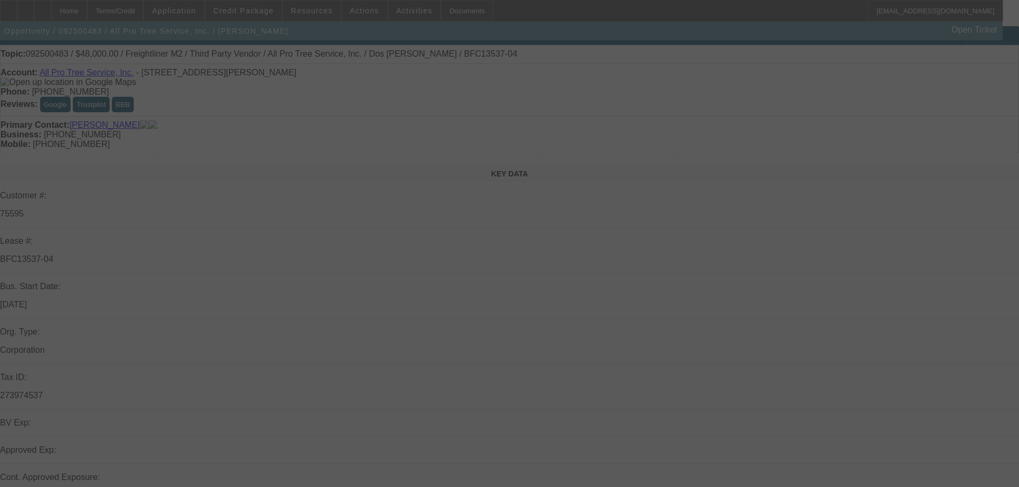
select select "0"
select select "6"
select select "0"
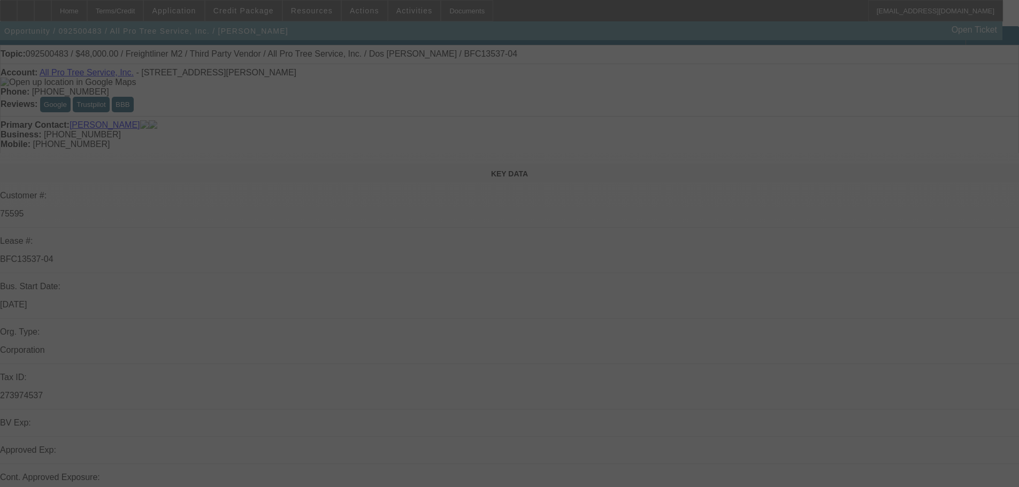
select select "6"
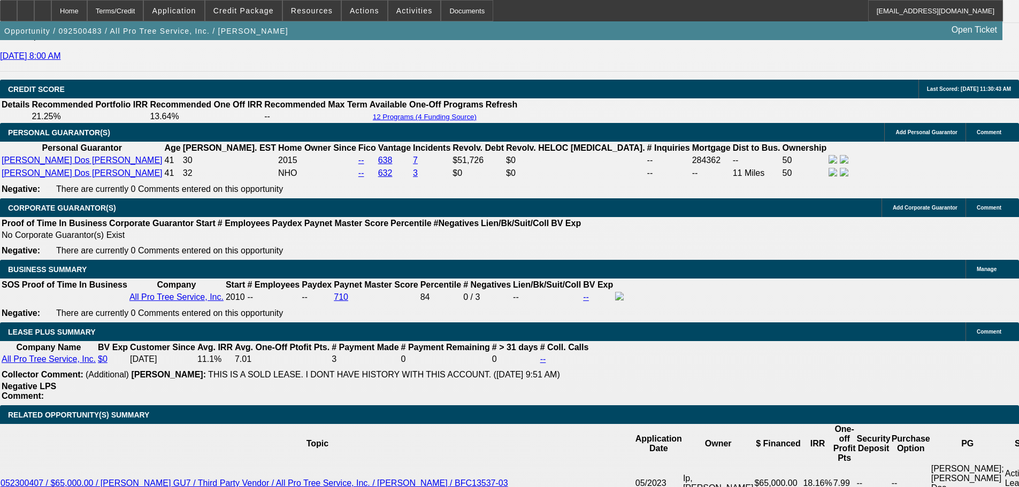
scroll to position [1689, 0]
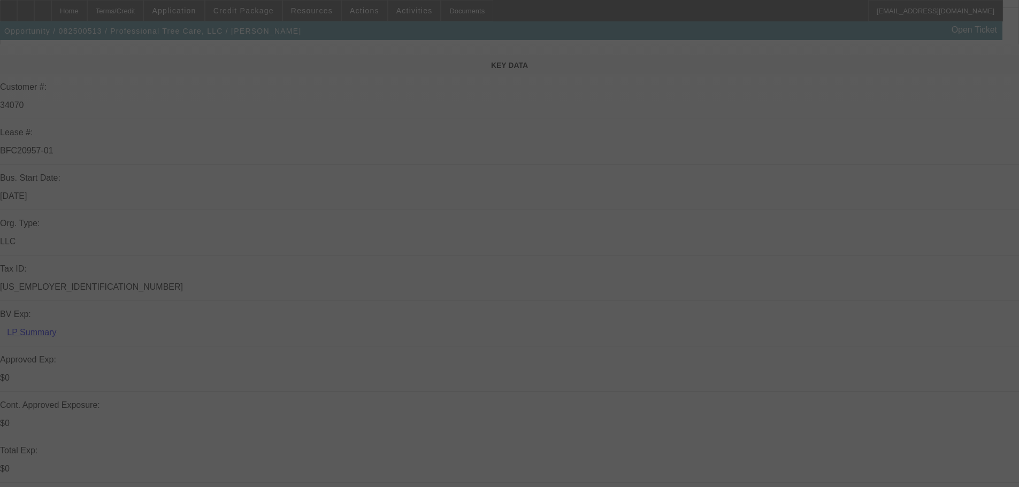
scroll to position [268, 0]
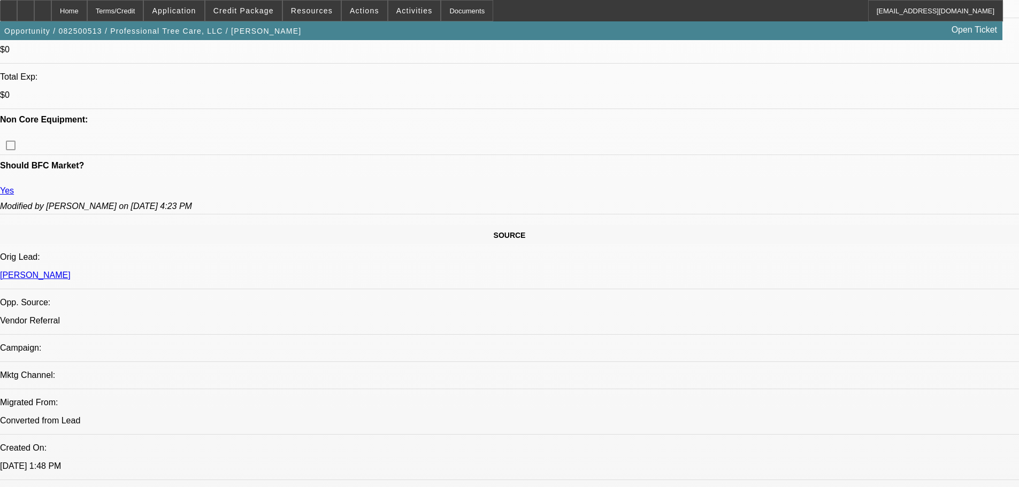
select select "0"
select select "6"
select select "0"
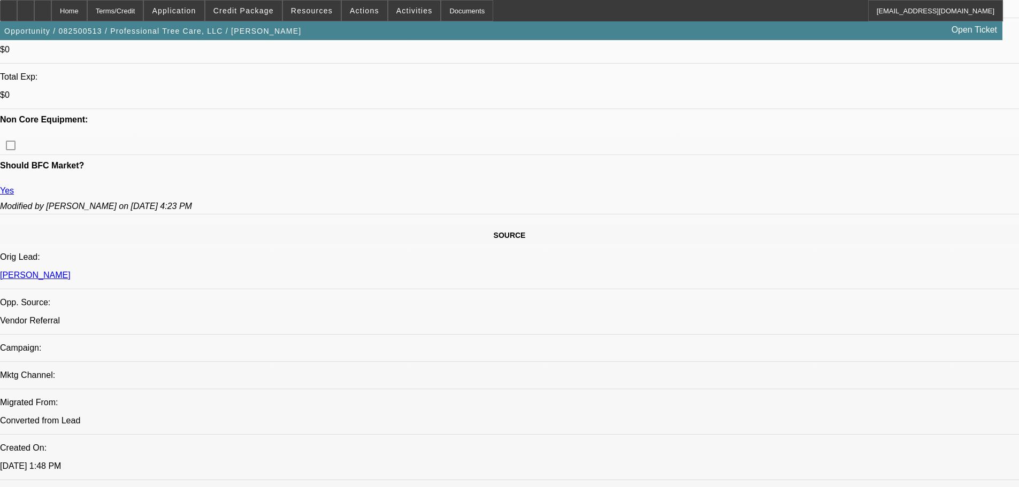
select select "0"
select select "6"
select select "0"
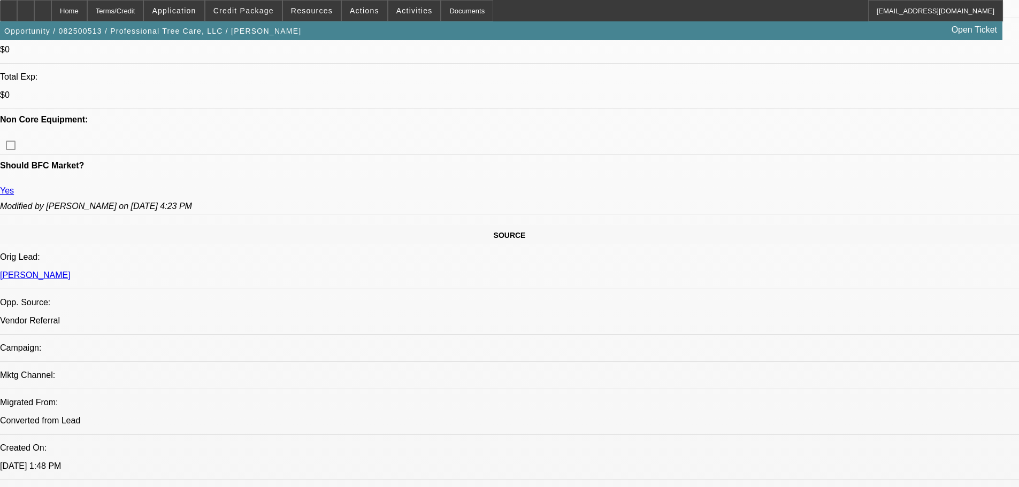
select select "0"
select select "6"
select select "0"
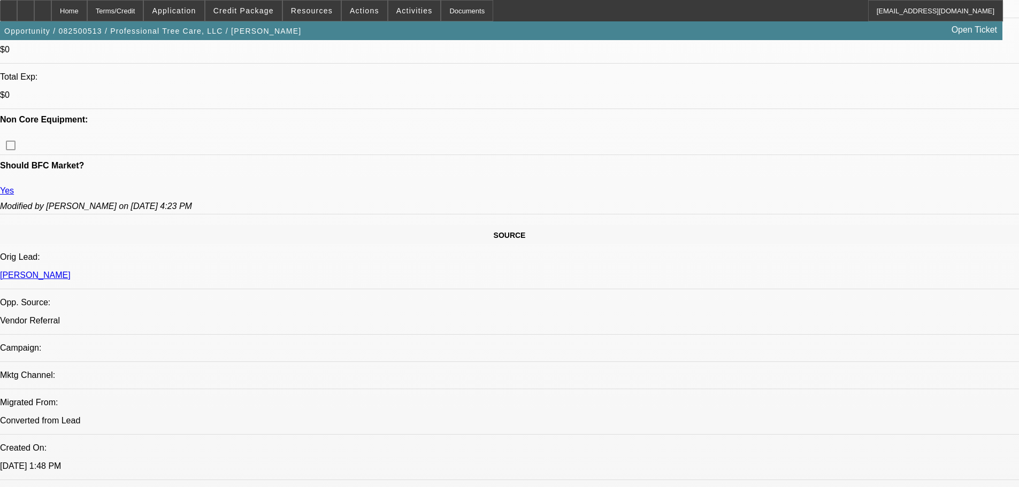
select select "6"
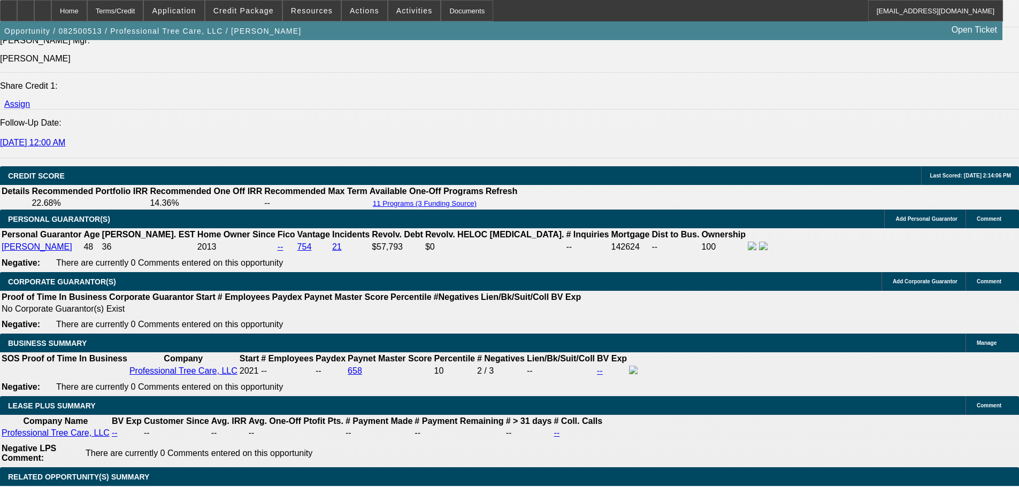
scroll to position [1498, 0]
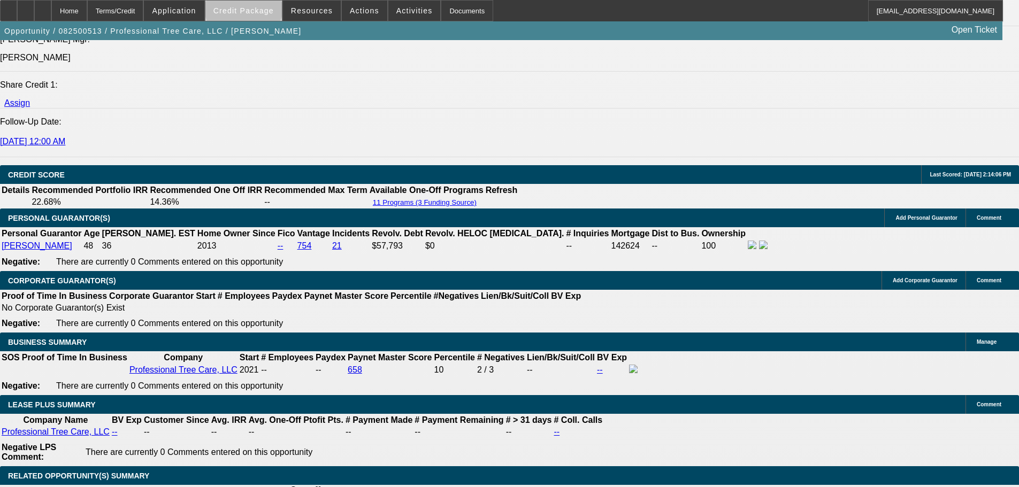
click at [261, 8] on span "Credit Package" at bounding box center [244, 10] width 60 height 9
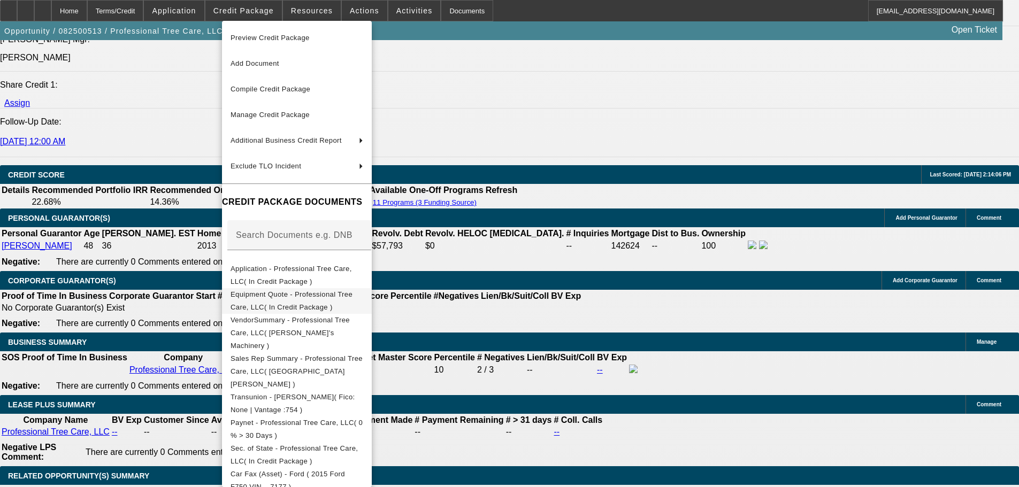
click at [339, 299] on span "Equipment Quote - Professional Tree Care, LLC( In Credit Package )" at bounding box center [292, 301] width 122 height 21
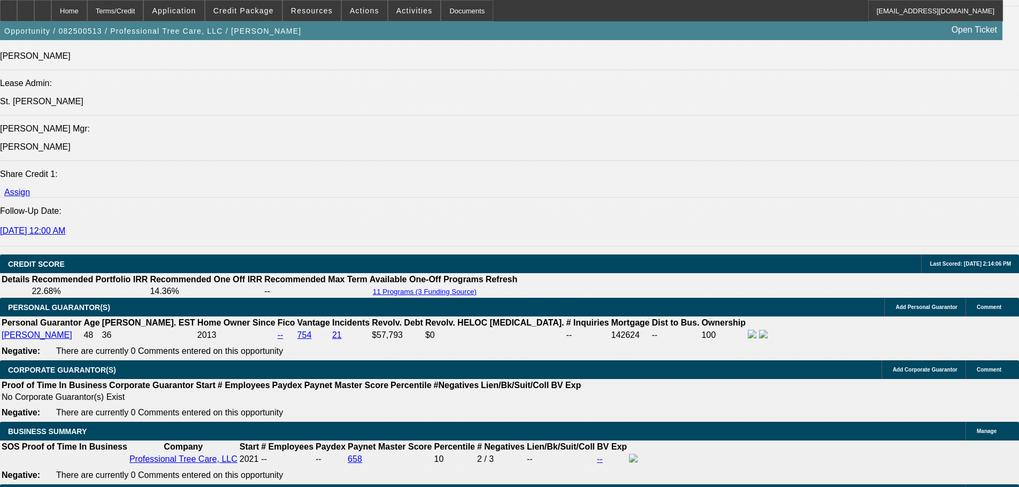
scroll to position [1560, 0]
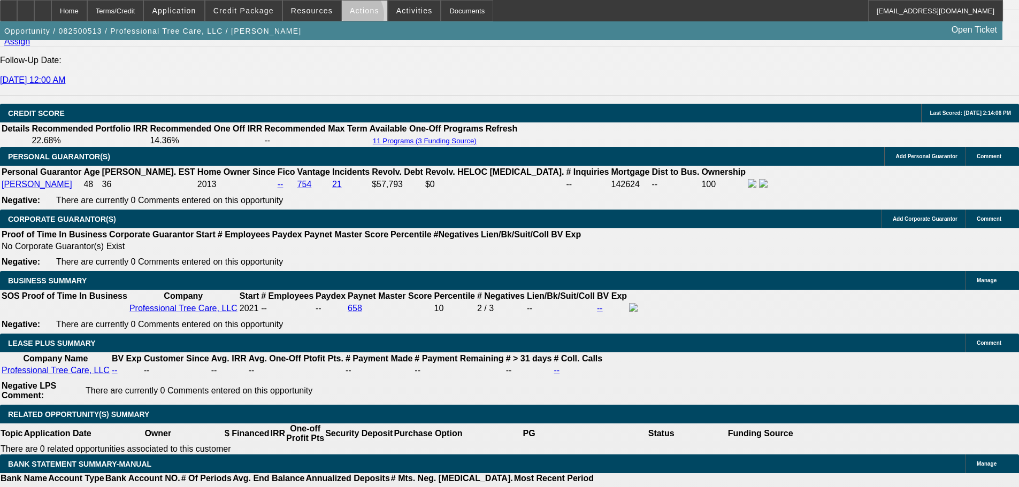
click at [346, 18] on span at bounding box center [364, 11] width 45 height 26
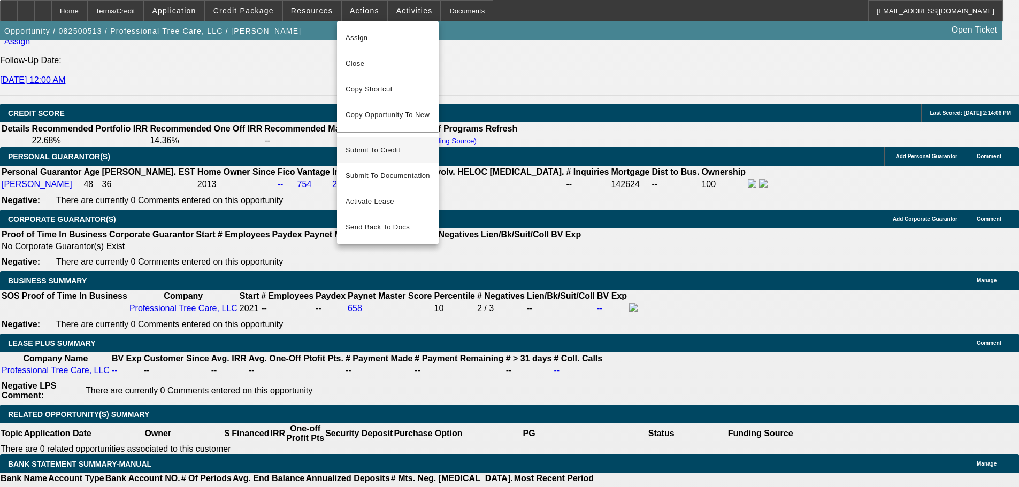
click at [371, 144] on span "Submit To Credit" at bounding box center [388, 150] width 85 height 13
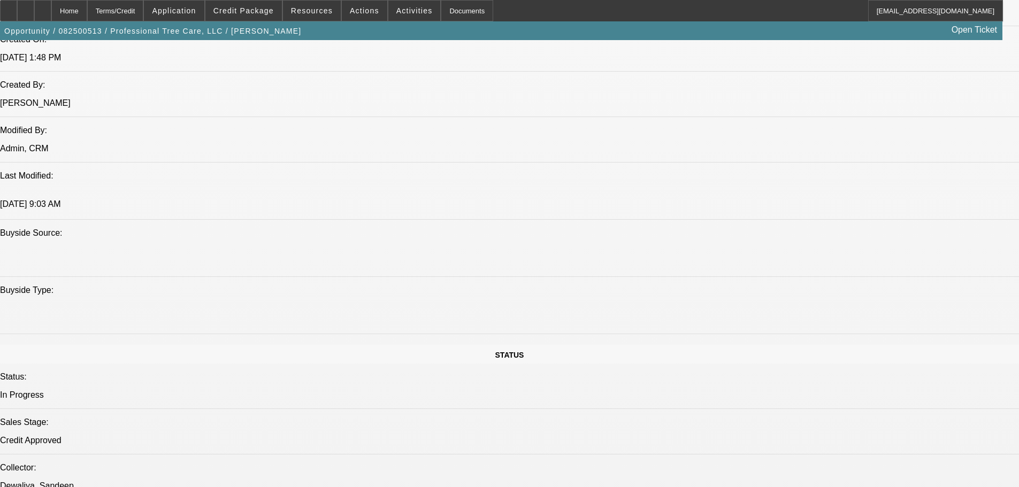
select select "0"
select select "6"
select select "0"
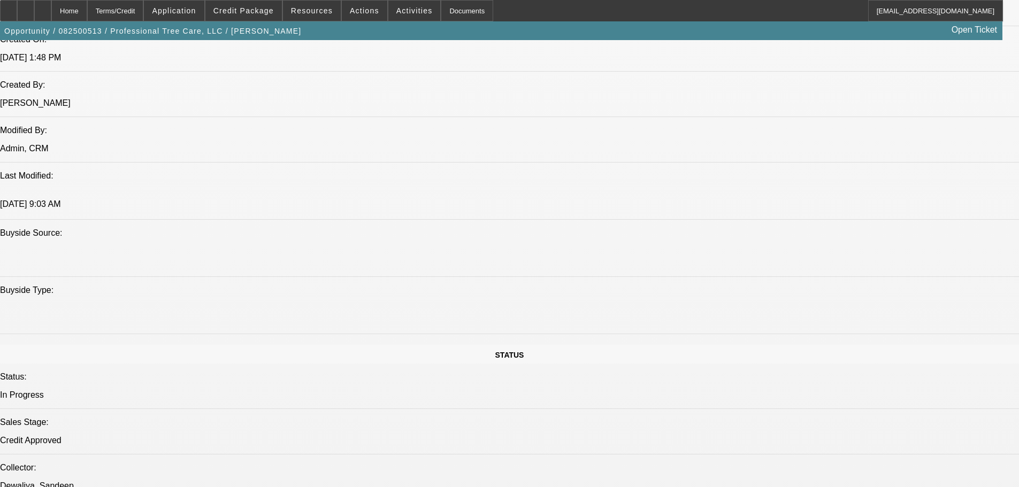
select select "0"
select select "6"
select select "0"
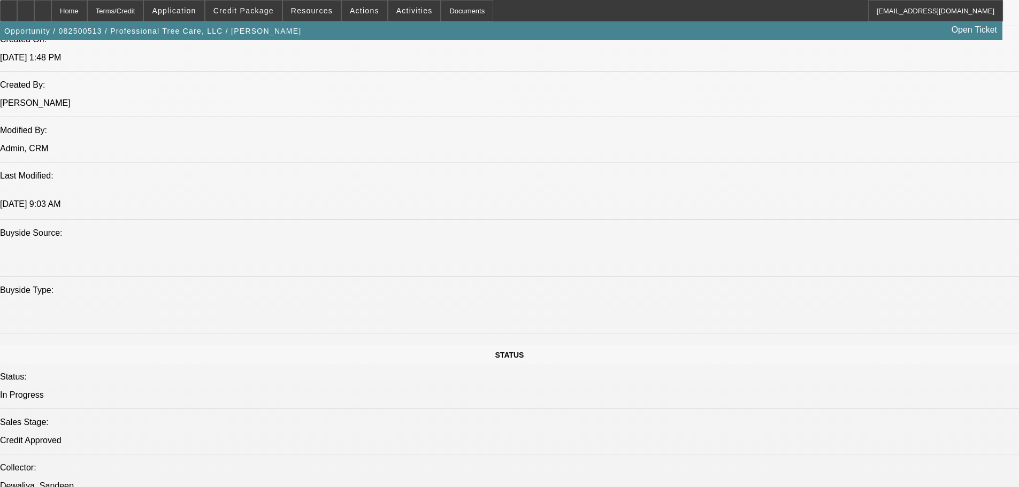
select select "0"
select select "6"
select select "0"
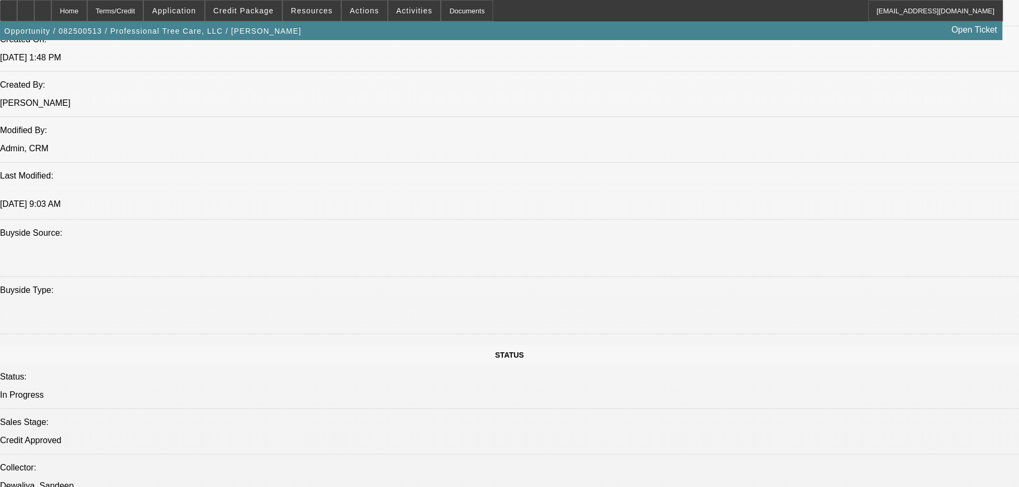
select select "6"
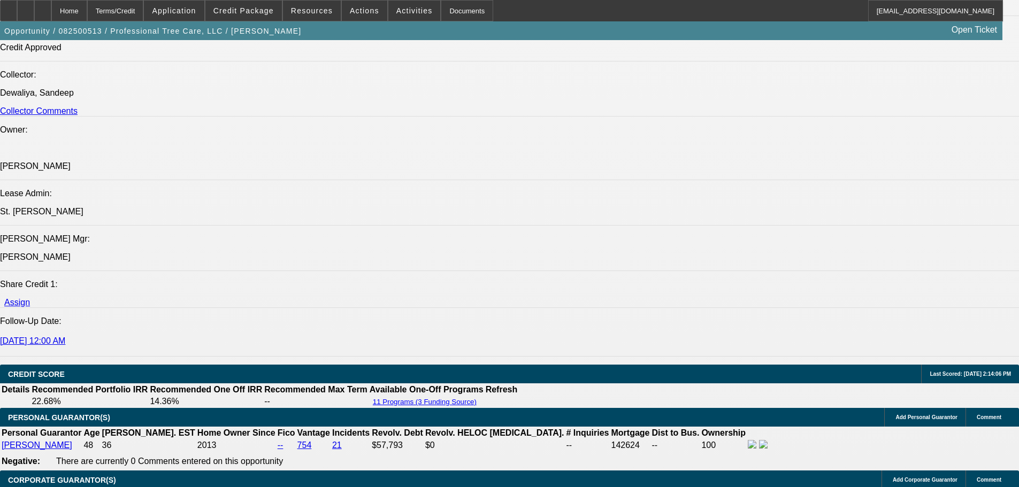
scroll to position [1387, 0]
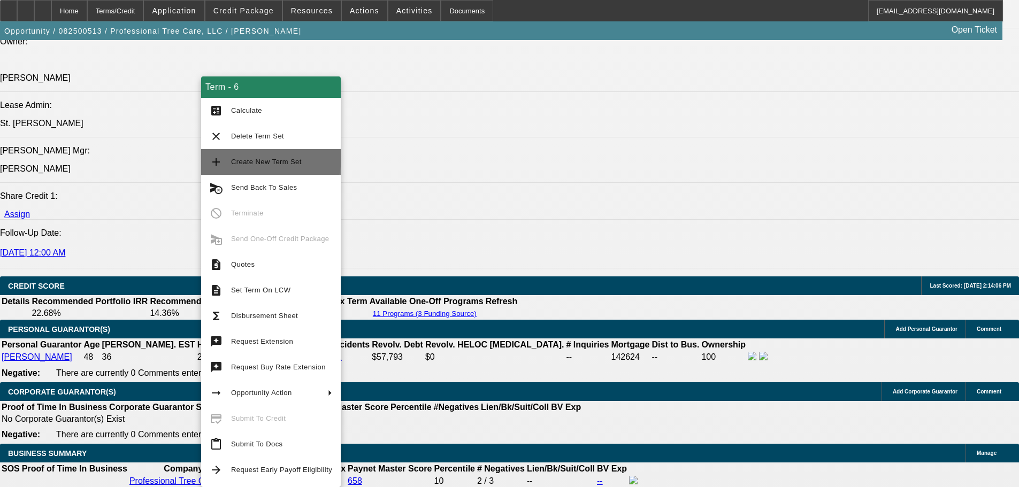
click at [270, 158] on span "Create New Term Set" at bounding box center [266, 162] width 71 height 8
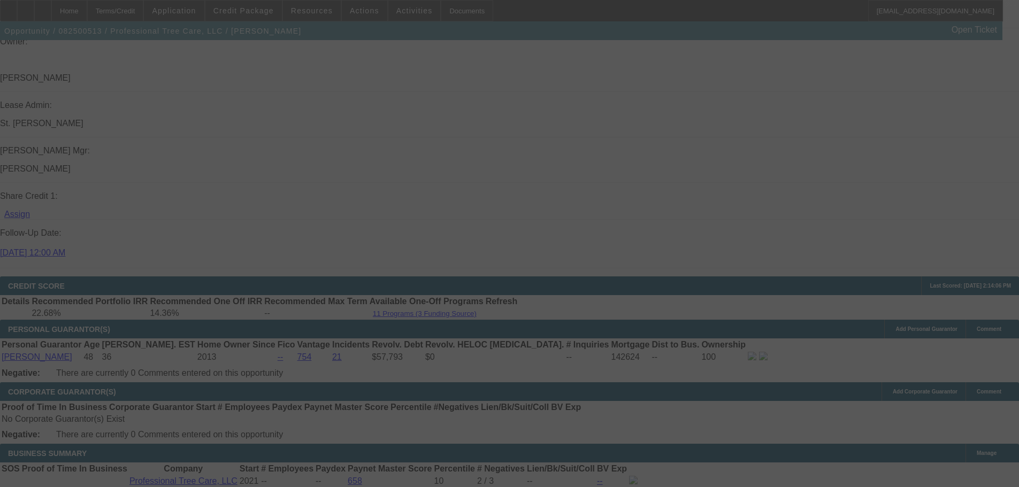
scroll to position [1449, 0]
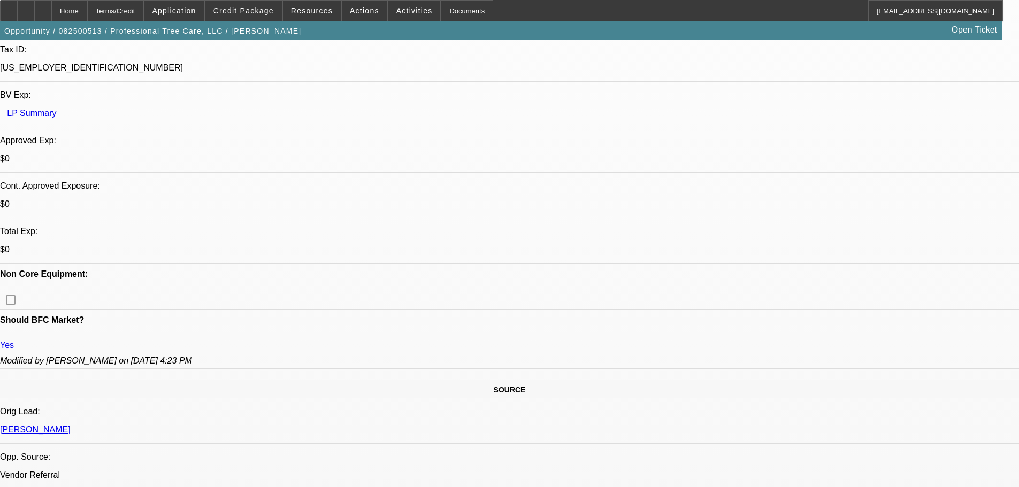
select select "0"
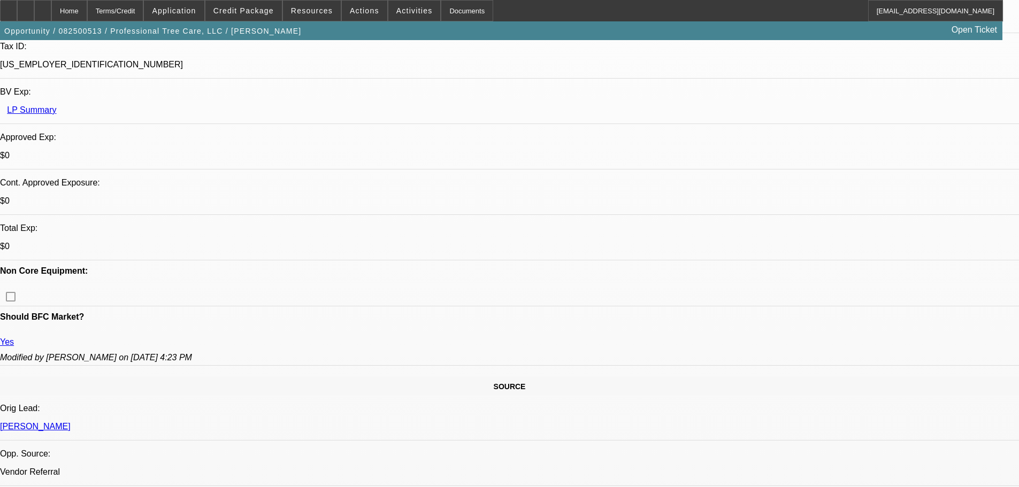
select select "0"
select select "6"
select select "0"
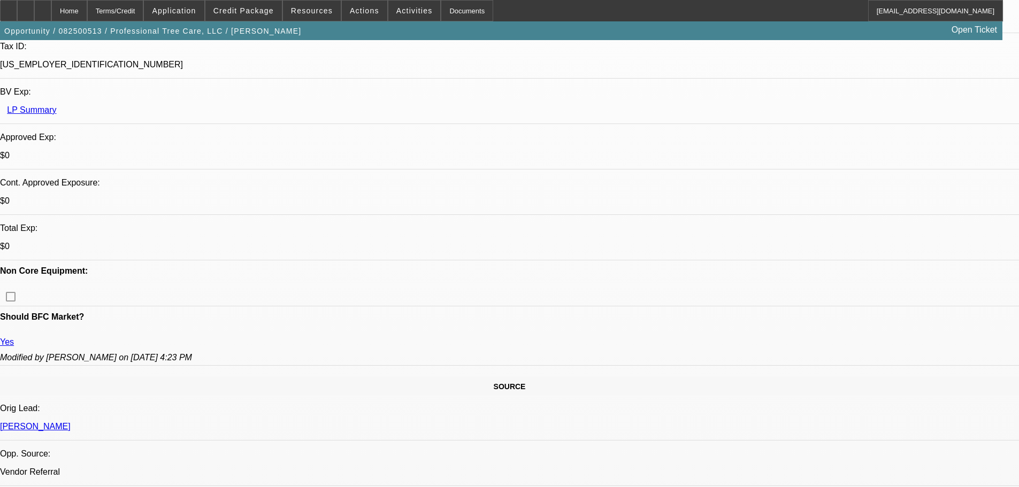
select select "0"
select select "6"
select select "0"
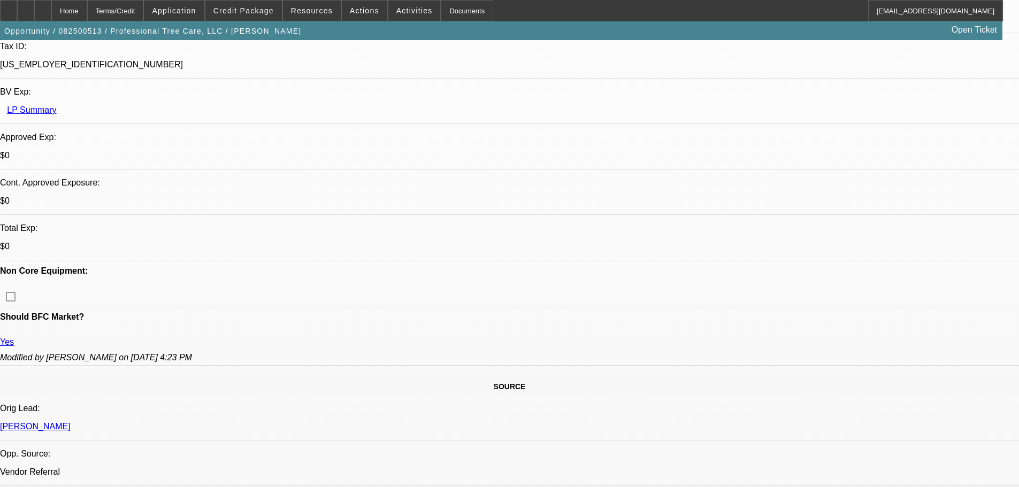
select select "6"
select select "0"
select select "6"
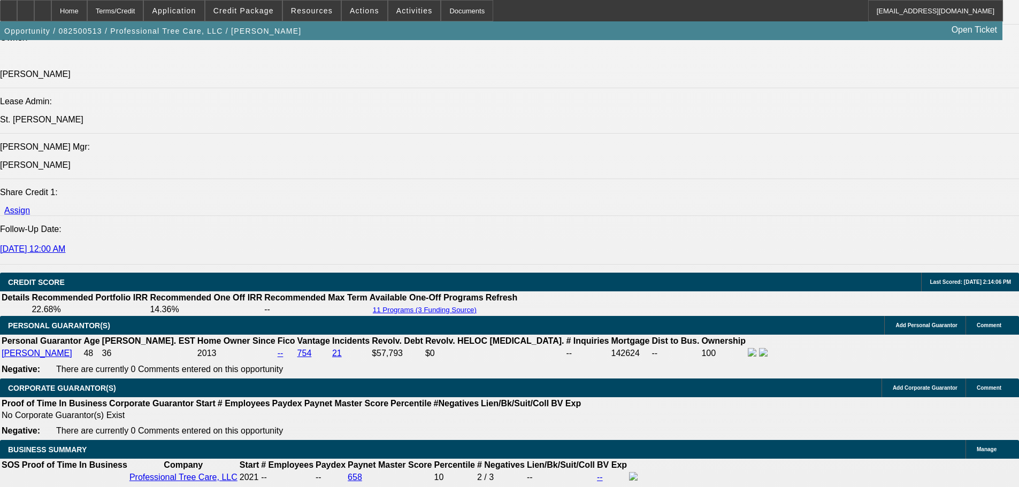
scroll to position [1522, 0]
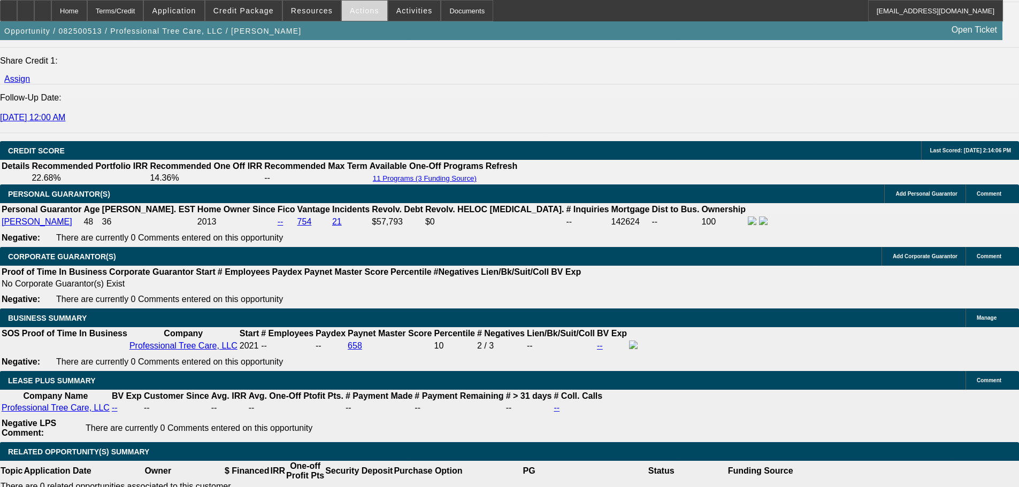
click at [349, 20] on span at bounding box center [364, 11] width 45 height 26
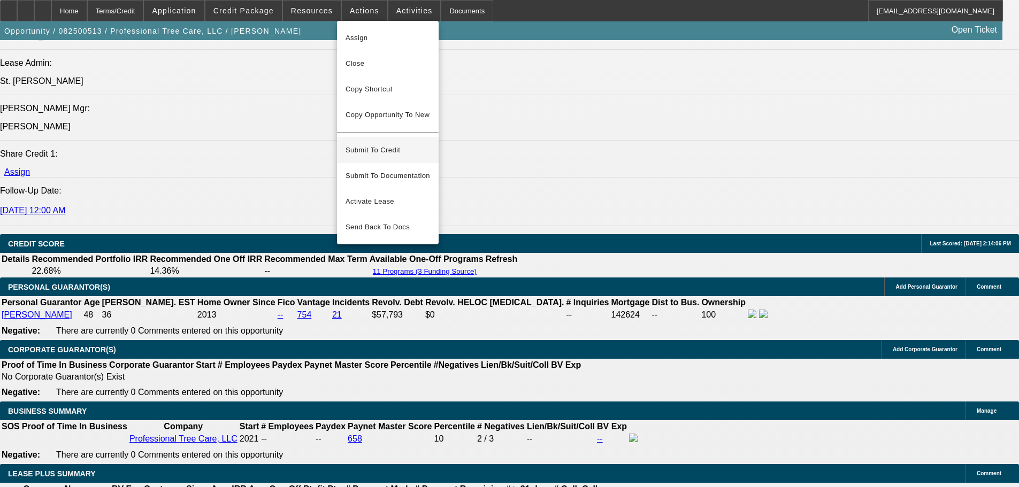
scroll to position [1423, 0]
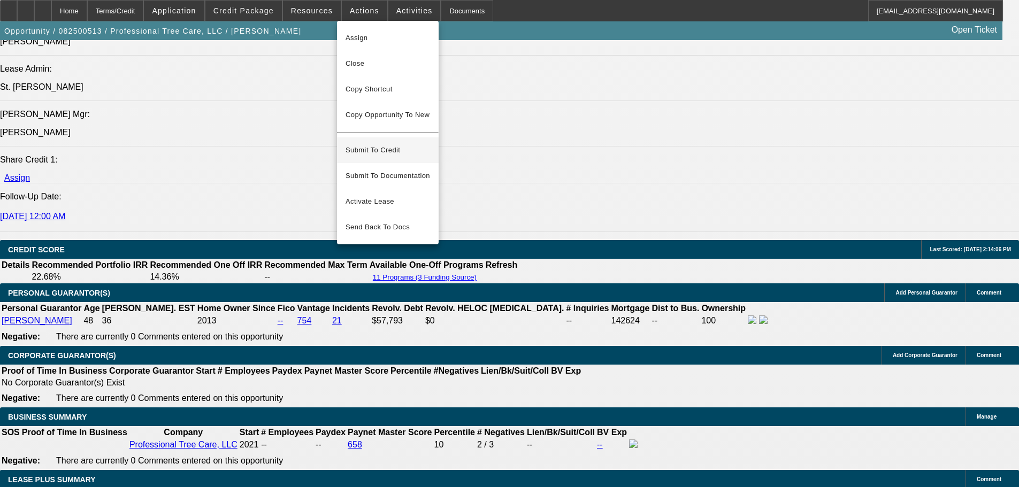
click at [387, 144] on span "Submit To Credit" at bounding box center [388, 150] width 85 height 13
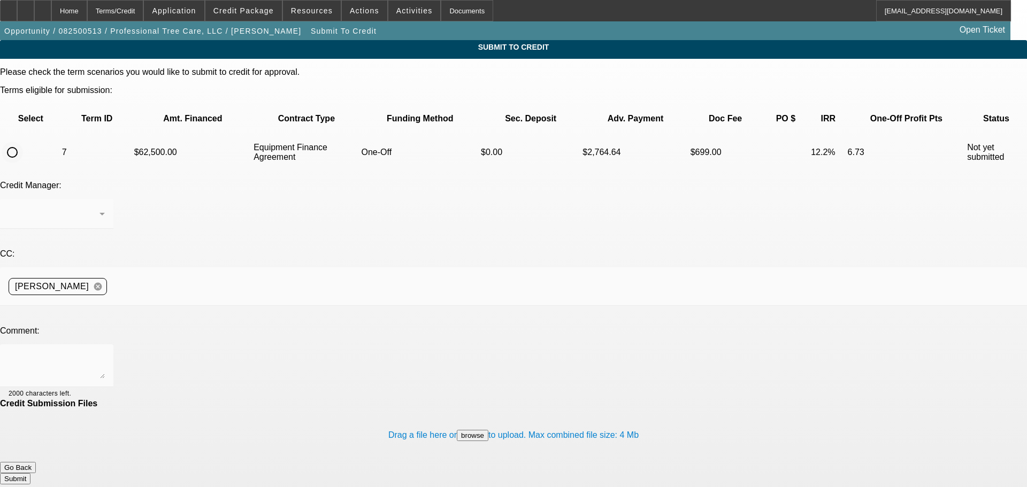
click at [23, 142] on input "radio" at bounding box center [12, 152] width 21 height 21
radio input "true"
click at [105, 353] on textarea at bounding box center [57, 366] width 96 height 26
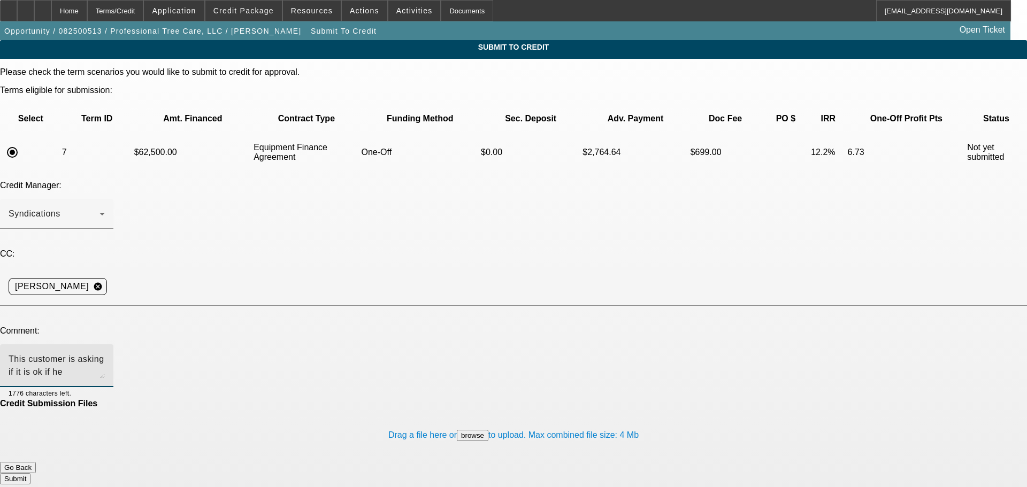
type textarea "This customer is asking if it is ok if he decreases the down payment he wanted …"
click at [31, 474] on button "Submit" at bounding box center [15, 479] width 31 height 11
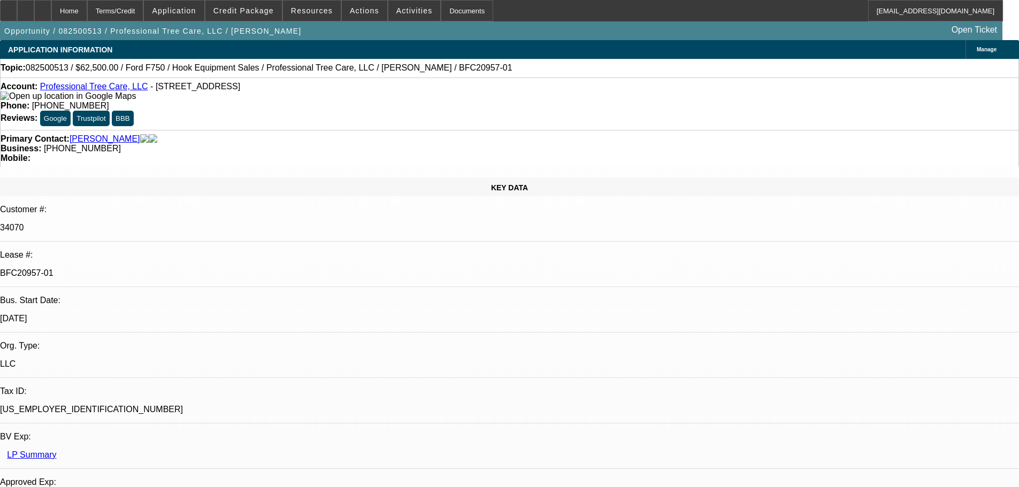
select select "0"
select select "6"
select select "0"
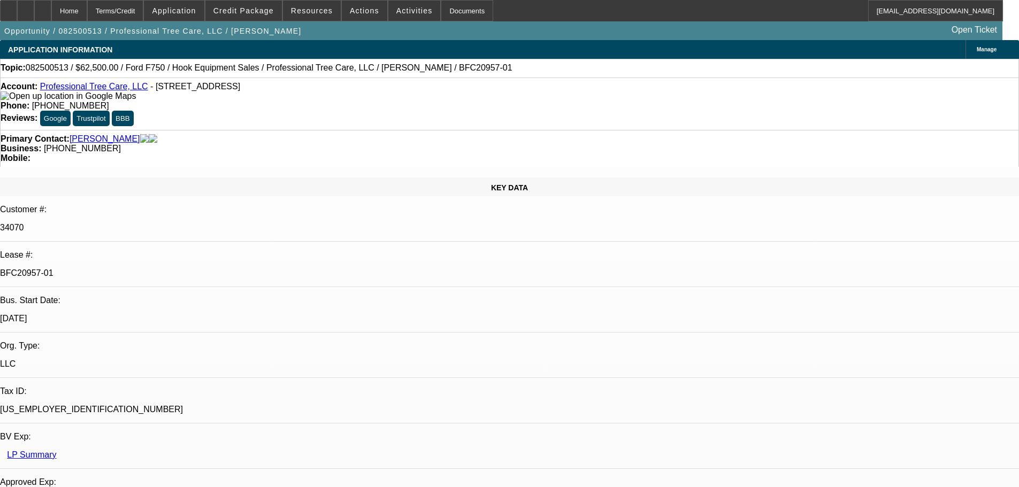
select select "0"
select select "6"
select select "0"
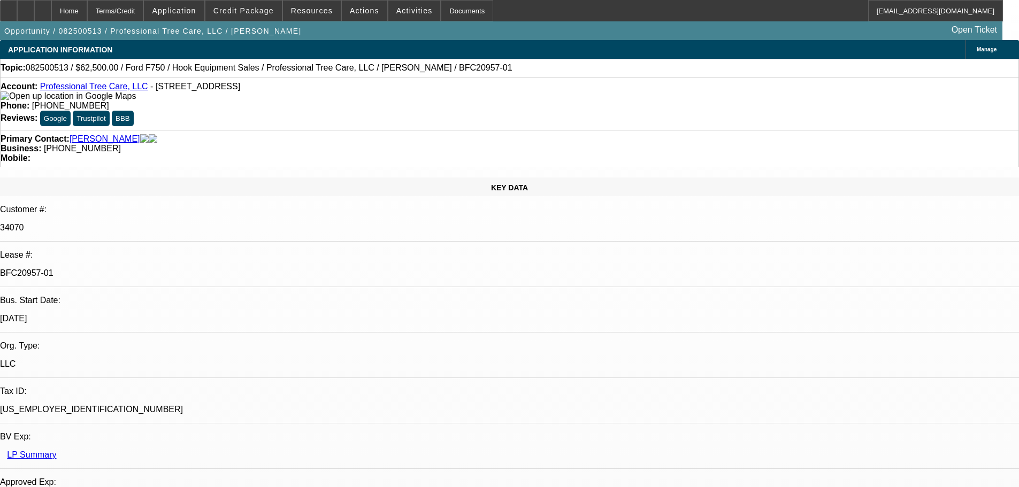
select select "0"
select select "6"
select select "0"
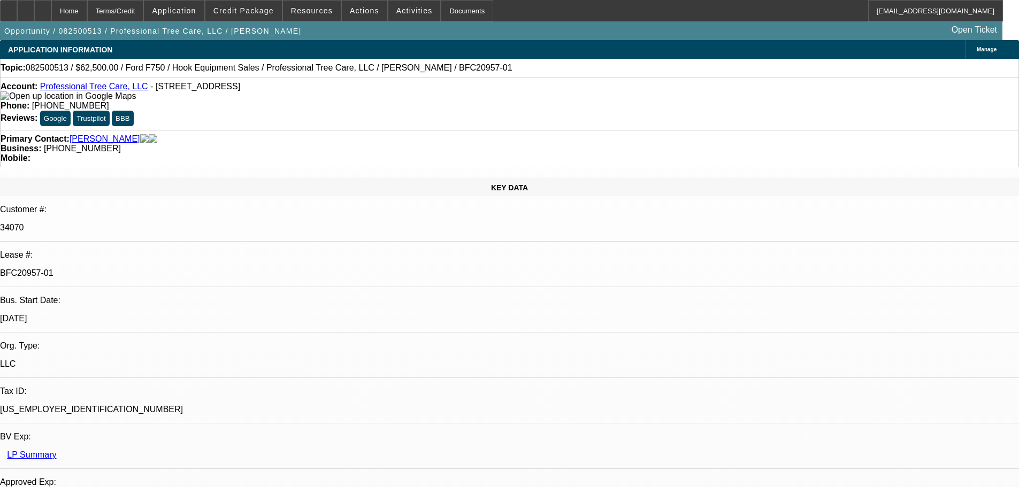
select select "6"
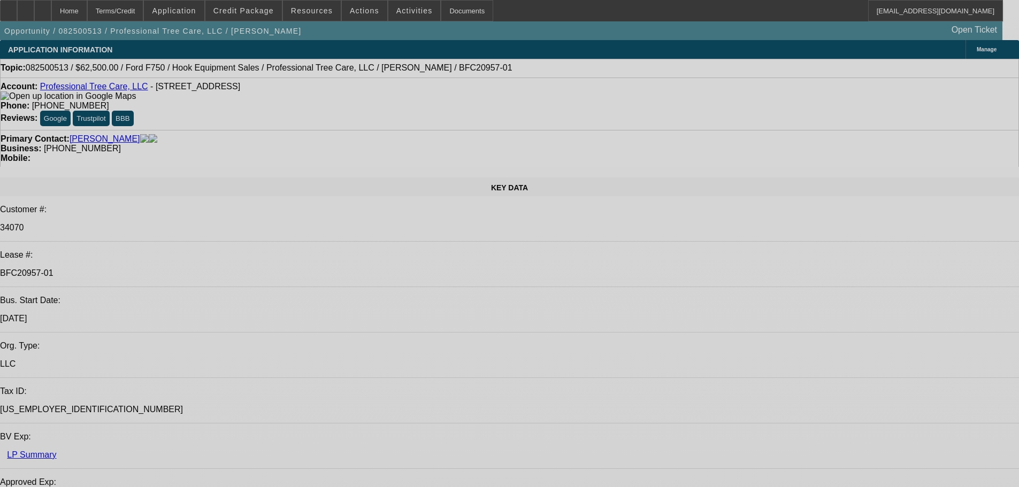
select select "0"
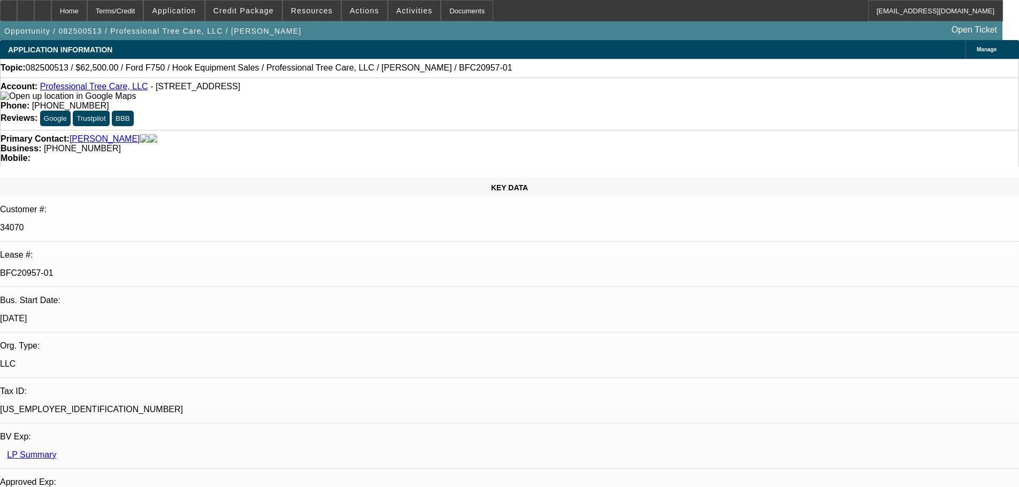
select select "0"
select select "6"
select select "0"
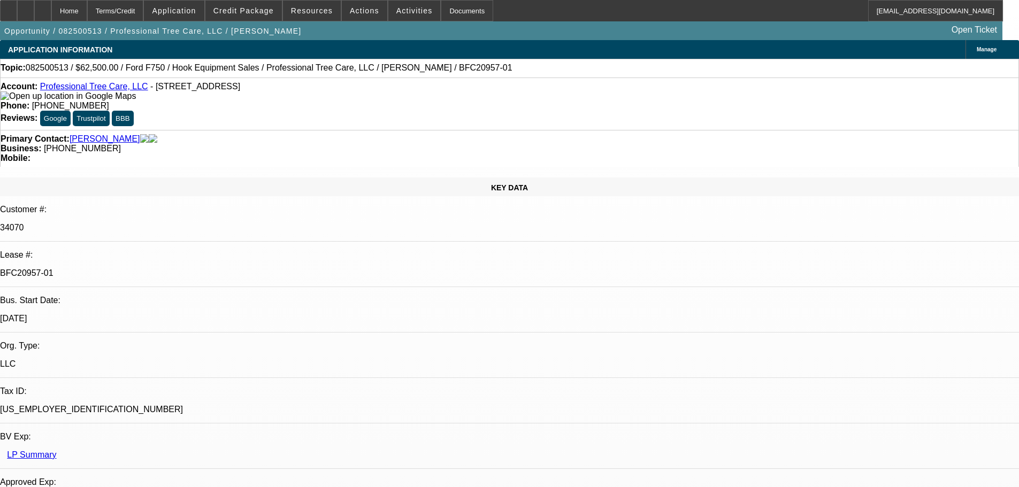
select select "0"
select select "6"
select select "0"
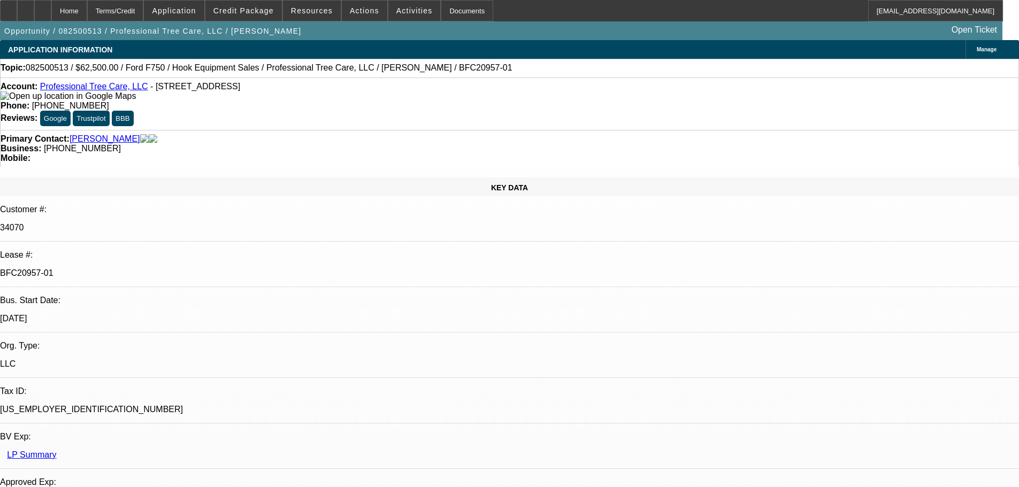
select select "6"
select select "0"
select select "6"
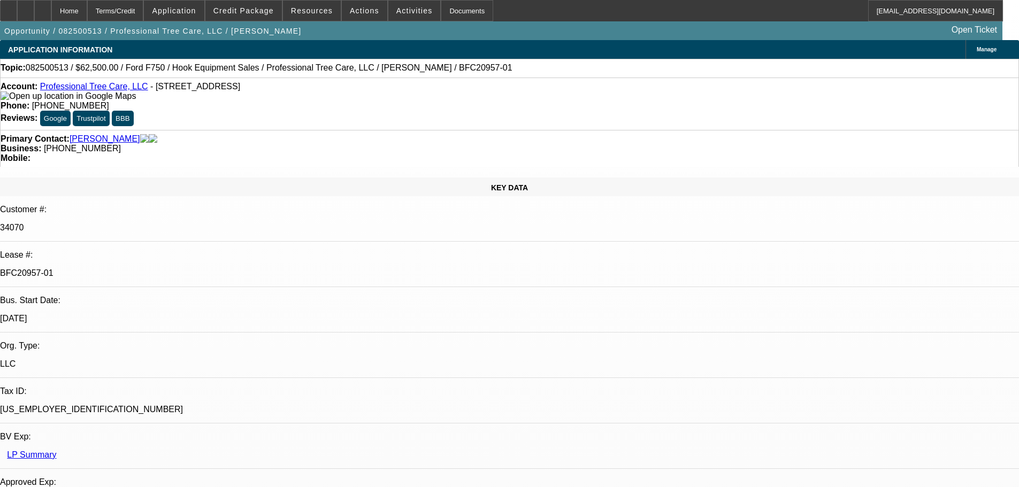
click at [244, 11] on span "Credit Package" at bounding box center [244, 10] width 60 height 9
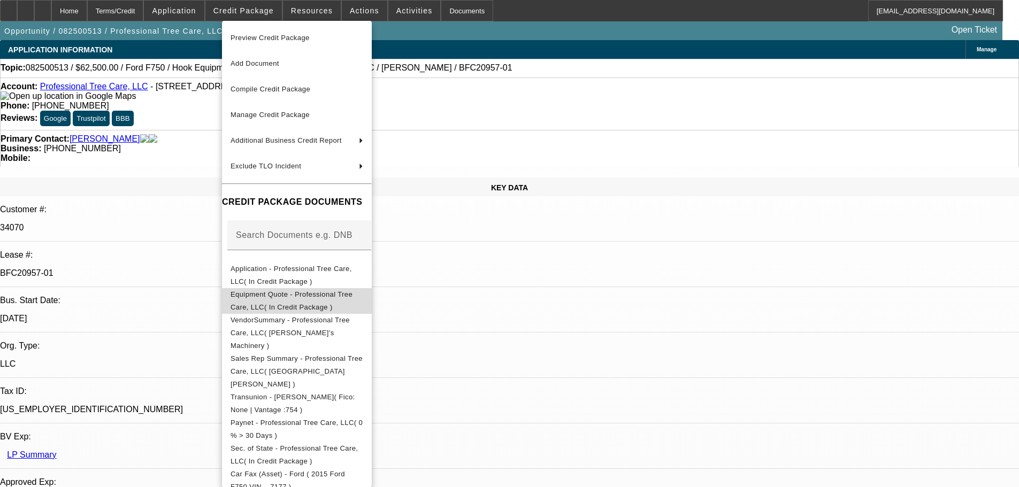
click at [363, 292] on span "Equipment Quote - Professional Tree Care, LLC( In Credit Package )" at bounding box center [297, 301] width 133 height 26
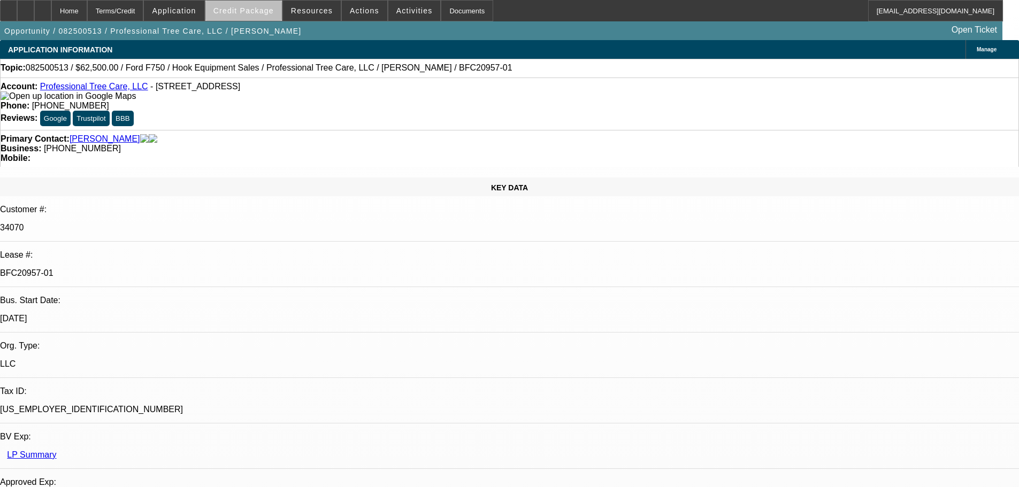
click at [266, 15] on span at bounding box center [243, 11] width 77 height 26
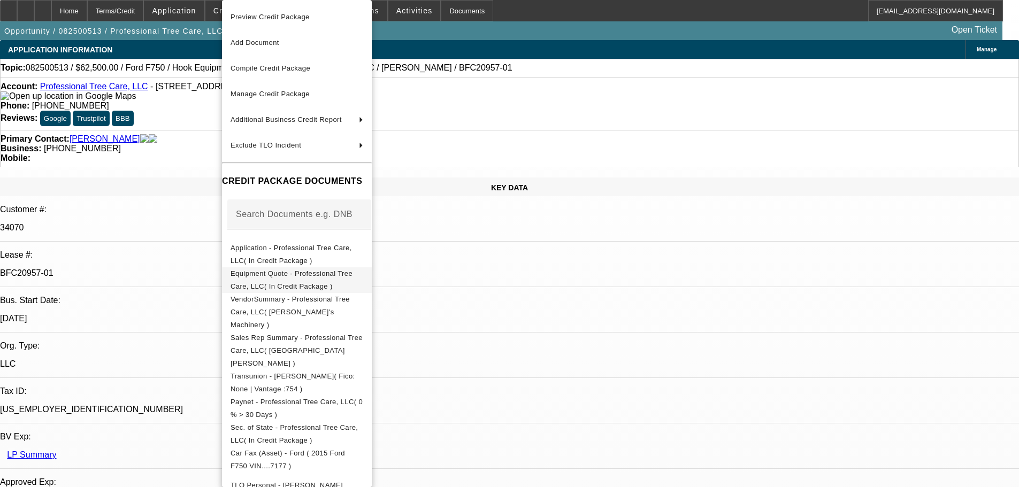
click at [289, 277] on span "Equipment Quote - Professional Tree Care, LLC( In Credit Package )" at bounding box center [292, 280] width 122 height 21
